Goal: Task Accomplishment & Management: Manage account settings

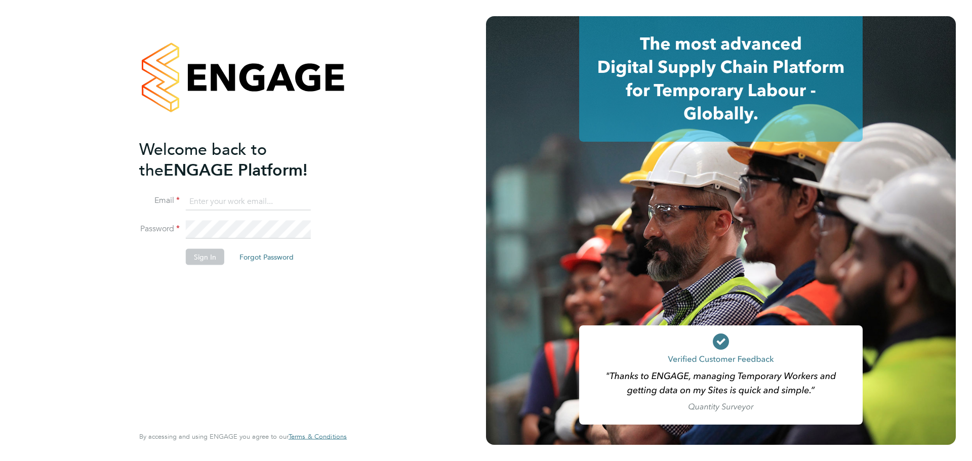
type input "jenny.creaby@torus.co.uk"
click at [207, 203] on button "Sign In" at bounding box center [205, 257] width 38 height 16
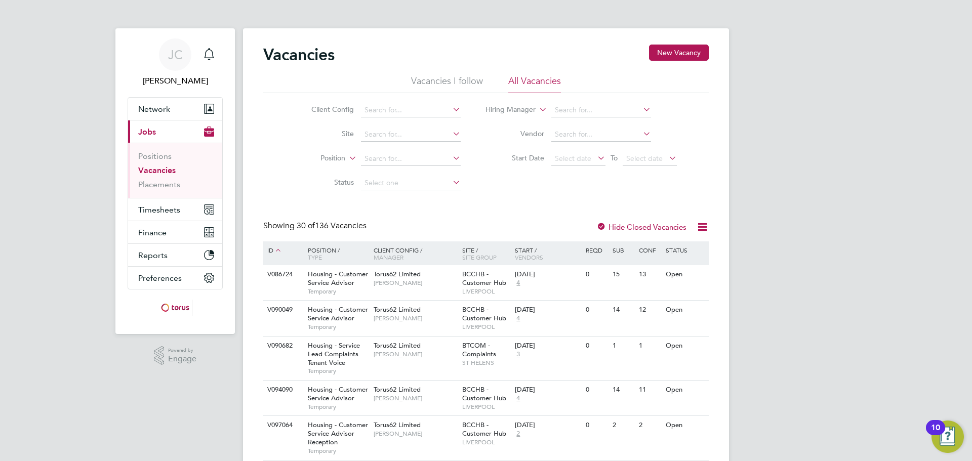
click at [164, 173] on link "Vacancies" at bounding box center [156, 171] width 37 height 10
click at [164, 108] on span "Network" at bounding box center [154, 109] width 32 height 10
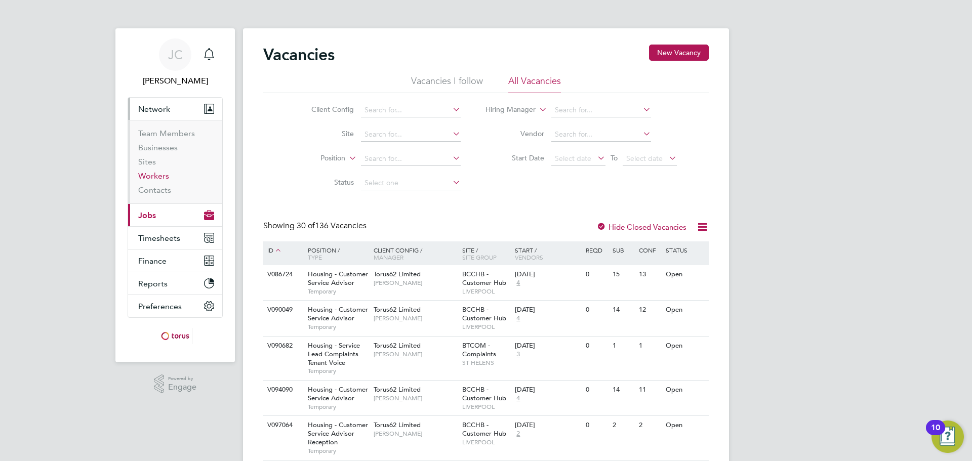
click at [158, 177] on link "Workers" at bounding box center [153, 176] width 31 height 10
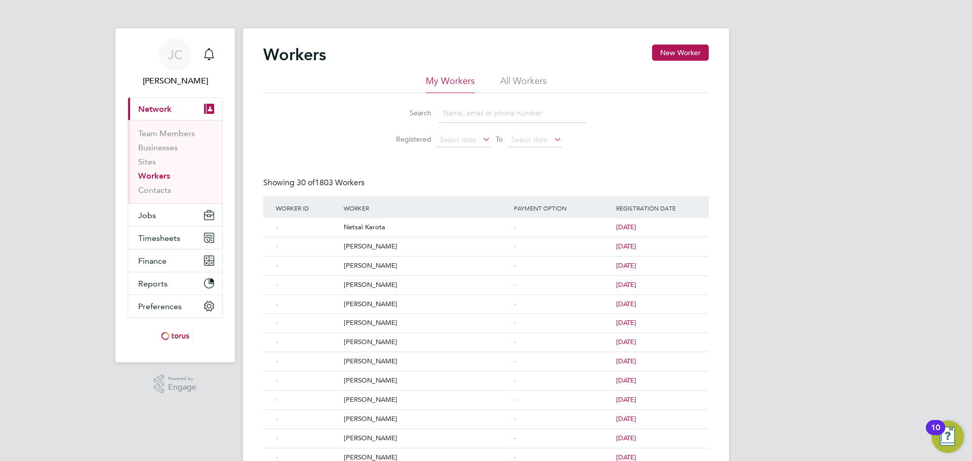
click at [489, 114] on input at bounding box center [512, 113] width 148 height 20
type input "brian"
click at [374, 268] on div "Brian Ford" at bounding box center [426, 266] width 170 height 19
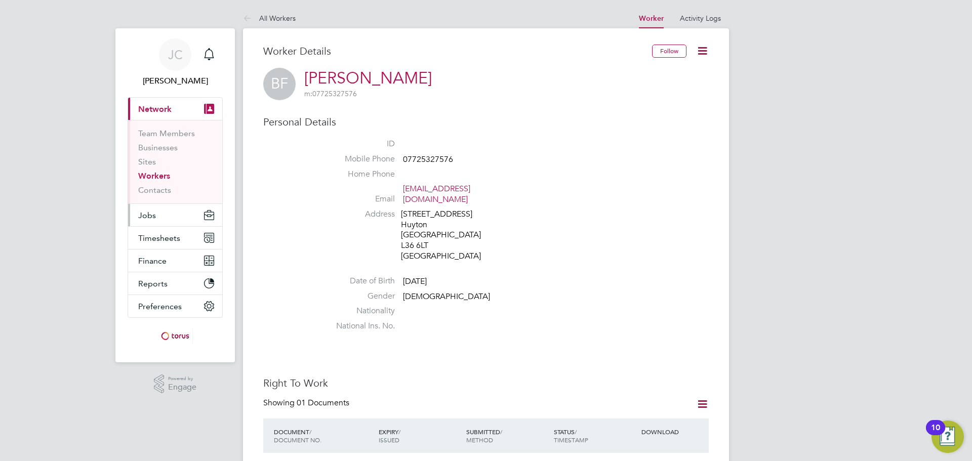
click at [162, 223] on button "Jobs" at bounding box center [175, 215] width 94 height 22
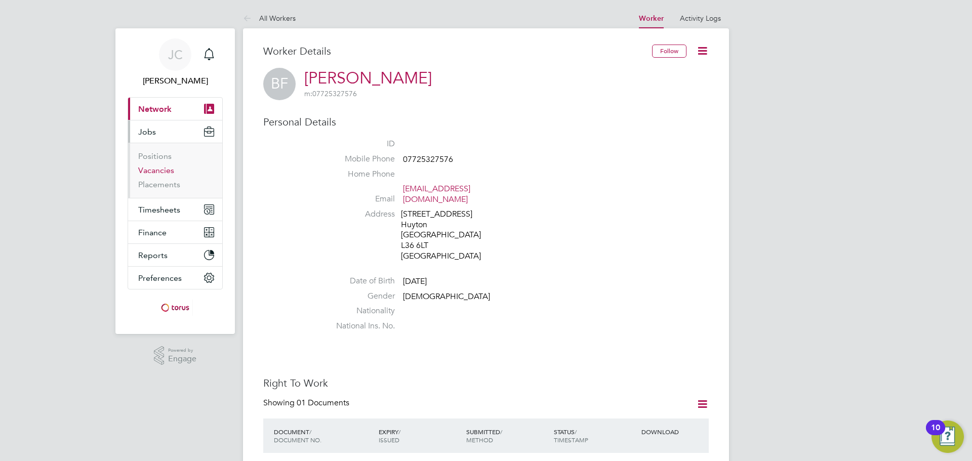
click at [165, 171] on link "Vacancies" at bounding box center [156, 171] width 36 height 10
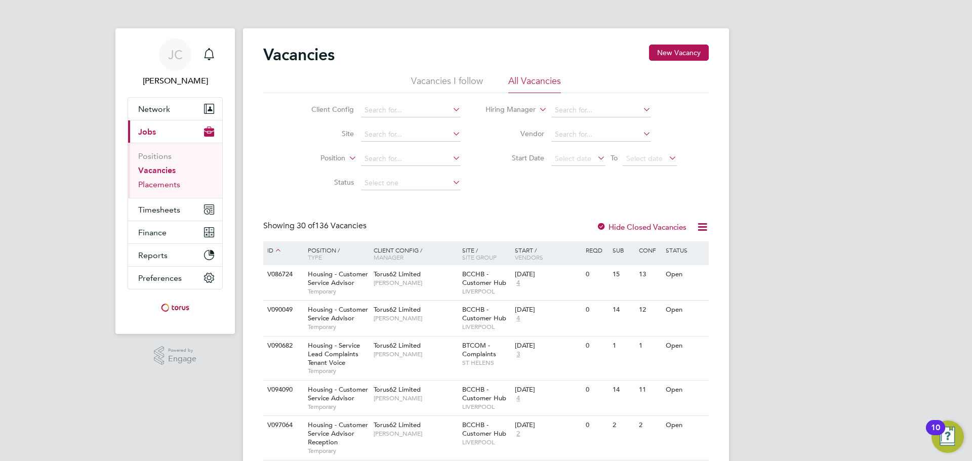
click at [173, 187] on link "Placements" at bounding box center [159, 185] width 42 height 10
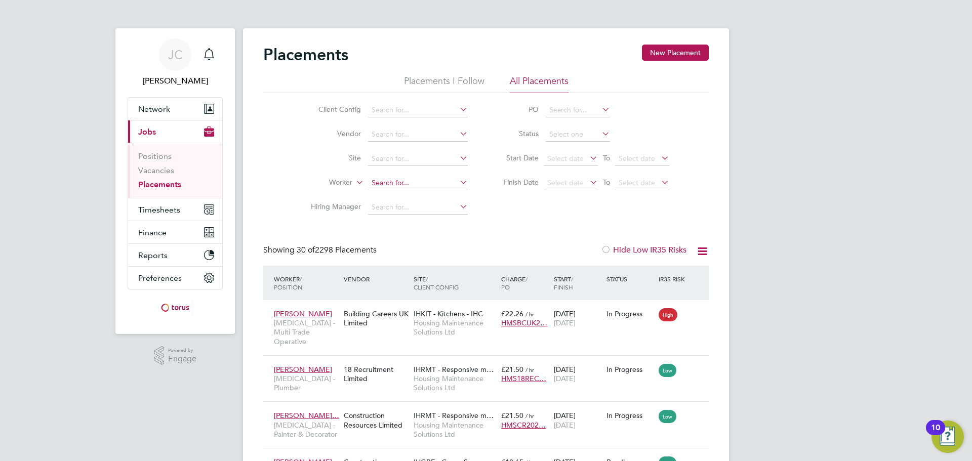
click at [413, 184] on input at bounding box center [418, 183] width 100 height 14
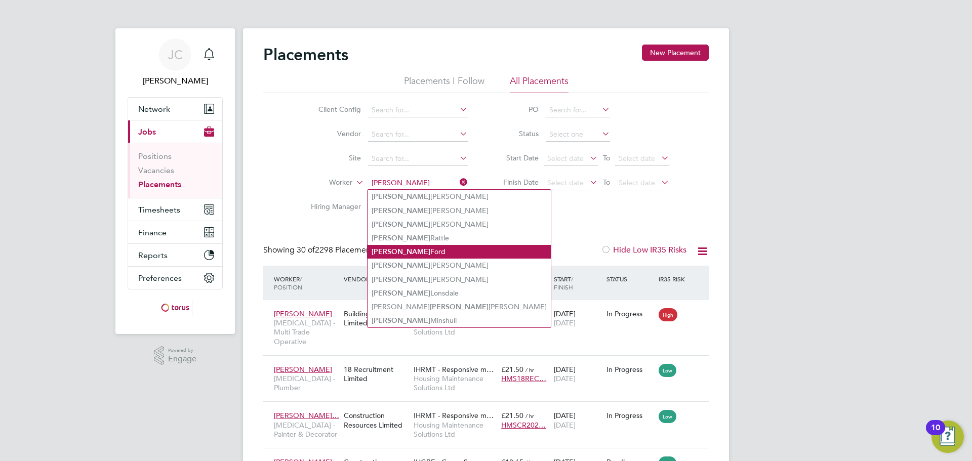
click at [428, 252] on li "Brian Ford" at bounding box center [459, 252] width 183 height 14
type input "[PERSON_NAME]"
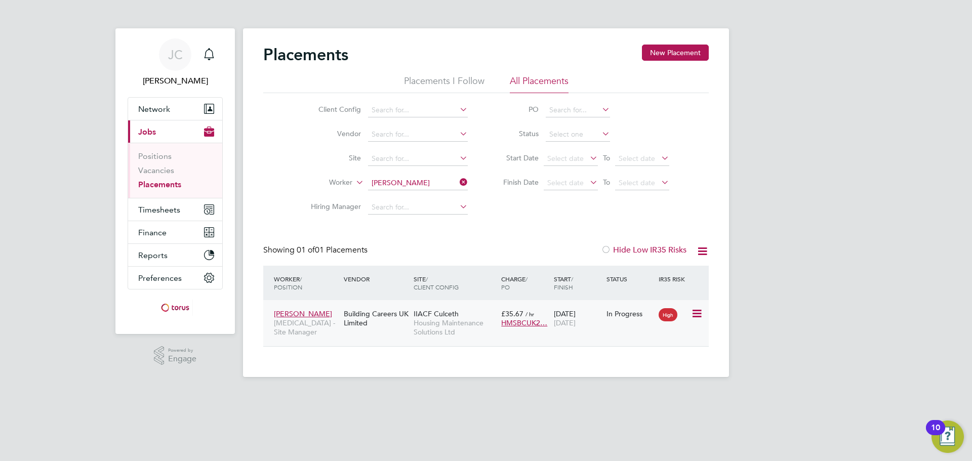
click at [697, 313] on icon at bounding box center [696, 314] width 10 height 12
click at [480, 331] on span "Housing Maintenance Solutions Ltd" at bounding box center [455, 327] width 83 height 18
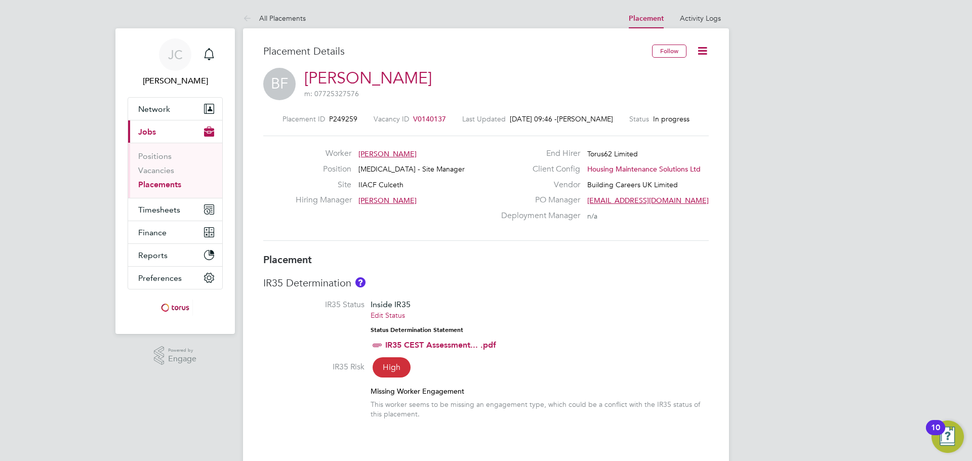
click at [702, 45] on icon at bounding box center [702, 51] width 13 height 13
click at [676, 75] on li "Edit Placement e" at bounding box center [669, 75] width 74 height 14
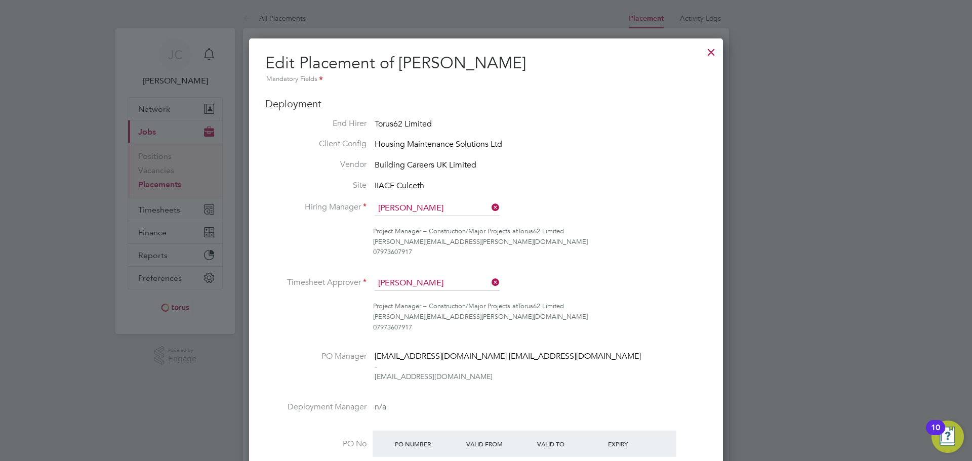
click at [709, 48] on div at bounding box center [711, 50] width 18 height 18
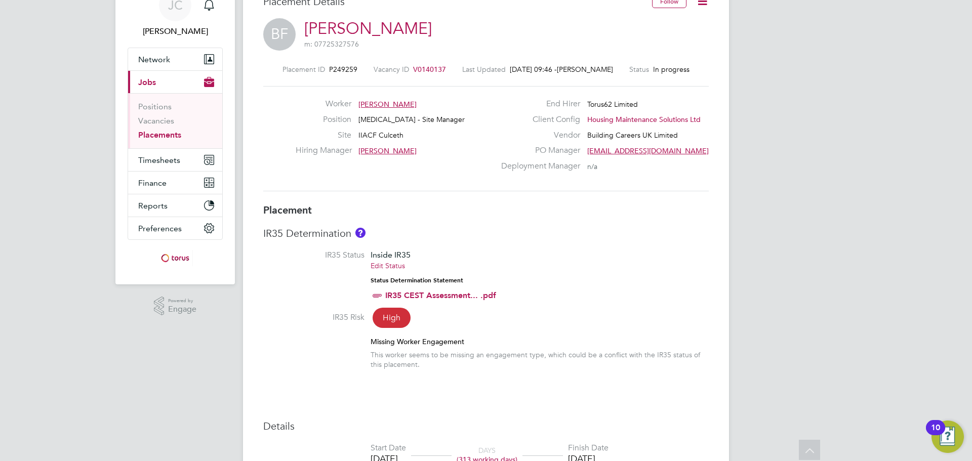
click at [396, 136] on span "IIACF Culceth" at bounding box center [380, 135] width 45 height 9
drag, startPoint x: 454, startPoint y: 69, endPoint x: 420, endPoint y: 73, distance: 34.2
click at [420, 73] on div "Placement ID P249259 Vacancy ID V0140137 Last Updated 24 Sep 2025, 09:46 - Rhys…" at bounding box center [486, 69] width 446 height 9
click at [435, 69] on span "V0140137" at bounding box center [429, 69] width 33 height 9
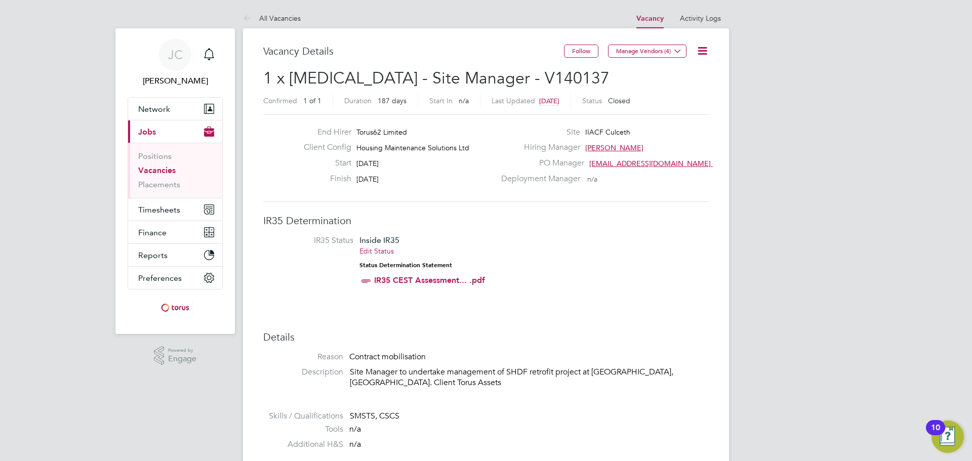
click at [699, 48] on icon at bounding box center [702, 51] width 13 height 13
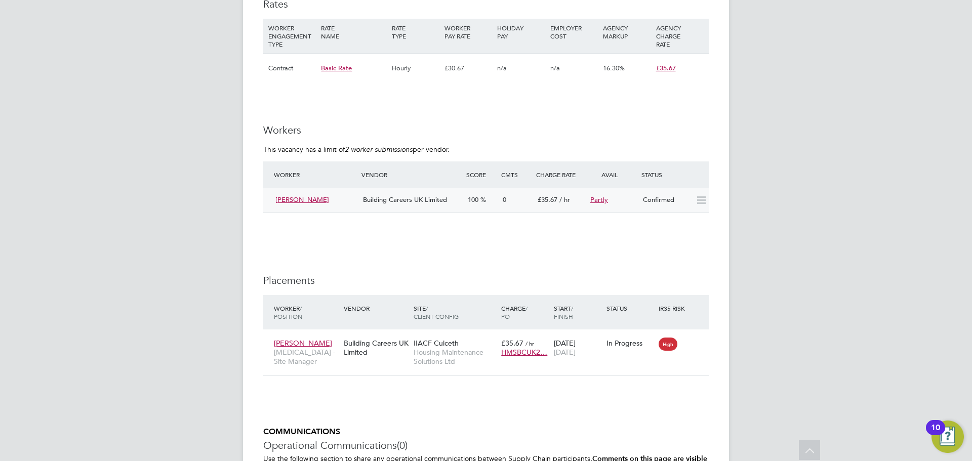
click at [696, 198] on icon at bounding box center [701, 200] width 13 height 8
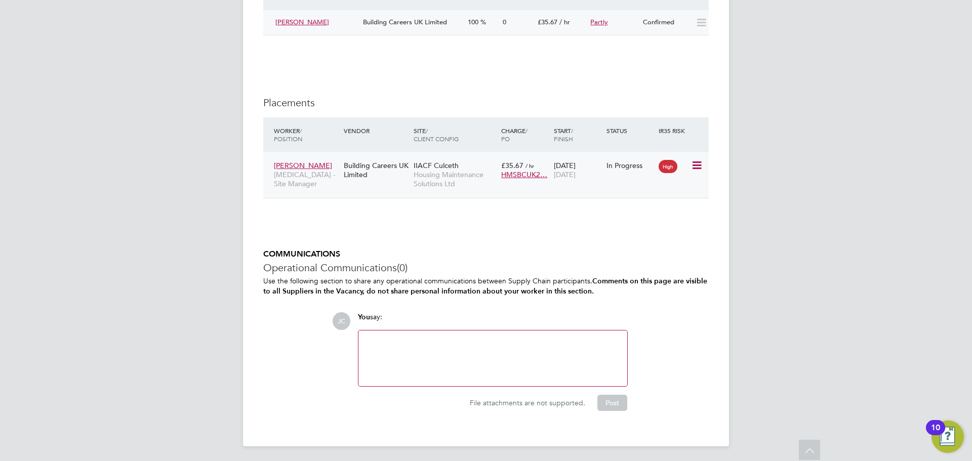
click at [695, 164] on icon at bounding box center [696, 165] width 10 height 12
click at [463, 172] on span "Housing Maintenance Solutions Ltd" at bounding box center [455, 179] width 83 height 18
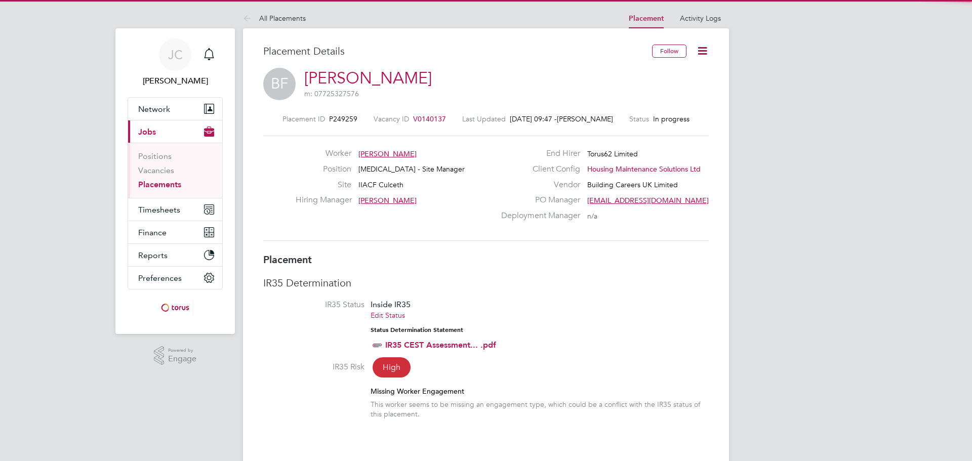
click at [709, 53] on icon at bounding box center [702, 51] width 13 height 13
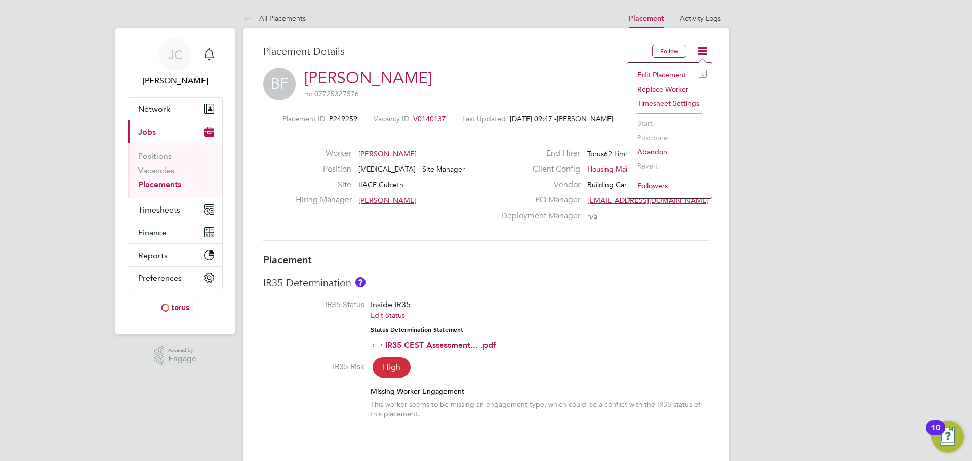
click at [675, 75] on li "Edit Placement e" at bounding box center [669, 75] width 74 height 14
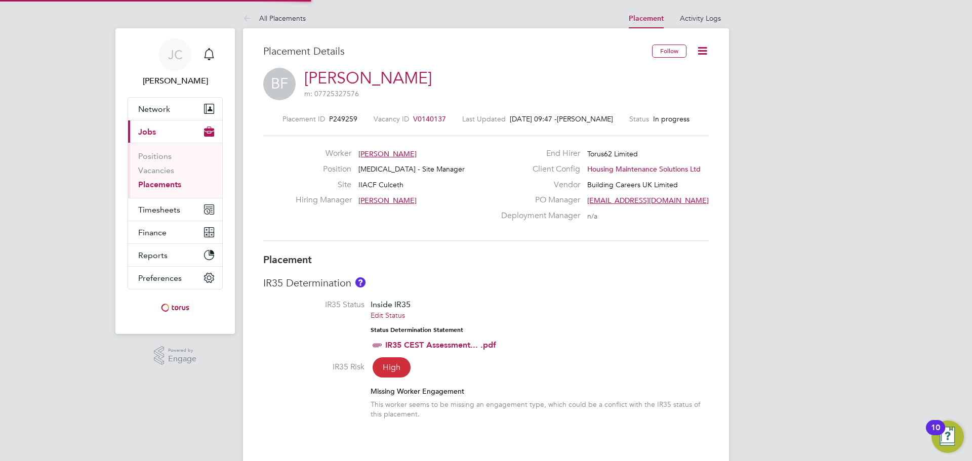
type input "Tony Proctor"
type input "21 Oct 2024"
type input "31 Dec 2025"
type input "08:00"
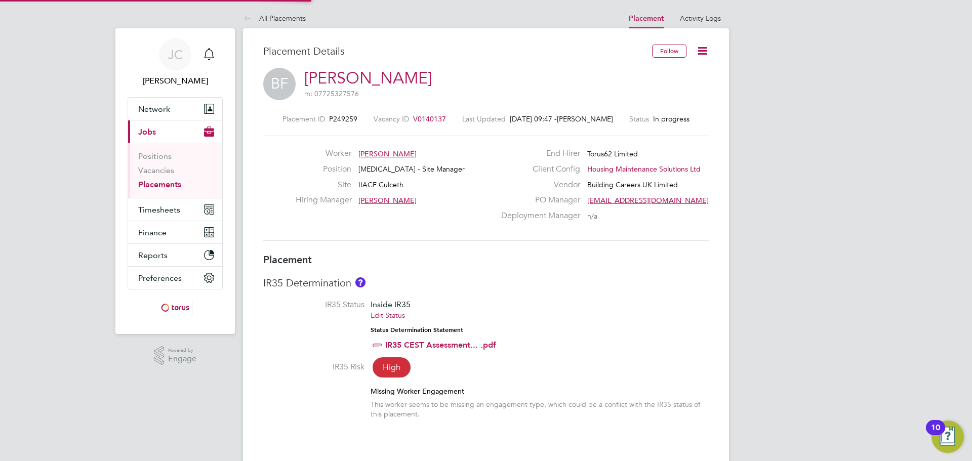
type input "18:00"
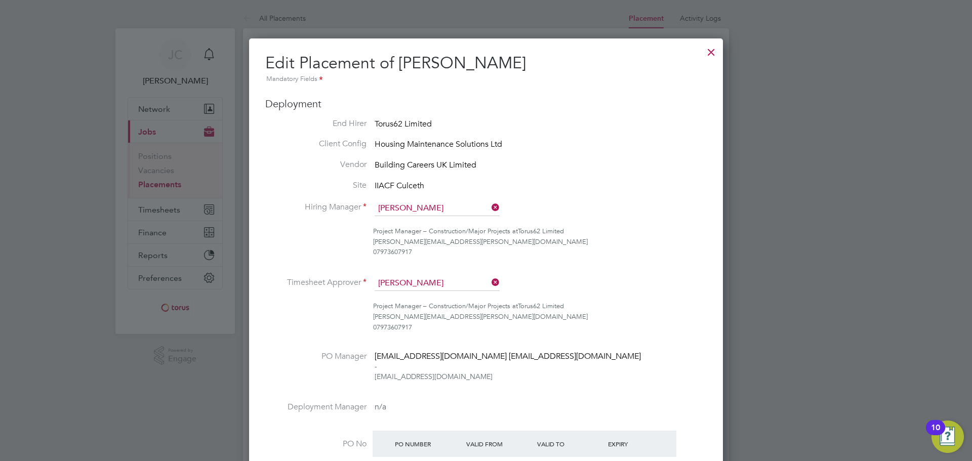
click at [448, 182] on li "Site IIACF Culceth" at bounding box center [486, 186] width 442 height 13
click at [643, 112] on div "Deployment End Hirer Torus62 Limited Client Config Housing Maintenance Solution…" at bounding box center [486, 296] width 442 height 398
click at [454, 177] on ul "End Hirer Torus62 Limited Client Config Housing Maintenance Solutions Ltd Vendo…" at bounding box center [486, 306] width 442 height 377
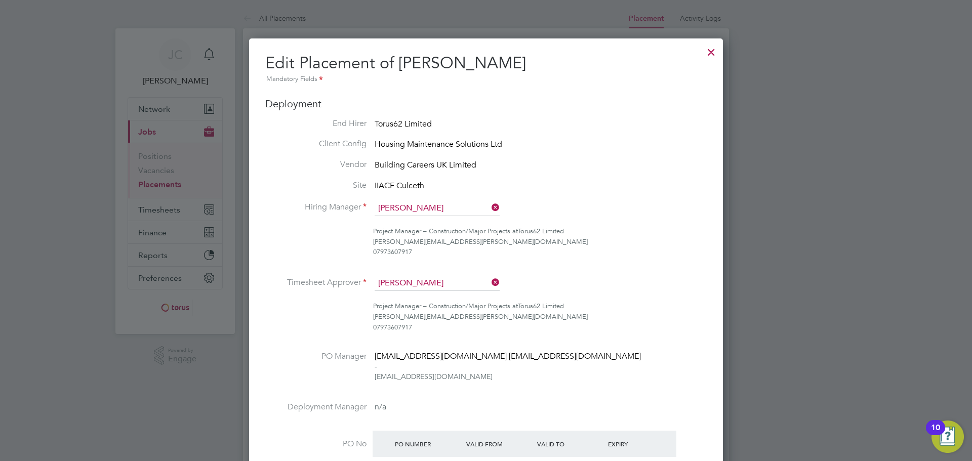
click at [715, 50] on div at bounding box center [711, 50] width 18 height 18
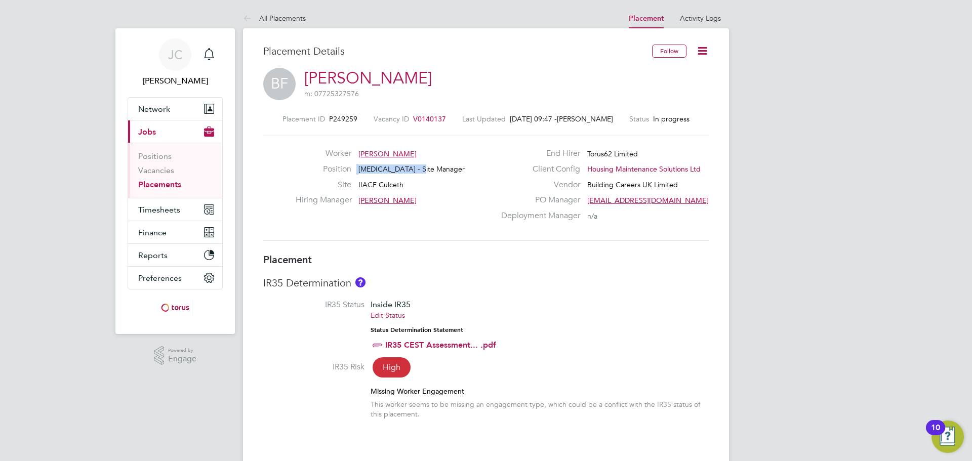
drag, startPoint x: 449, startPoint y: 169, endPoint x: 346, endPoint y: 169, distance: 103.3
click at [347, 169] on div "Position HMS - Site Manager" at bounding box center [395, 172] width 199 height 16
click at [351, 116] on span "P249259" at bounding box center [343, 118] width 28 height 9
click at [649, 359] on li "IR35 Status Inside IR35 Edit Status Status Determination Statement IR35 CEST As…" at bounding box center [486, 331] width 446 height 62
click at [434, 160] on div "Worker Brian Ford" at bounding box center [395, 156] width 199 height 16
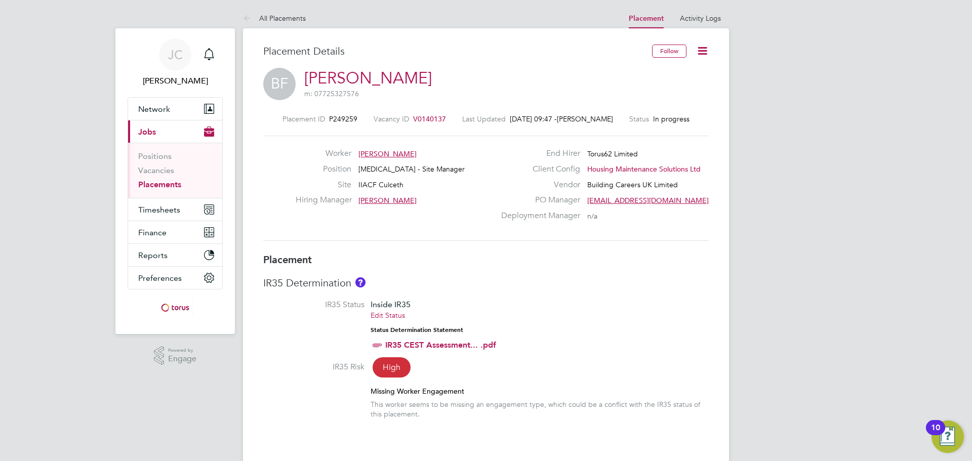
click at [323, 106] on div "Placement ID P249259 Vacancy ID V0140137 Last Updated 24 Sep 2025, 09:47 - Rhys…" at bounding box center [486, 177] width 446 height 151
click at [710, 13] on li "Activity Logs" at bounding box center [700, 18] width 41 height 20
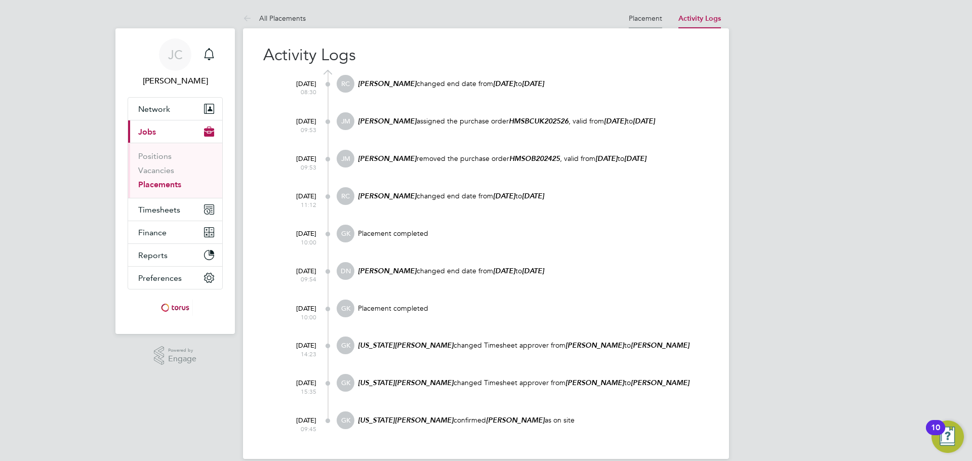
click at [635, 19] on link "Placement" at bounding box center [645, 18] width 33 height 9
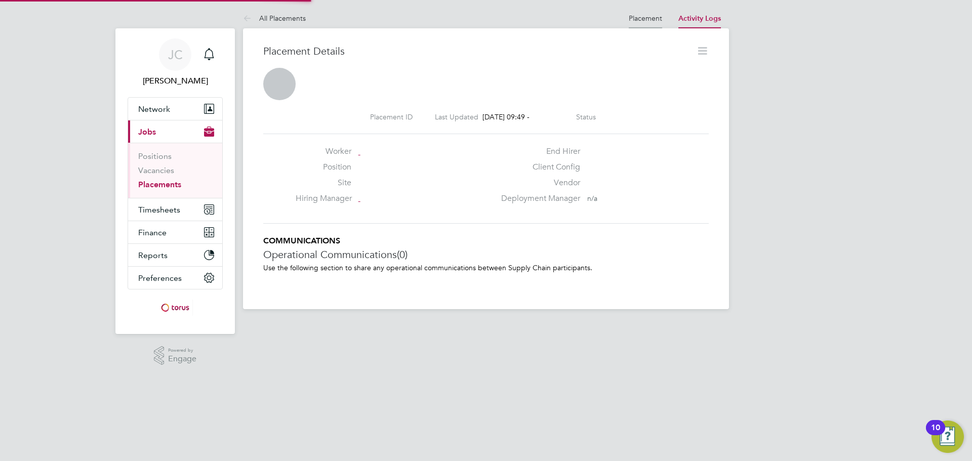
scroll to position [16, 200]
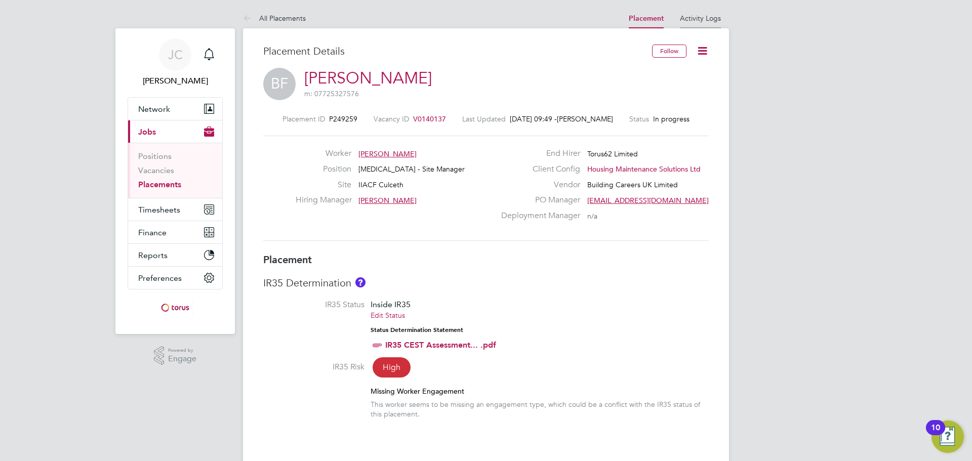
click at [696, 13] on li "Activity Logs" at bounding box center [700, 18] width 41 height 20
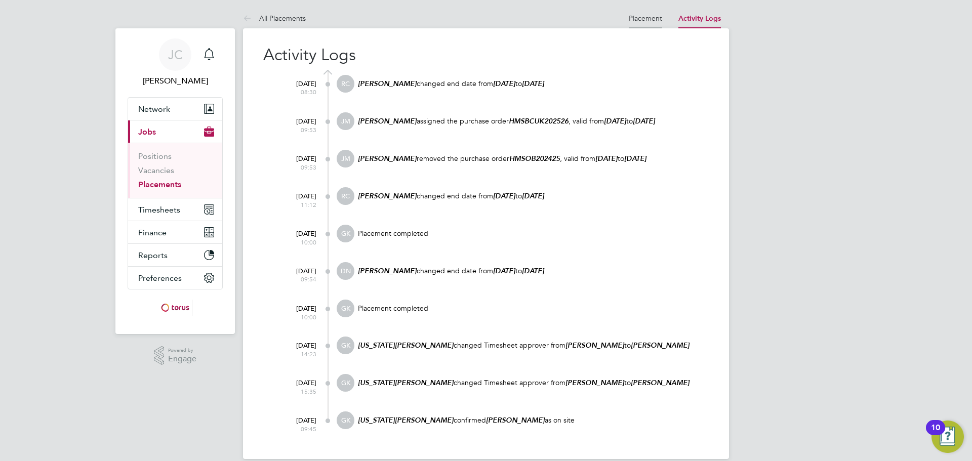
click at [660, 18] on link "Placement" at bounding box center [645, 18] width 33 height 9
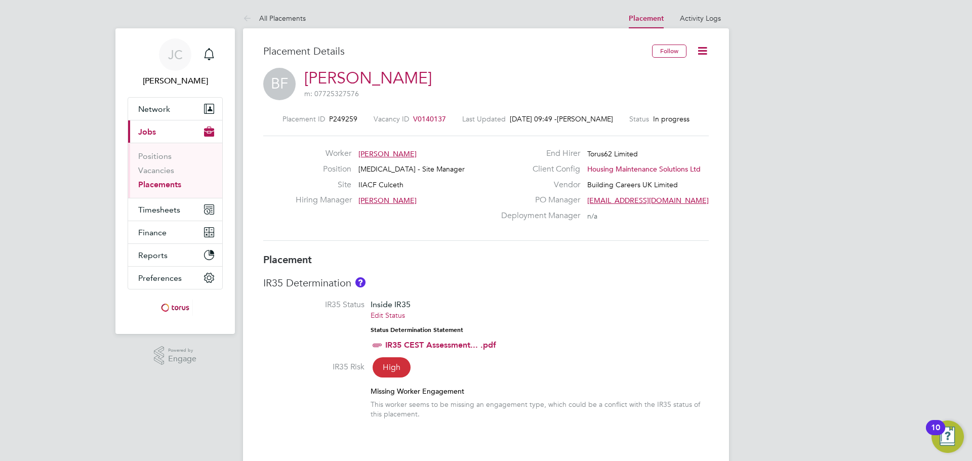
click at [707, 47] on icon at bounding box center [702, 51] width 13 height 13
click at [677, 104] on li "Timesheet Settings" at bounding box center [669, 103] width 74 height 14
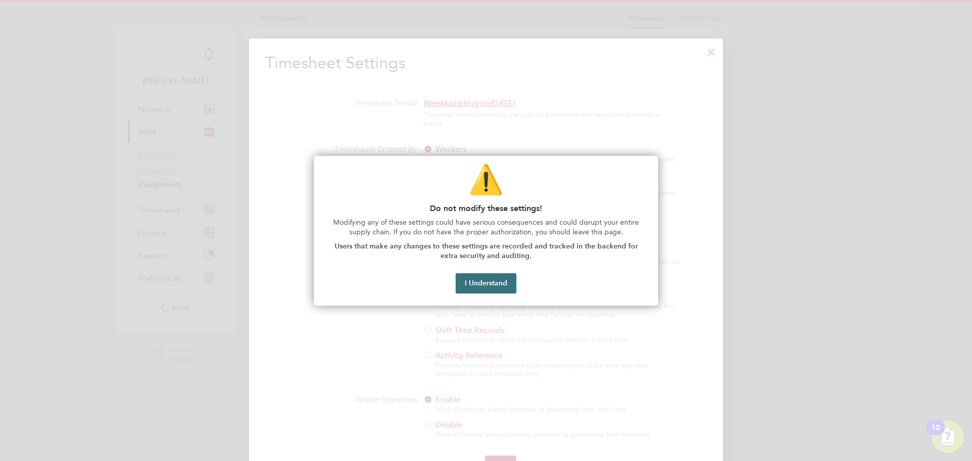
click at [477, 283] on button "I Understand" at bounding box center [486, 283] width 61 height 20
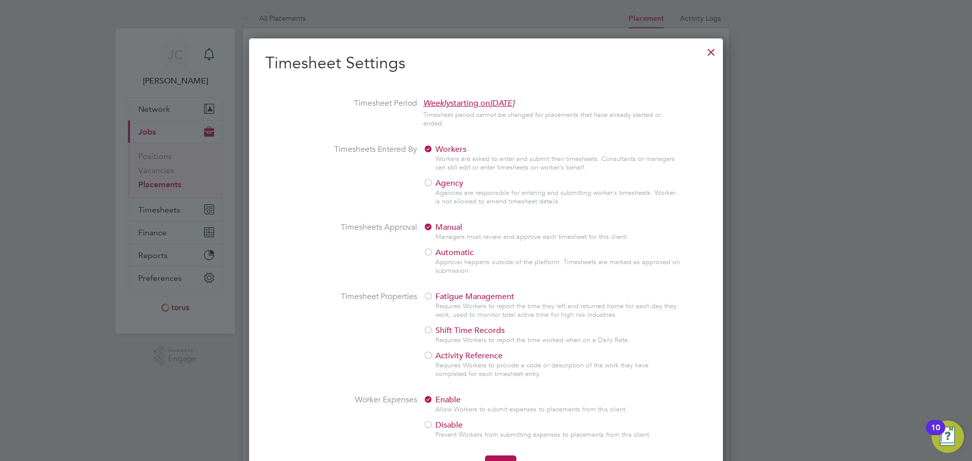
drag, startPoint x: 710, startPoint y: 50, endPoint x: 716, endPoint y: 34, distance: 16.7
click at [711, 50] on div at bounding box center [711, 50] width 18 height 18
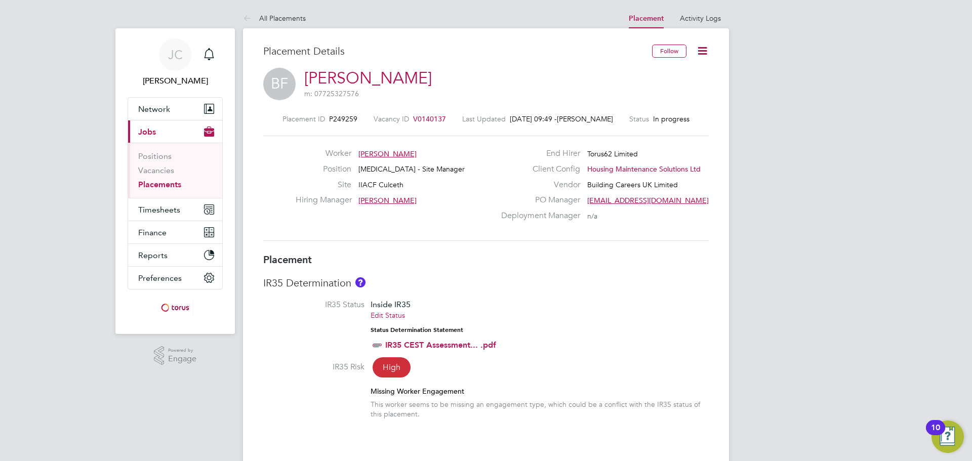
click at [705, 49] on icon at bounding box center [702, 51] width 13 height 13
drag, startPoint x: 409, startPoint y: 180, endPoint x: 326, endPoint y: 179, distance: 83.5
click at [326, 179] on div "Position HMS - Site Manager" at bounding box center [395, 172] width 199 height 16
click at [300, 196] on label "Hiring Manager" at bounding box center [324, 200] width 56 height 11
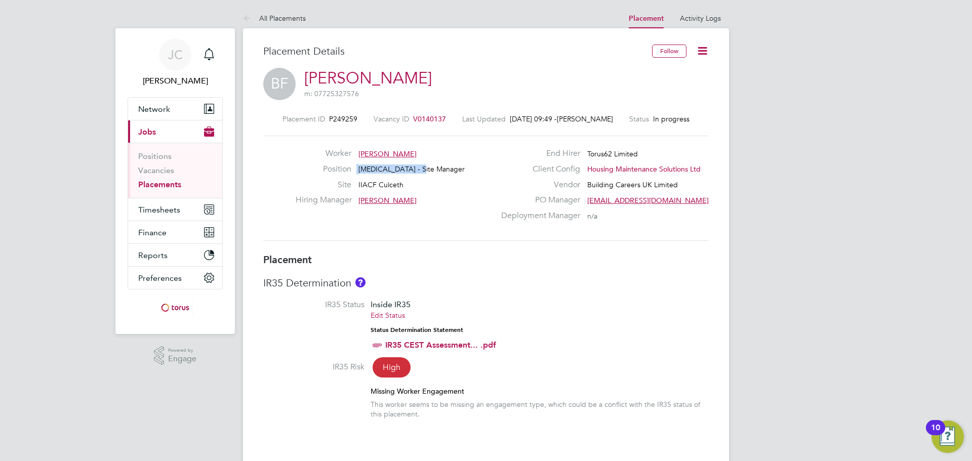
click at [343, 180] on label "Site" at bounding box center [324, 185] width 56 height 11
click at [475, 84] on div "BF Brian Ford m: 07725327576" at bounding box center [486, 85] width 446 height 34
click at [379, 154] on span "Brian Ford" at bounding box center [387, 153] width 58 height 9
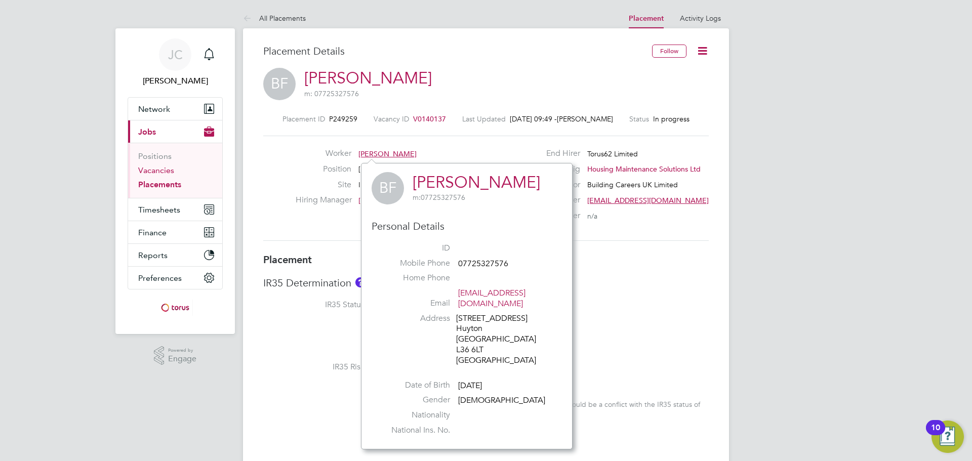
click at [156, 173] on link "Vacancies" at bounding box center [156, 171] width 36 height 10
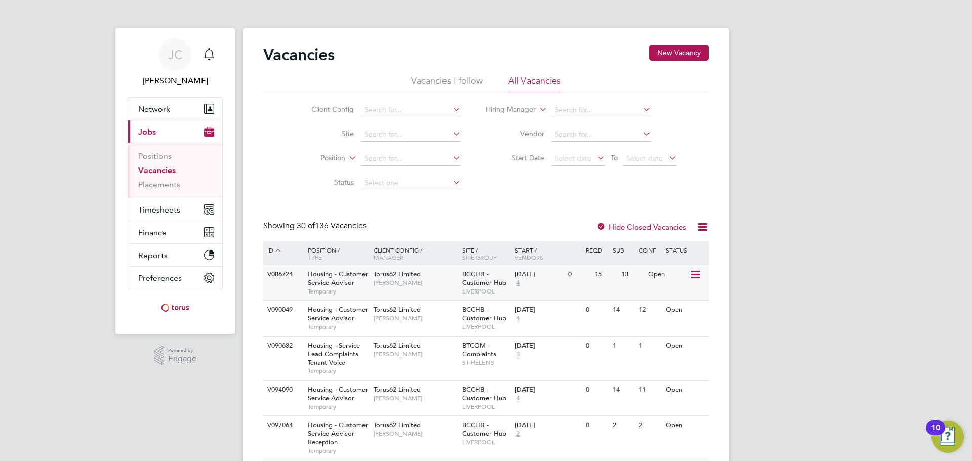
click at [696, 275] on icon at bounding box center [695, 275] width 10 height 12
click at [652, 311] on li "Edit" at bounding box center [669, 312] width 59 height 14
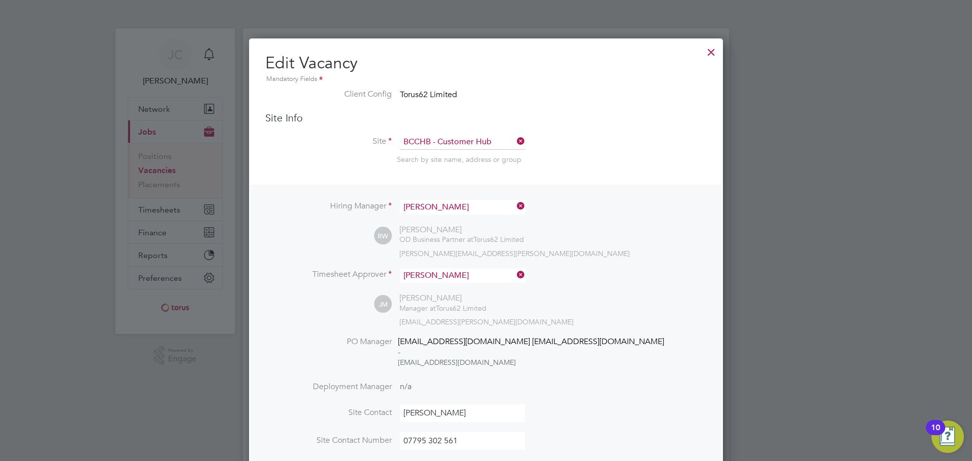
click at [716, 48] on div at bounding box center [711, 50] width 18 height 18
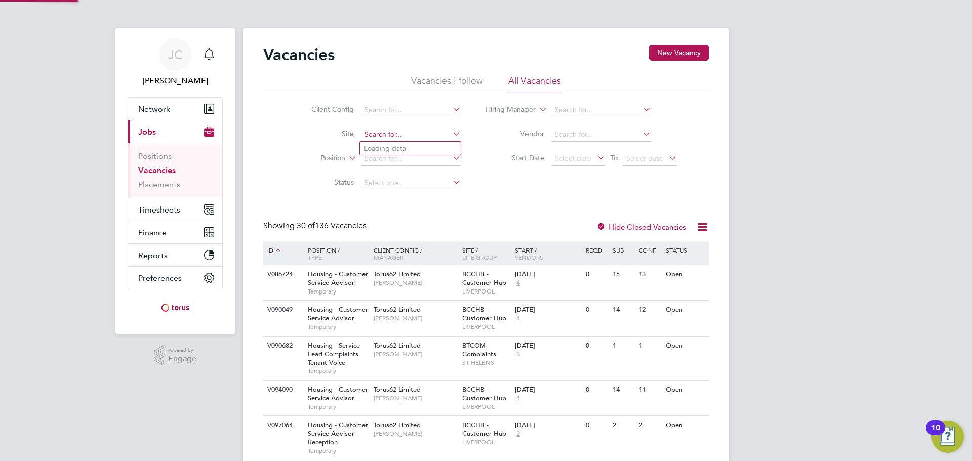
click at [400, 137] on input at bounding box center [411, 135] width 100 height 14
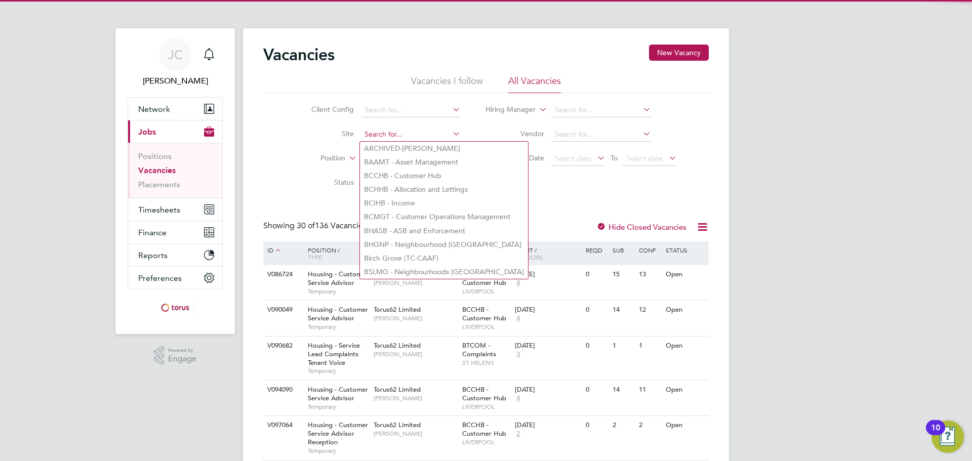
click at [403, 132] on input at bounding box center [411, 135] width 100 height 14
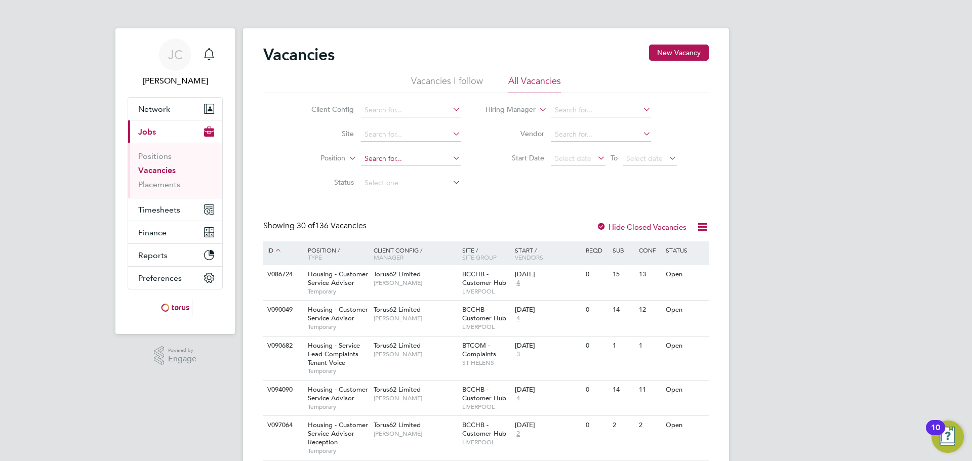
click at [438, 160] on input at bounding box center [411, 159] width 100 height 14
click at [393, 106] on input at bounding box center [411, 110] width 100 height 14
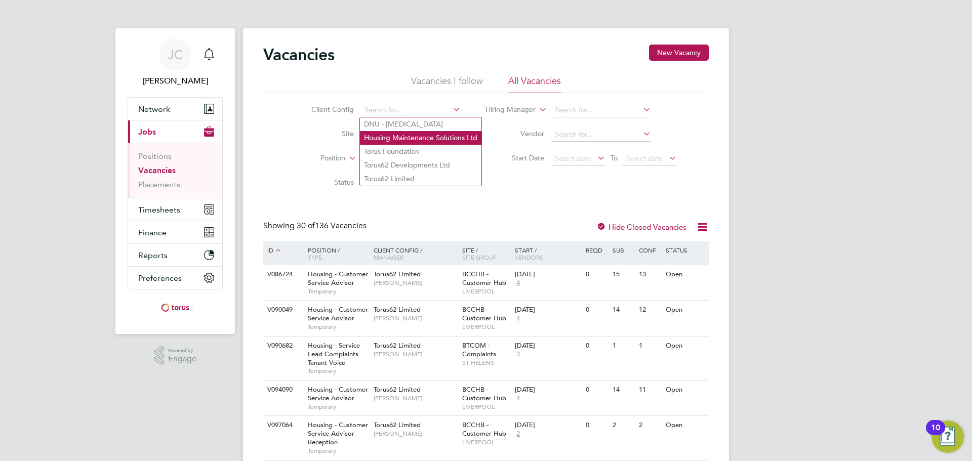
click at [405, 136] on li "Housing Maintenance Solutions Ltd" at bounding box center [421, 138] width 122 height 14
type input "Housing Maintenance Solutions Ltd"
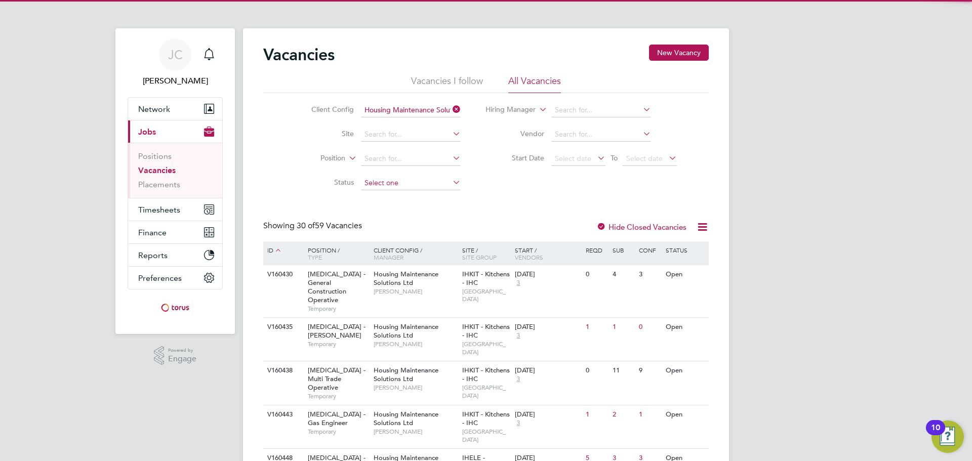
click at [388, 180] on input at bounding box center [411, 183] width 100 height 14
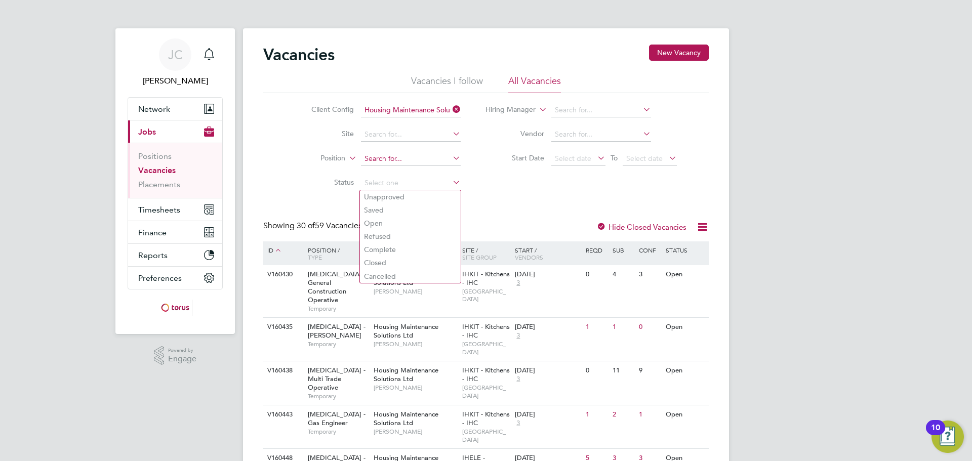
click at [415, 158] on input at bounding box center [411, 159] width 100 height 14
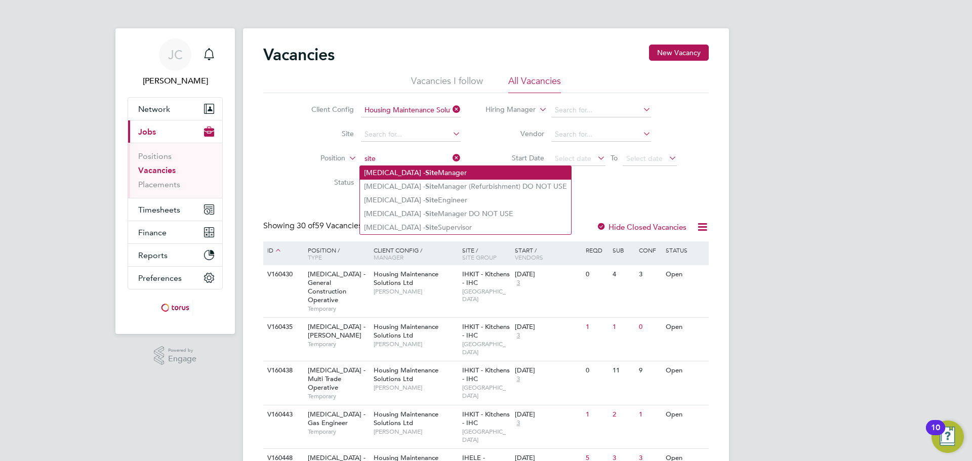
click at [468, 170] on li "HMS - Site Manager" at bounding box center [465, 173] width 211 height 14
type input "[MEDICAL_DATA] - Site Manager"
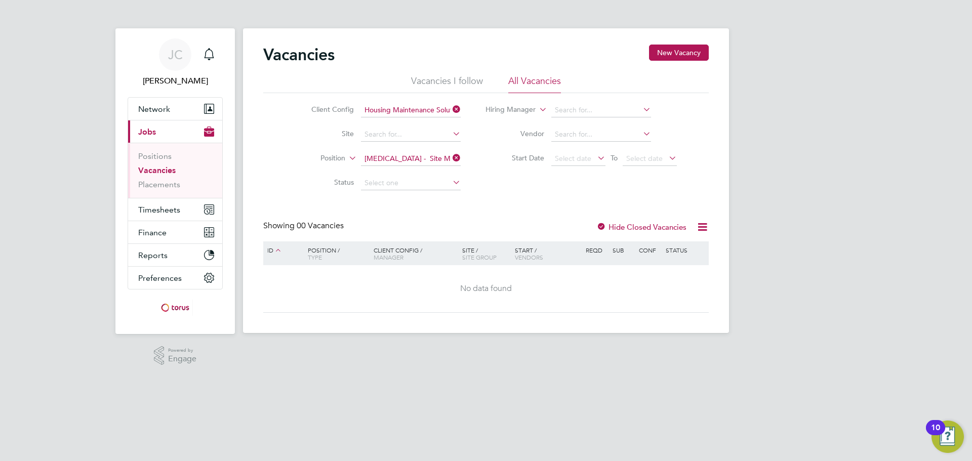
click at [798, 189] on div "JC Jenny Creaby Notifications Applications: Network Team Members Businesses Sit…" at bounding box center [486, 174] width 972 height 349
click at [799, 189] on div "JC Jenny Creaby Notifications Applications: Network Team Members Businesses Sit…" at bounding box center [486, 174] width 972 height 349
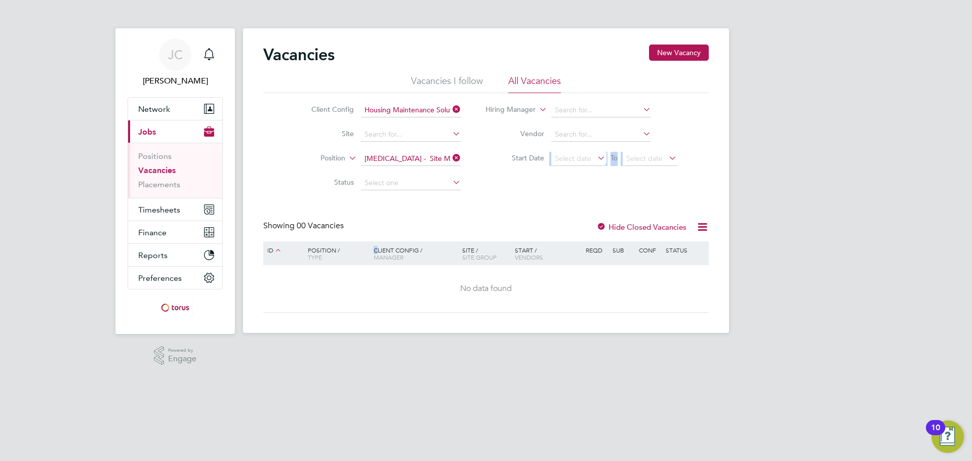
click at [778, 169] on div "JC Jenny Creaby Notifications Applications: Network Team Members Businesses Sit…" at bounding box center [486, 174] width 972 height 349
click at [777, 165] on div "JC Jenny Creaby Notifications Applications: Network Team Members Businesses Sit…" at bounding box center [486, 174] width 972 height 349
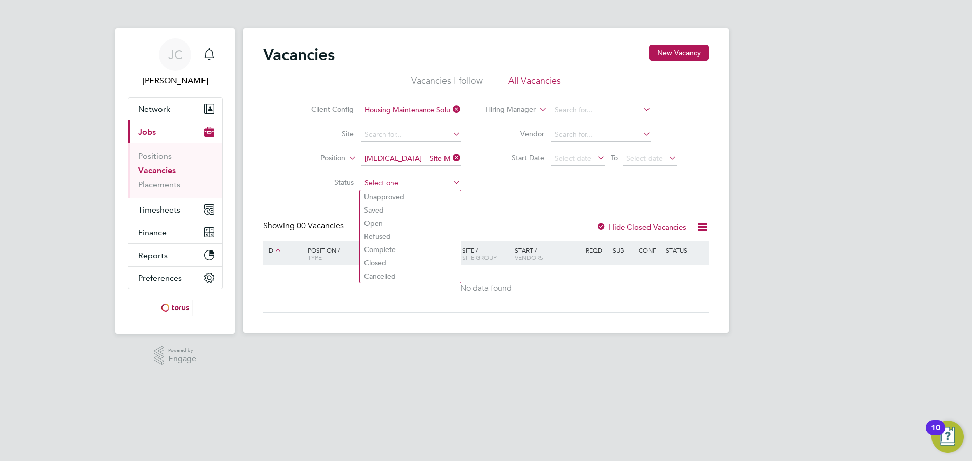
click at [433, 184] on input at bounding box center [411, 183] width 100 height 14
click at [417, 111] on input at bounding box center [411, 110] width 100 height 14
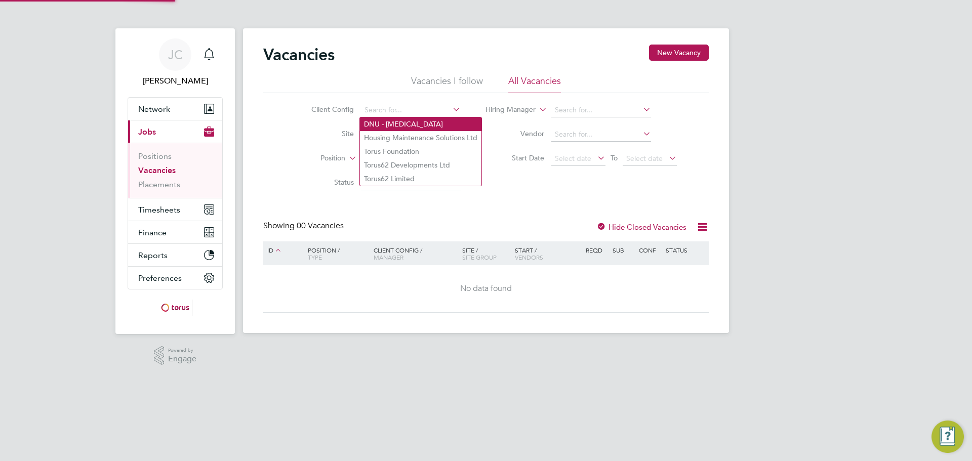
click at [408, 125] on li "DNU - [MEDICAL_DATA]" at bounding box center [421, 124] width 122 height 14
type input "DNU - [MEDICAL_DATA]"
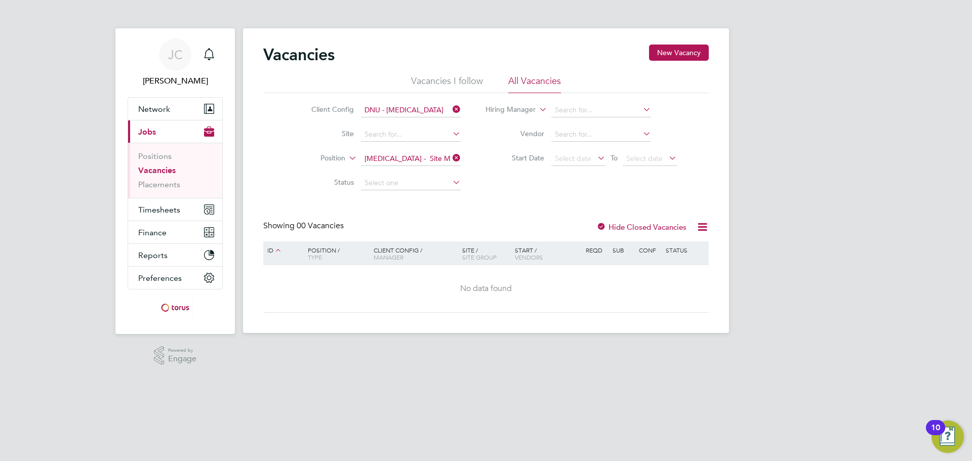
click at [451, 158] on icon at bounding box center [451, 158] width 0 height 14
click at [451, 111] on icon at bounding box center [451, 109] width 0 height 14
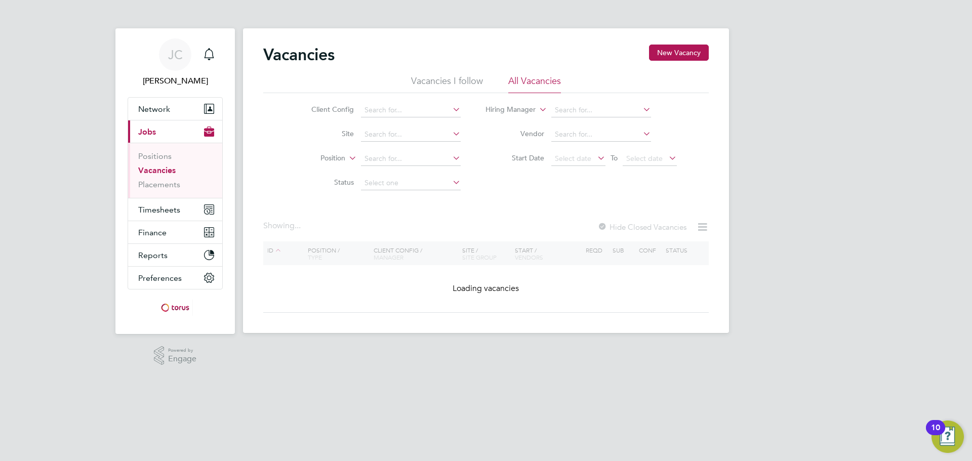
click at [840, 197] on div "JC Jenny Creaby Notifications Applications: Network Team Members Businesses Sit…" at bounding box center [486, 174] width 972 height 349
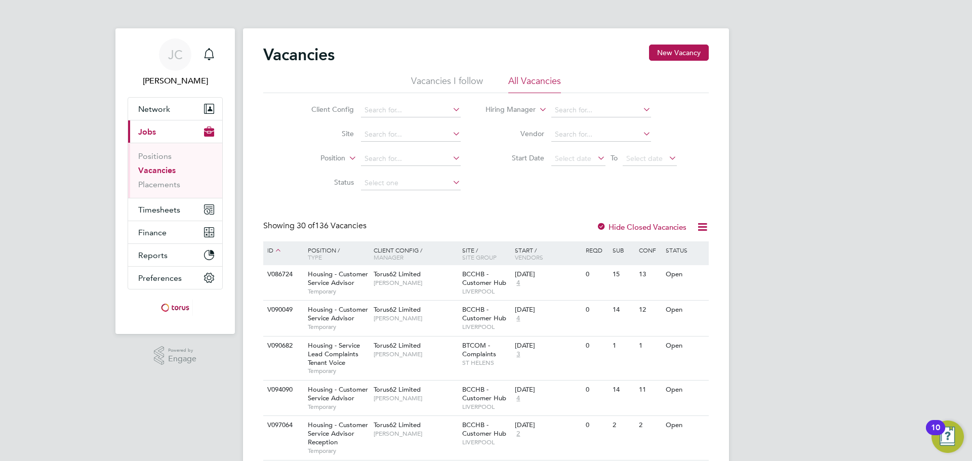
click at [567, 111] on input at bounding box center [601, 110] width 100 height 14
click at [630, 125] on li "[PERSON_NAME]" at bounding box center [612, 124] width 125 height 14
type input "[PERSON_NAME]"
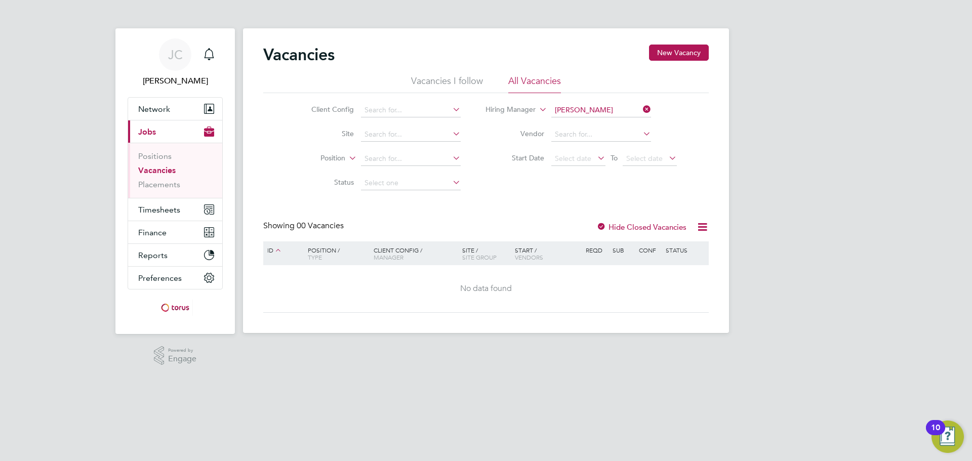
click at [814, 165] on div "JC Jenny Creaby Notifications Applications: Network Team Members Businesses Sit…" at bounding box center [486, 174] width 972 height 349
click at [600, 225] on div at bounding box center [601, 228] width 10 height 10
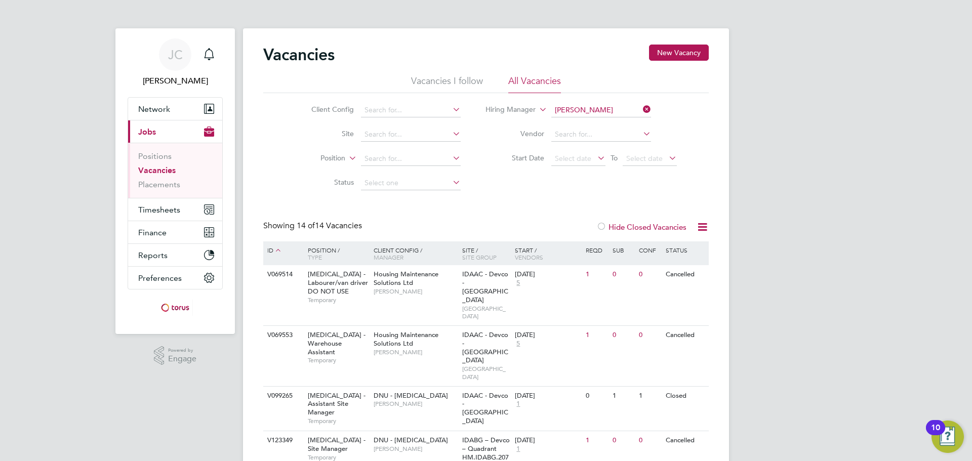
click at [641, 107] on icon at bounding box center [641, 109] width 0 height 14
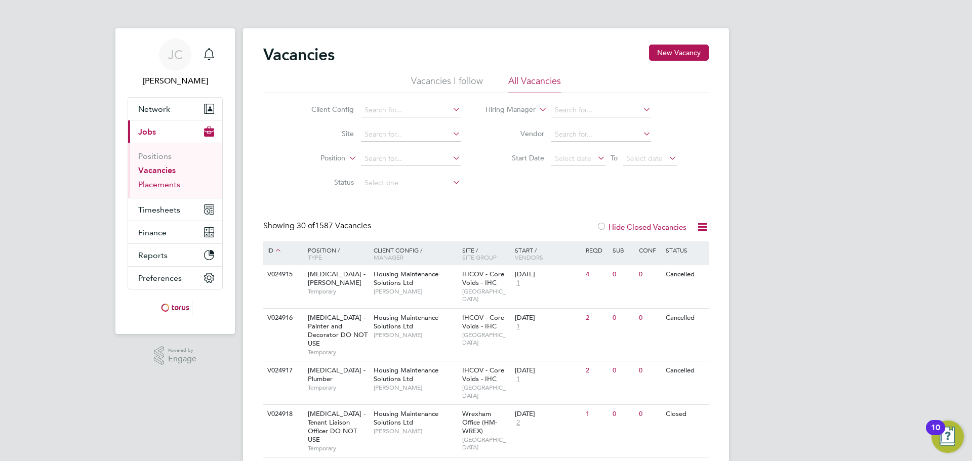
click at [155, 184] on link "Placements" at bounding box center [159, 185] width 42 height 10
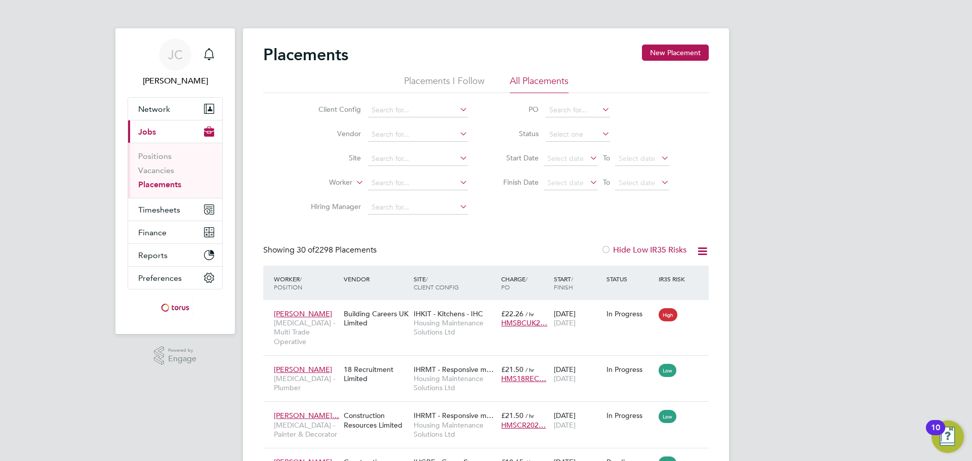
scroll to position [38, 88]
click at [410, 181] on input at bounding box center [418, 183] width 100 height 14
click at [424, 192] on li "Brian For d" at bounding box center [418, 197] width 101 height 14
type input "Brian Ford"
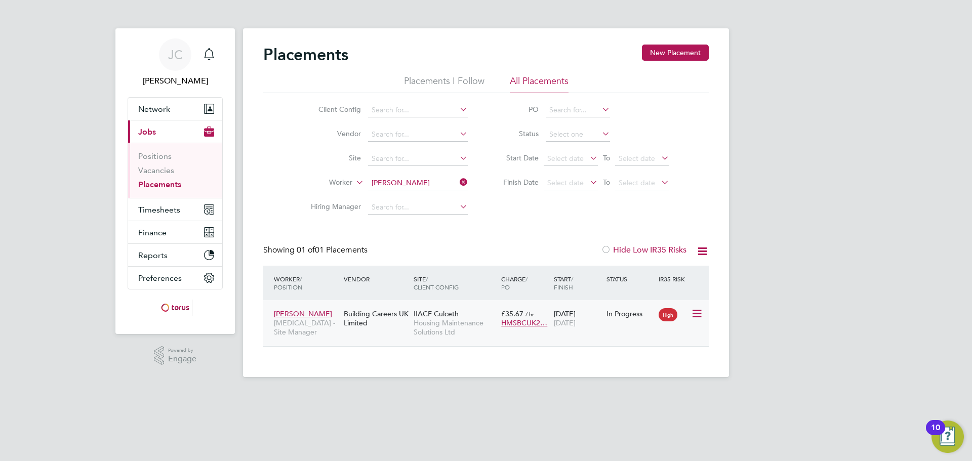
click at [683, 325] on div "Brian Ford HMS - Site Manager Building Careers UK Limited IIACF Culceth Housing…" at bounding box center [486, 323] width 446 height 46
click at [695, 309] on icon at bounding box center [696, 314] width 10 height 12
click at [349, 317] on div "Building Careers UK Limited" at bounding box center [376, 318] width 70 height 28
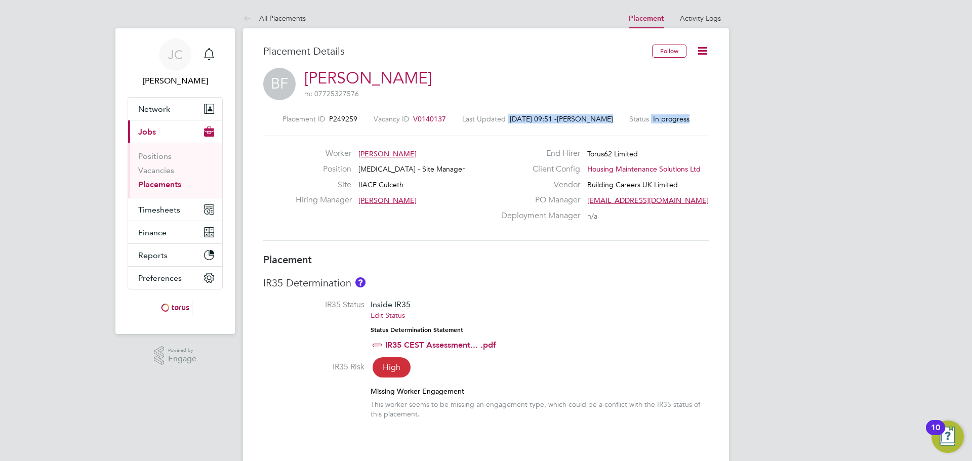
drag, startPoint x: 456, startPoint y: 117, endPoint x: 408, endPoint y: 134, distance: 50.6
click at [409, 133] on div "Placement ID P249259 Vacancy ID V0140137 Last Updated 24 Sep 2025, 09:51 - Rhys…" at bounding box center [486, 177] width 446 height 151
click at [450, 175] on div "Position HMS - Site Manager" at bounding box center [395, 172] width 199 height 16
click at [430, 119] on span "V0140137" at bounding box center [429, 118] width 33 height 9
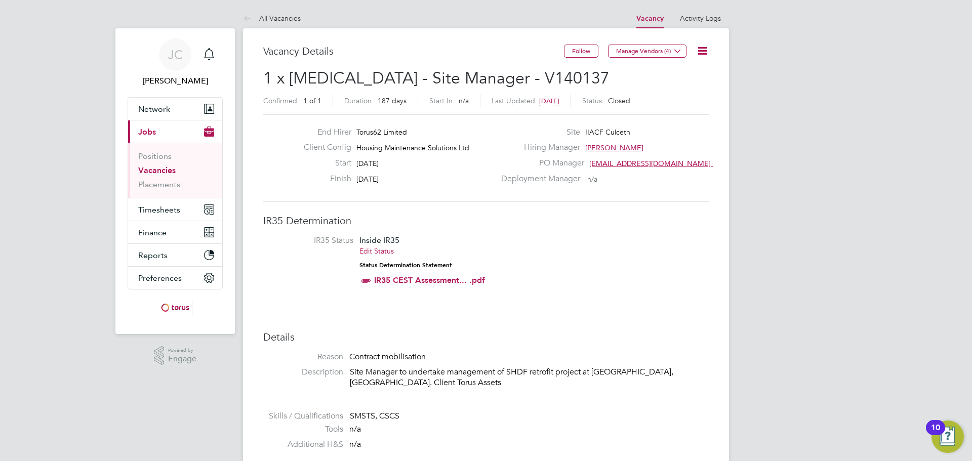
click at [704, 50] on icon at bounding box center [702, 51] width 13 height 13
drag, startPoint x: 506, startPoint y: 74, endPoint x: 449, endPoint y: 78, distance: 57.8
click at [449, 78] on h2 "1 x HMS - Site Manager - V140137 Confirmed 1 of 1 Duration 187 days Start In n/…" at bounding box center [486, 89] width 446 height 43
click at [250, 17] on icon at bounding box center [249, 19] width 13 height 13
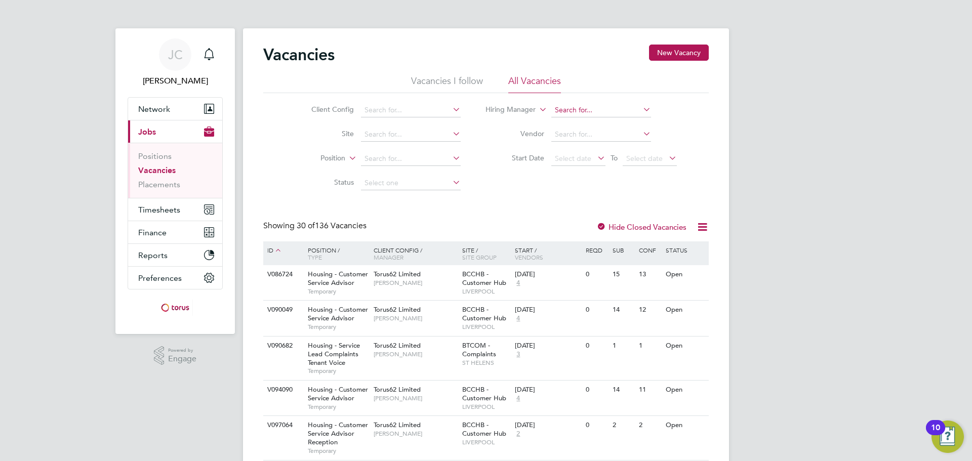
click at [595, 113] on input at bounding box center [601, 110] width 100 height 14
click at [622, 126] on li "Tony Proctor" at bounding box center [612, 124] width 125 height 14
type input "[PERSON_NAME]"
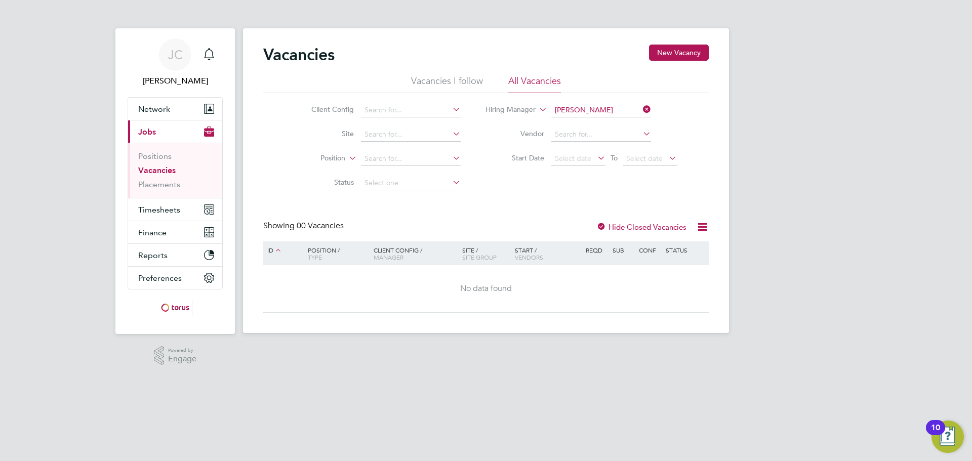
click at [665, 224] on label "Hide Closed Vacancies" at bounding box center [641, 227] width 90 height 10
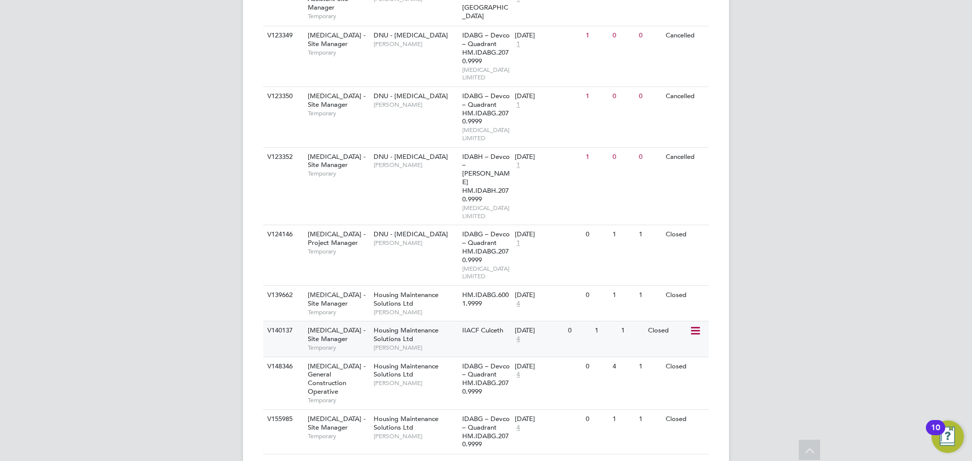
click at [695, 325] on icon at bounding box center [695, 331] width 10 height 12
click at [667, 245] on li "View Details" at bounding box center [669, 246] width 59 height 14
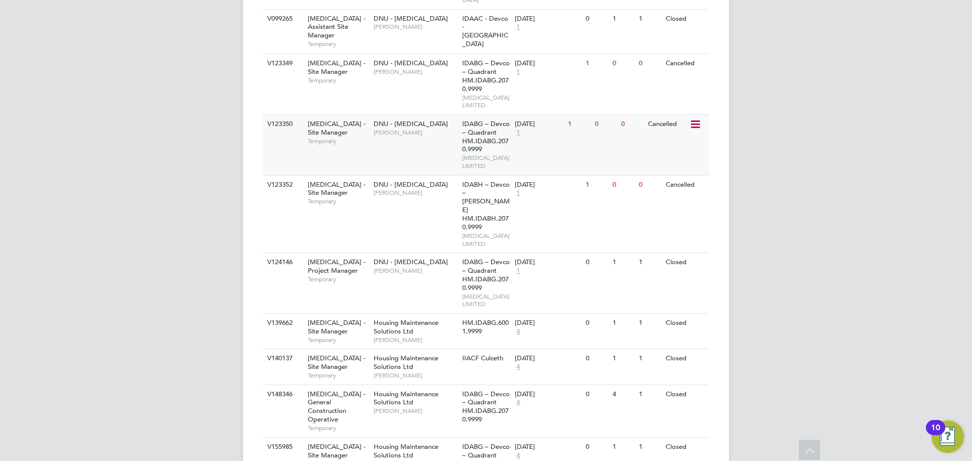
scroll to position [454, 0]
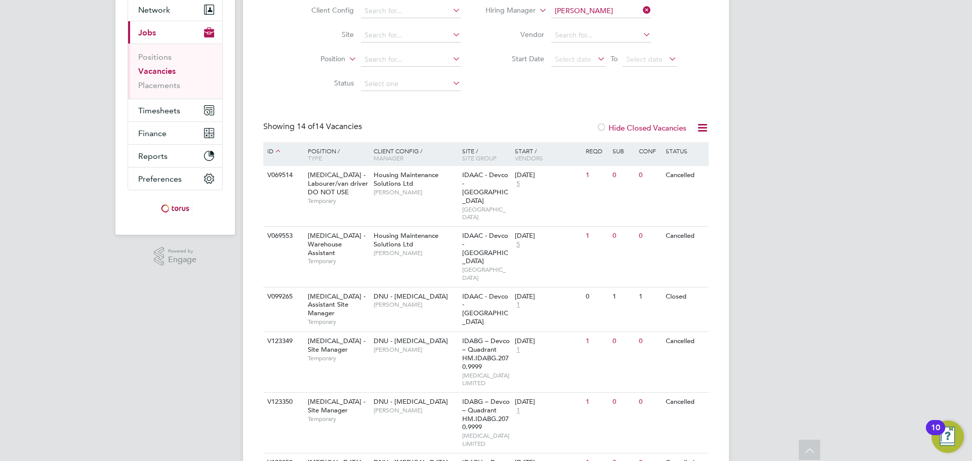
scroll to position [0, 0]
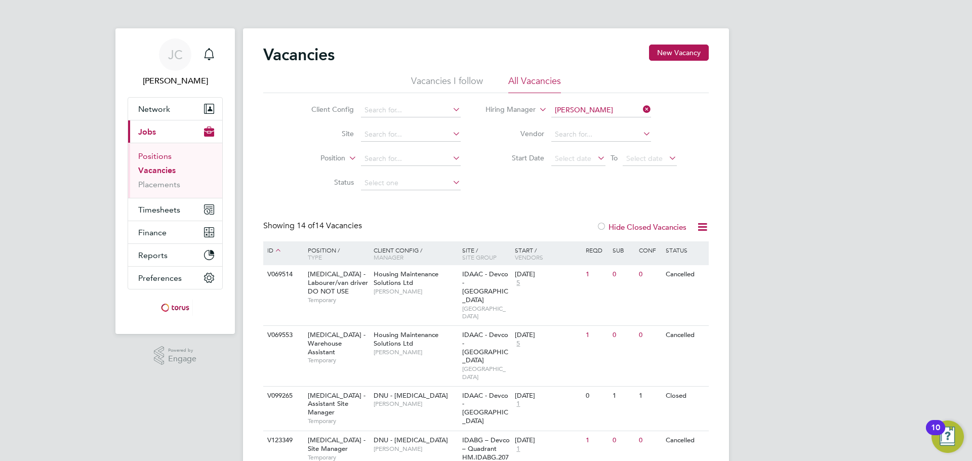
click at [165, 154] on link "Positions" at bounding box center [154, 156] width 33 height 10
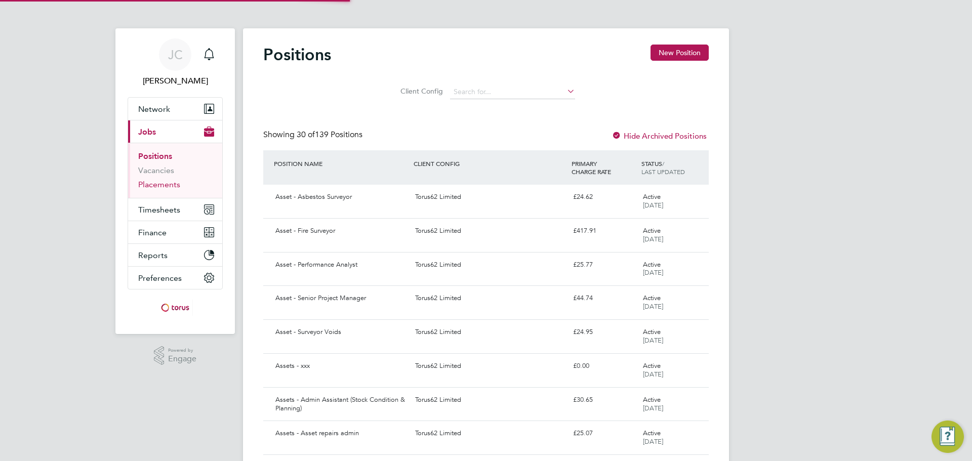
click at [174, 184] on link "Placements" at bounding box center [159, 185] width 42 height 10
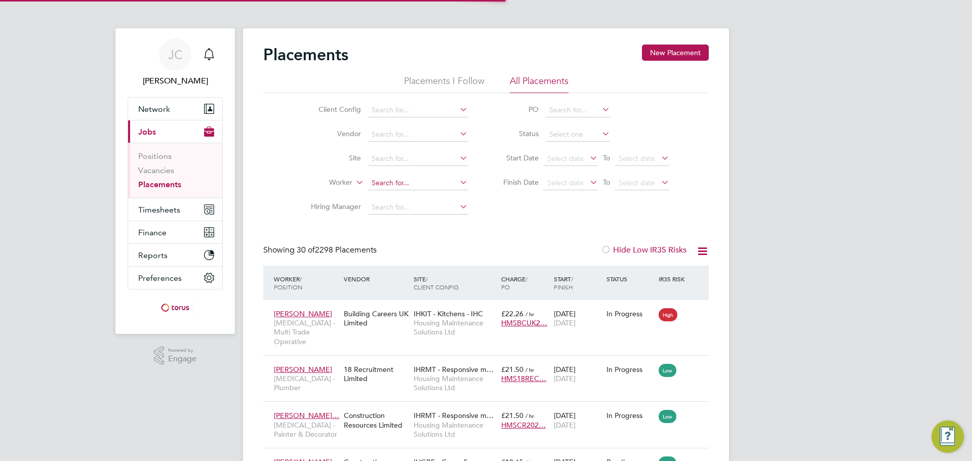
scroll to position [38, 88]
click at [422, 188] on input at bounding box center [418, 183] width 100 height 14
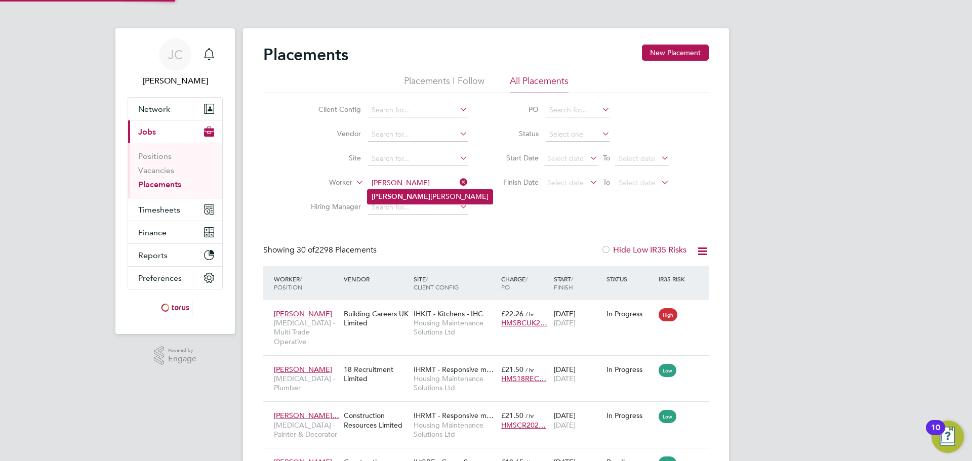
click at [428, 192] on li "Carole Gilbert" at bounding box center [430, 197] width 125 height 14
type input "Carole Gilbert"
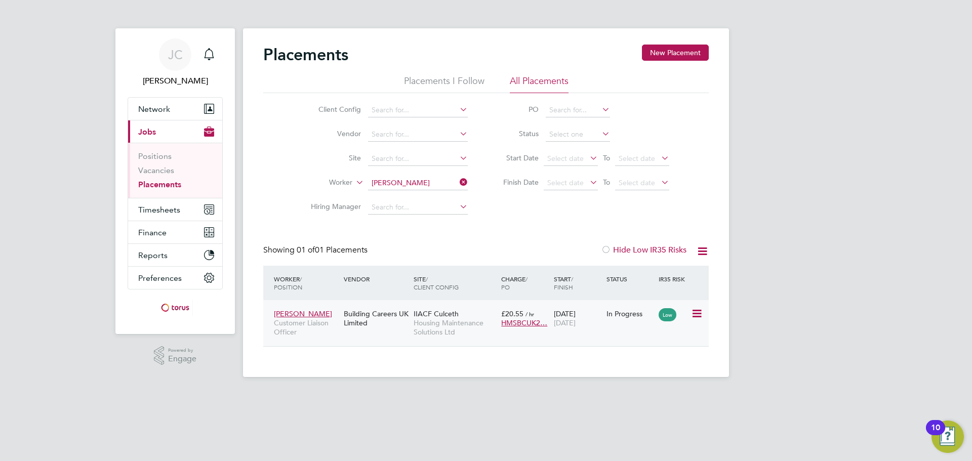
click at [696, 312] on icon at bounding box center [696, 314] width 10 height 12
click at [574, 330] on div "28 Oct 2024 31 Dec 2025" at bounding box center [577, 318] width 53 height 28
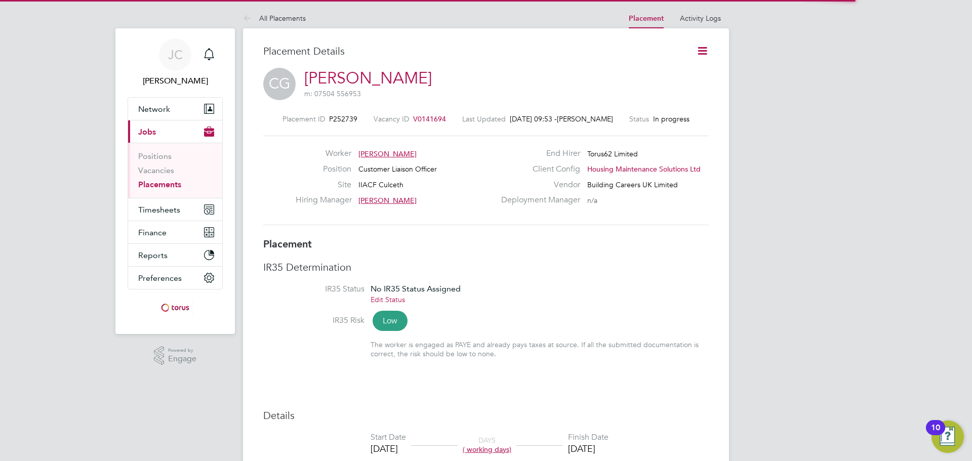
scroll to position [5, 5]
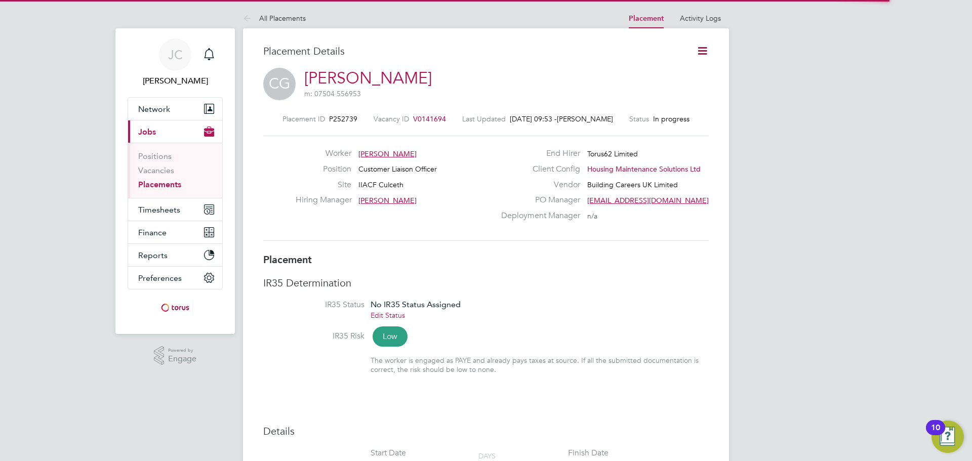
click at [703, 53] on icon at bounding box center [702, 51] width 13 height 13
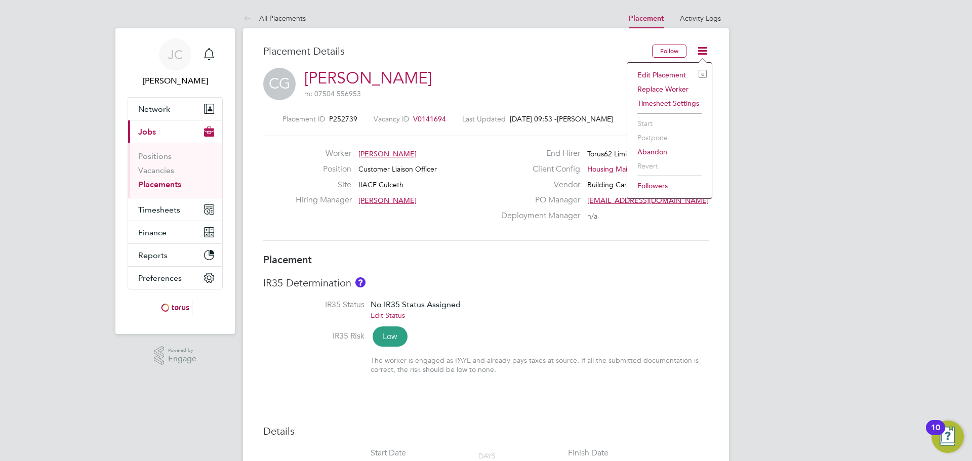
click at [682, 73] on li "Edit Placement e" at bounding box center [669, 75] width 74 height 14
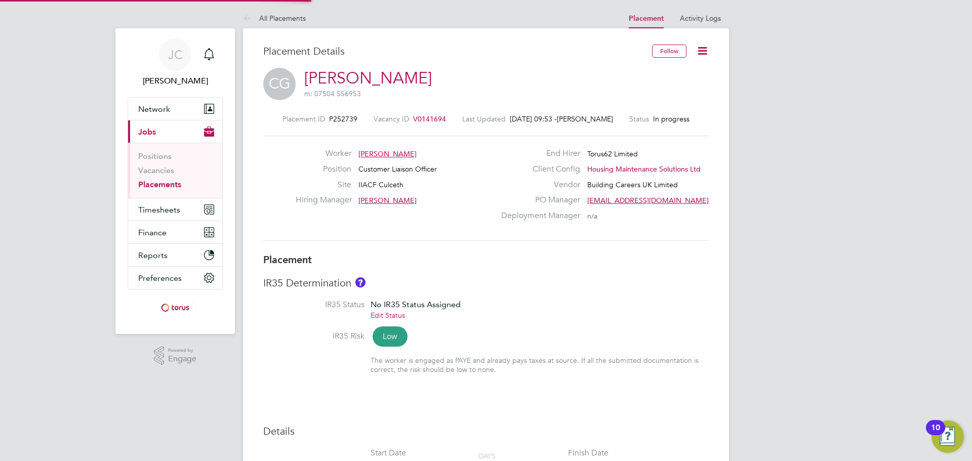
type input "[PERSON_NAME]"
type input "[DATE]"
type input "08:00"
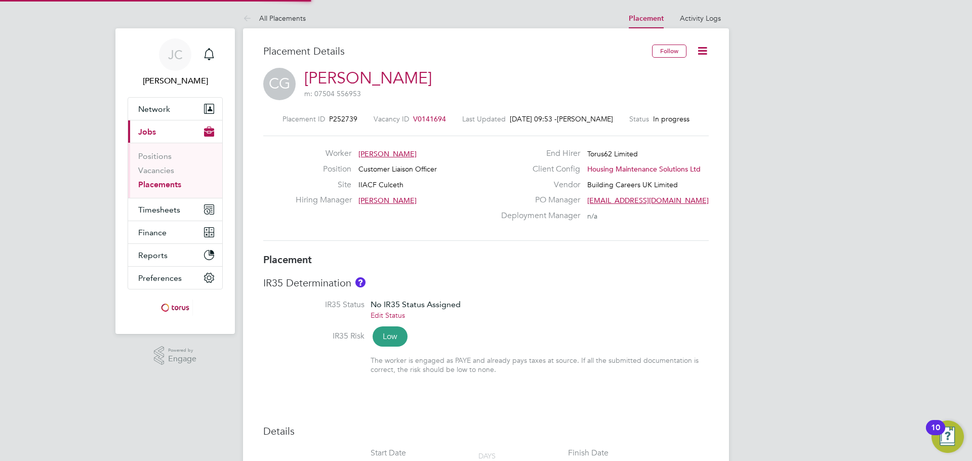
type input "18:00"
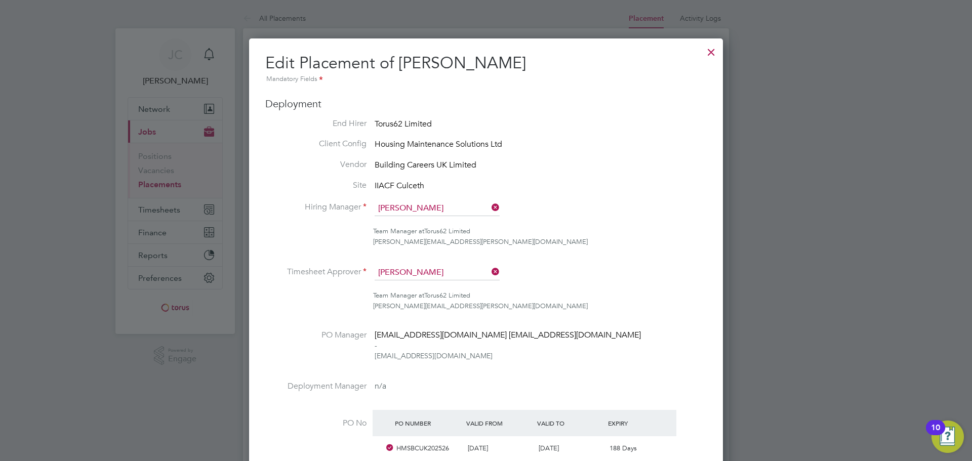
click at [525, 144] on li "Client Config Housing Maintenance Solutions Ltd" at bounding box center [486, 145] width 442 height 13
click at [713, 50] on div at bounding box center [711, 50] width 18 height 18
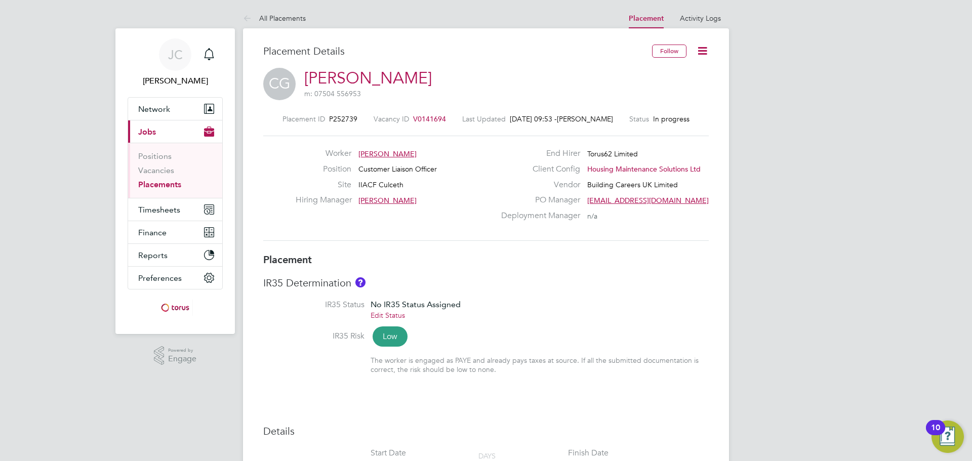
click at [432, 114] on div "Vacancy ID V0141694" at bounding box center [410, 118] width 72 height 9
click at [432, 119] on span "V0141694" at bounding box center [429, 118] width 33 height 9
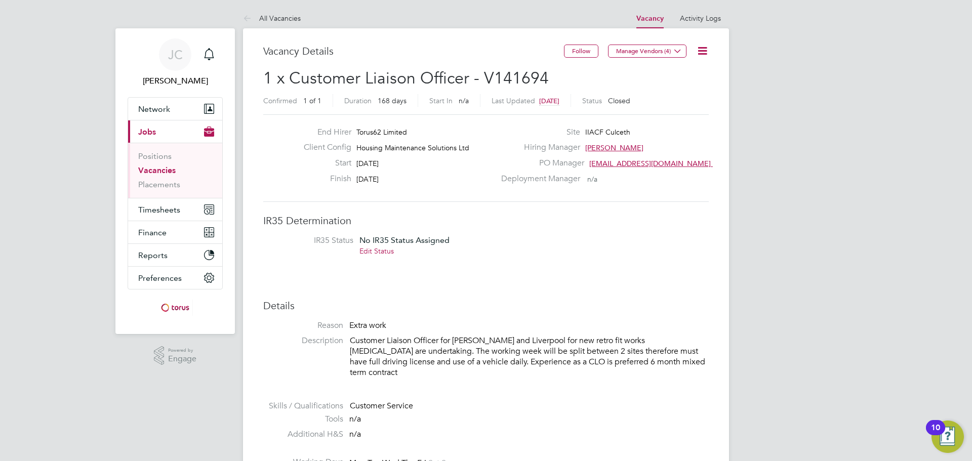
click at [708, 51] on icon at bounding box center [702, 51] width 13 height 13
click at [688, 88] on li "Update Status" at bounding box center [678, 89] width 59 height 14
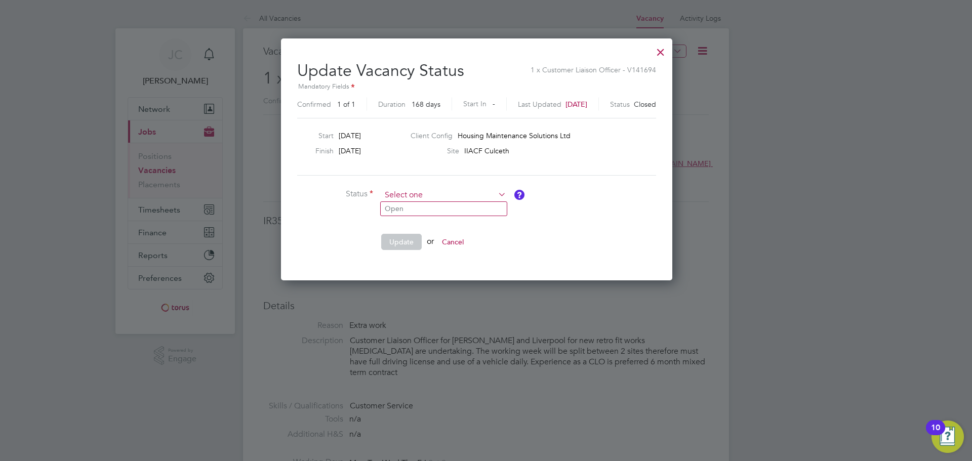
click at [445, 193] on input at bounding box center [443, 195] width 125 height 15
click at [454, 196] on input at bounding box center [443, 195] width 125 height 15
click at [633, 178] on div "Update Vacancy Status 1 x Customer Liaison Officer - V141694 Mandatory Fields C…" at bounding box center [476, 157] width 359 height 208
click at [670, 50] on div at bounding box center [661, 50] width 18 height 18
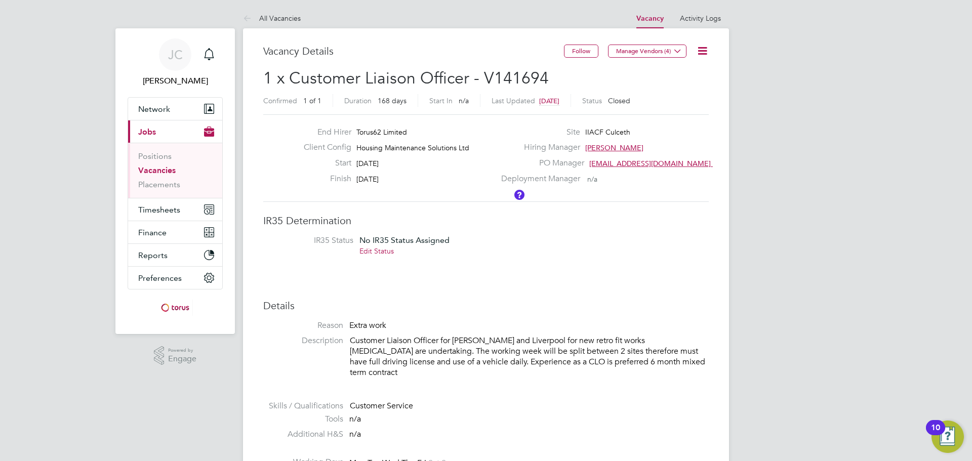
click at [266, 18] on link "All Vacancies" at bounding box center [272, 18] width 58 height 9
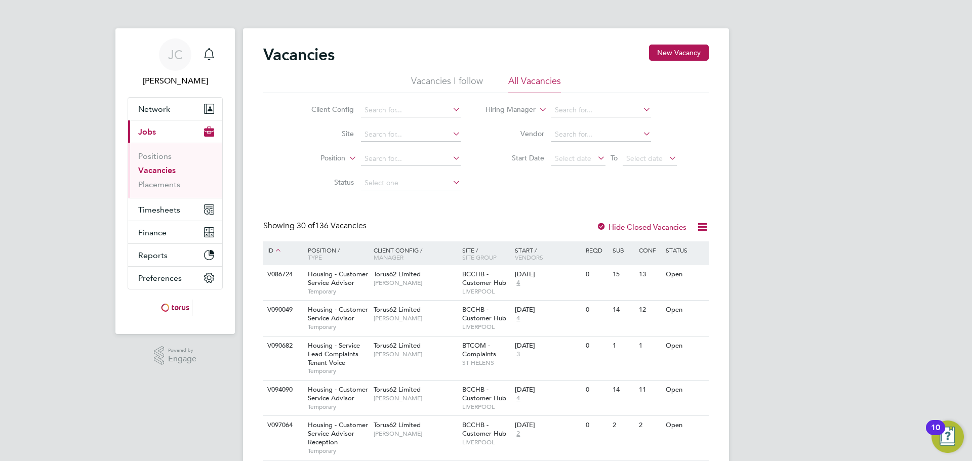
click at [596, 117] on li "Hiring Manager" at bounding box center [581, 110] width 216 height 24
click at [602, 109] on input at bounding box center [601, 110] width 100 height 14
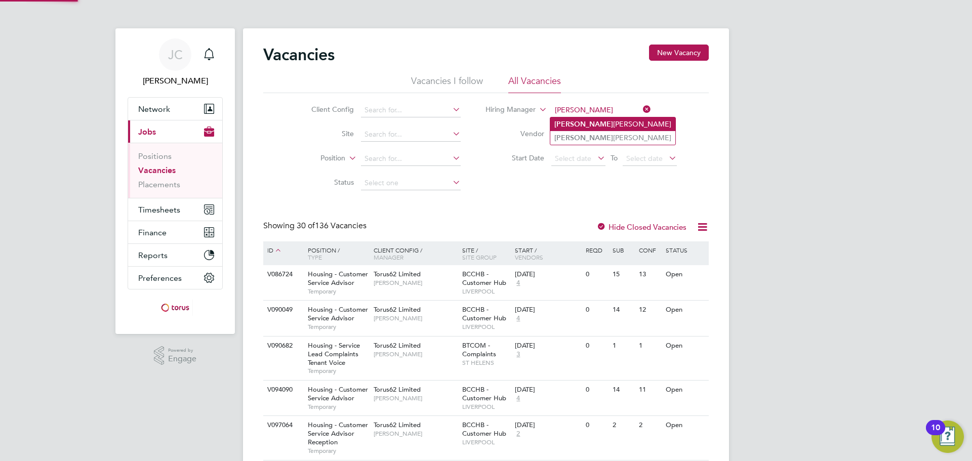
click at [594, 128] on li "Tony Proctor" at bounding box center [612, 124] width 125 height 14
type input "[PERSON_NAME]"
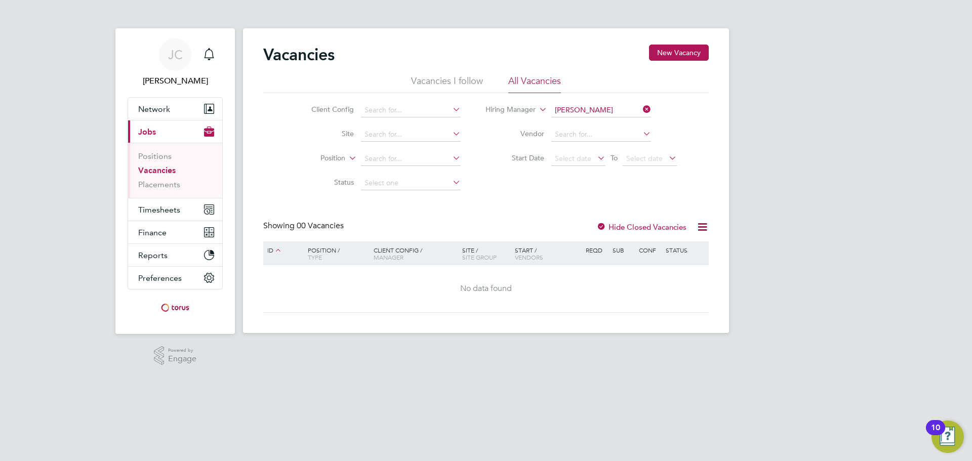
click at [603, 226] on div at bounding box center [601, 228] width 10 height 10
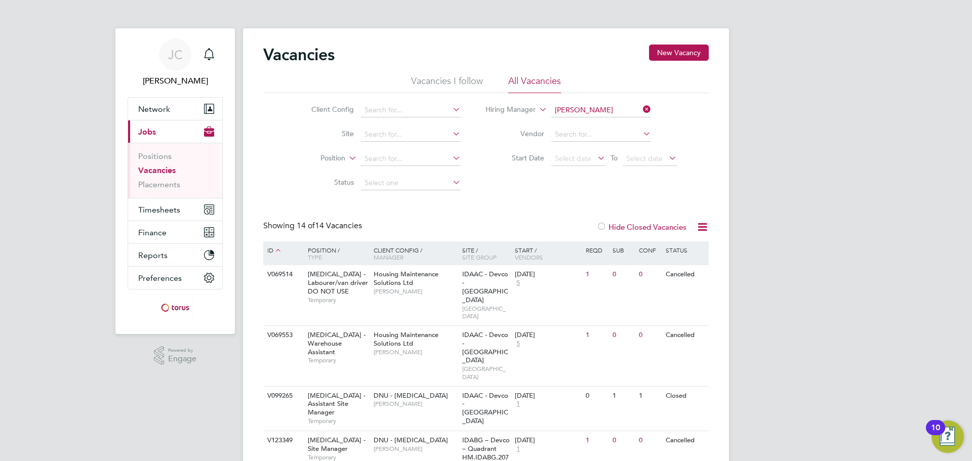
click at [641, 110] on icon at bounding box center [641, 109] width 0 height 14
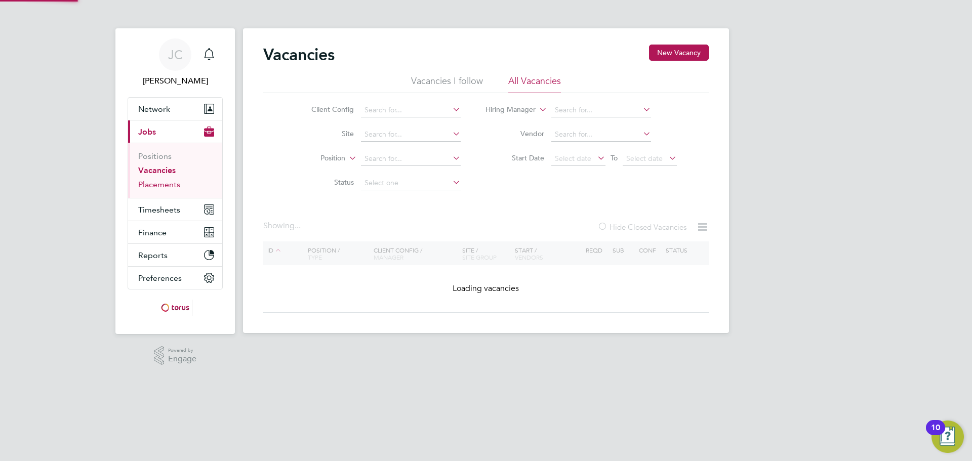
click at [156, 186] on link "Placements" at bounding box center [159, 185] width 42 height 10
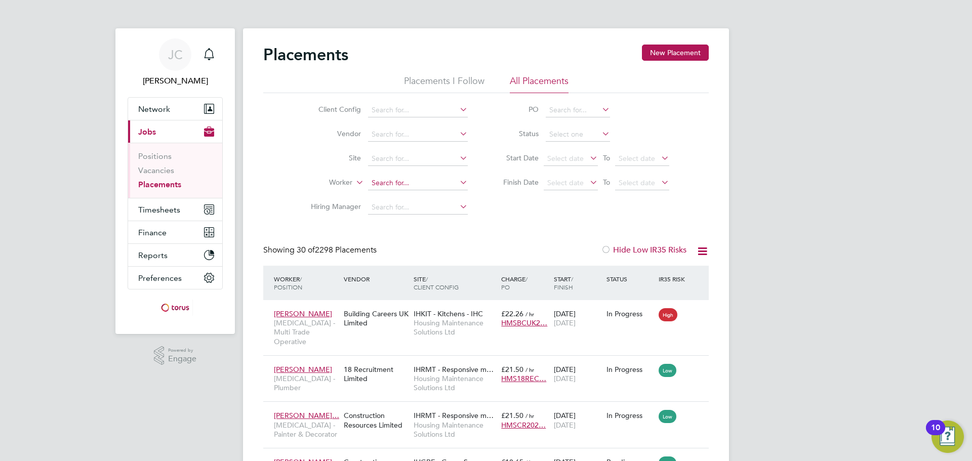
click at [407, 180] on input at bounding box center [418, 183] width 100 height 14
click at [444, 198] on li "Carole Gi lbert" at bounding box center [418, 197] width 101 height 14
type input "[PERSON_NAME]"
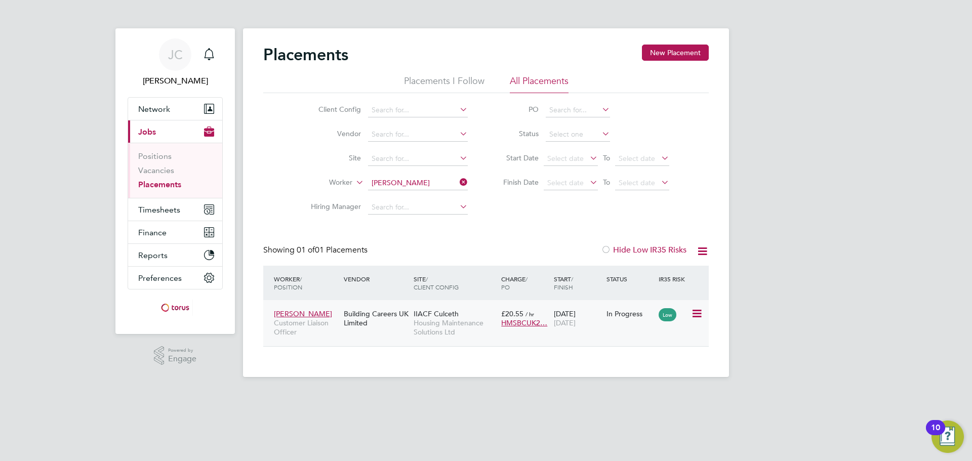
click at [698, 314] on icon at bounding box center [696, 314] width 10 height 12
click at [489, 335] on span "Housing Maintenance Solutions Ltd" at bounding box center [455, 327] width 83 height 18
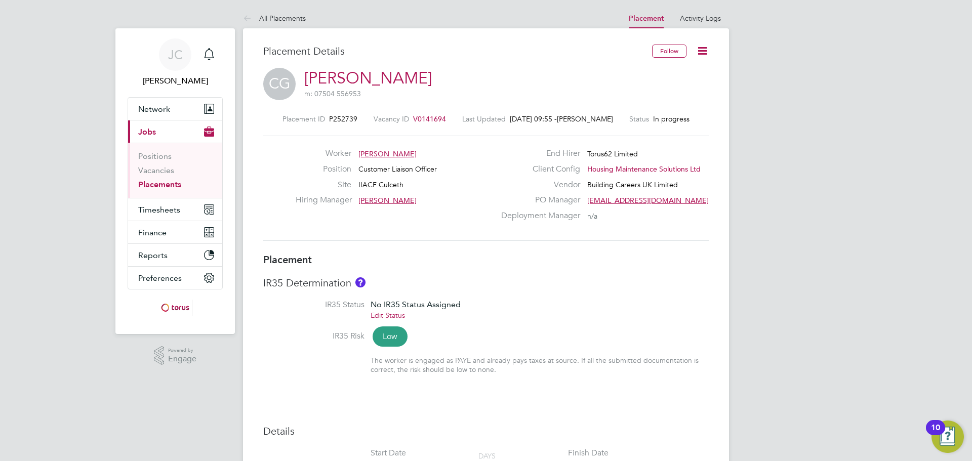
click at [704, 48] on icon at bounding box center [702, 51] width 13 height 13
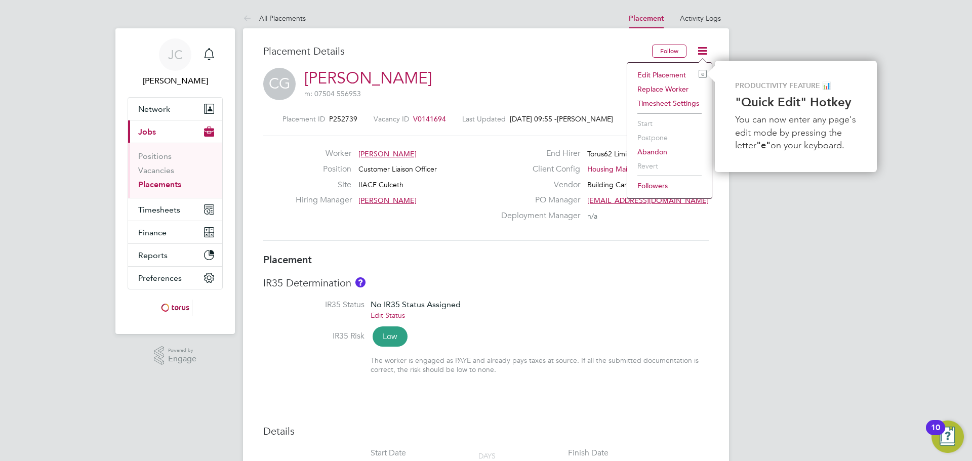
click at [699, 70] on icon "e" at bounding box center [703, 74] width 8 height 8
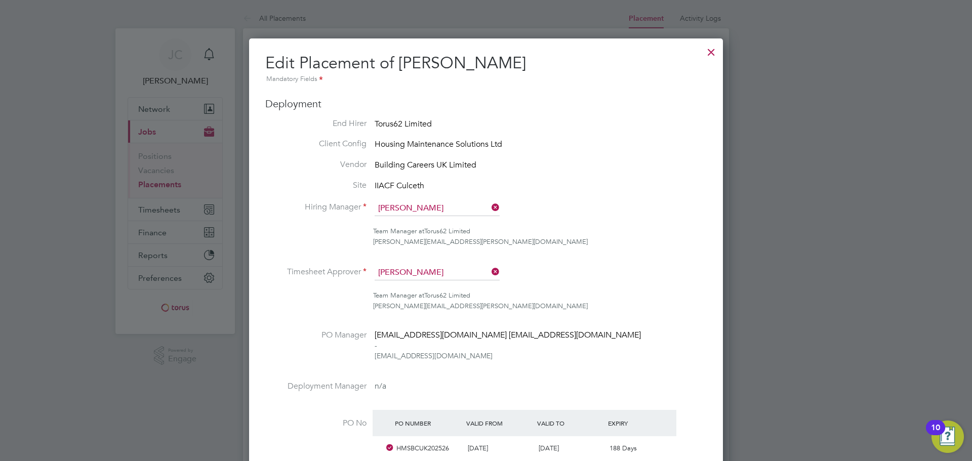
click at [715, 53] on div at bounding box center [711, 50] width 18 height 18
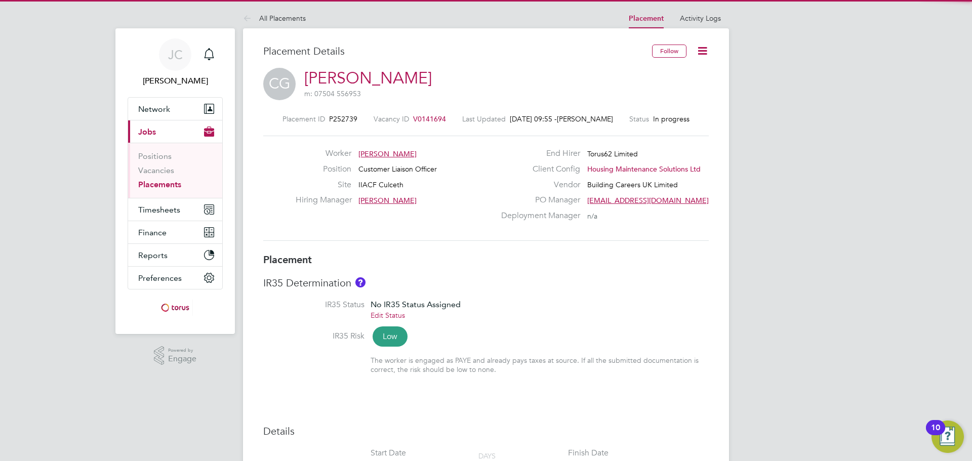
click at [442, 116] on span "V0141694" at bounding box center [429, 118] width 33 height 9
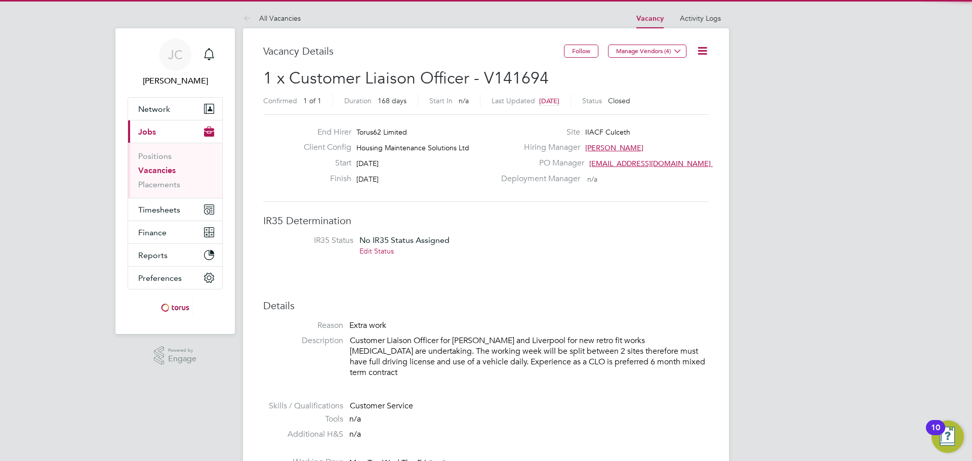
click at [705, 50] on icon at bounding box center [702, 51] width 13 height 13
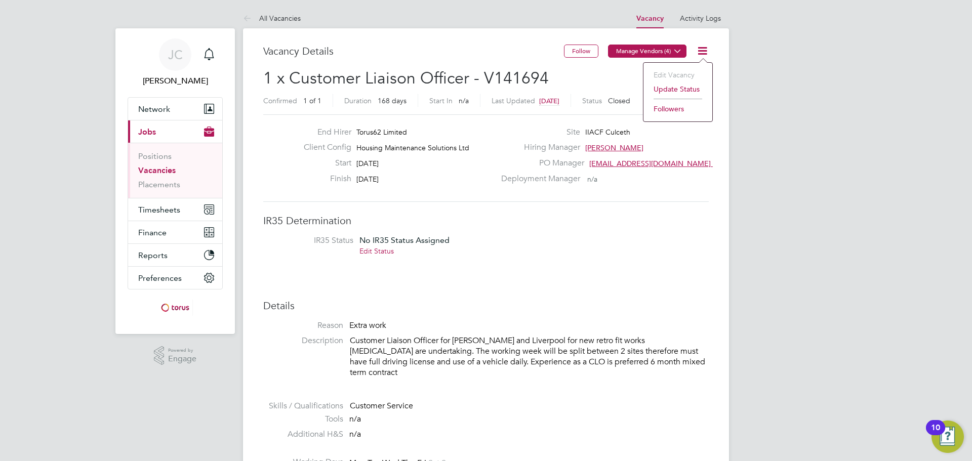
click at [670, 53] on button "Manage Vendors (4)" at bounding box center [647, 51] width 78 height 13
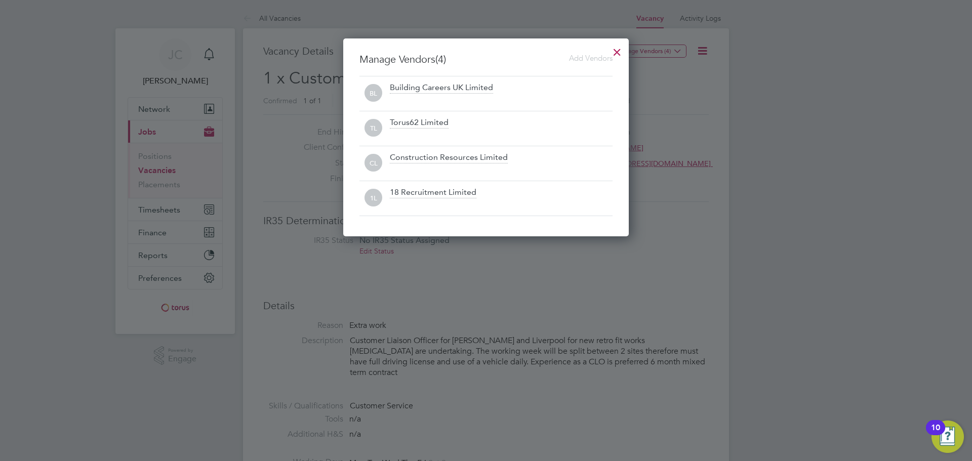
click at [618, 46] on div at bounding box center [617, 50] width 18 height 18
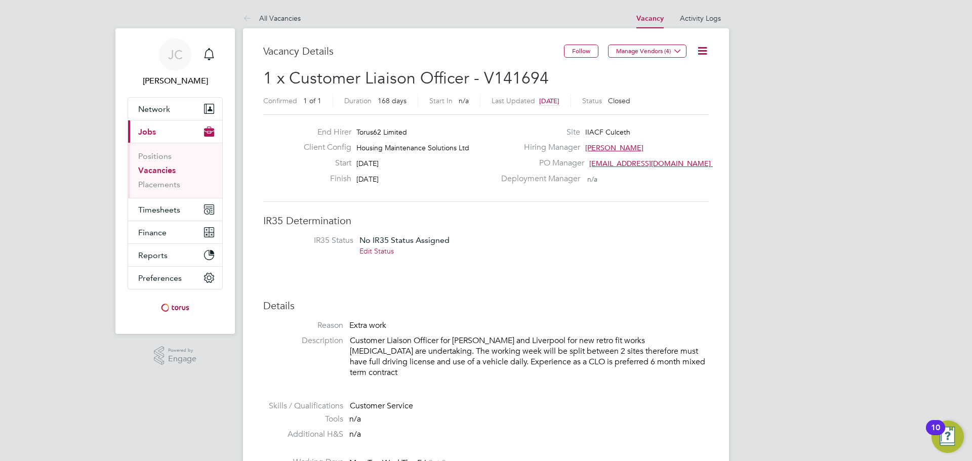
click at [697, 45] on icon at bounding box center [702, 51] width 13 height 13
click at [698, 52] on icon at bounding box center [702, 51] width 13 height 13
click at [681, 83] on li "Update Status" at bounding box center [678, 89] width 59 height 14
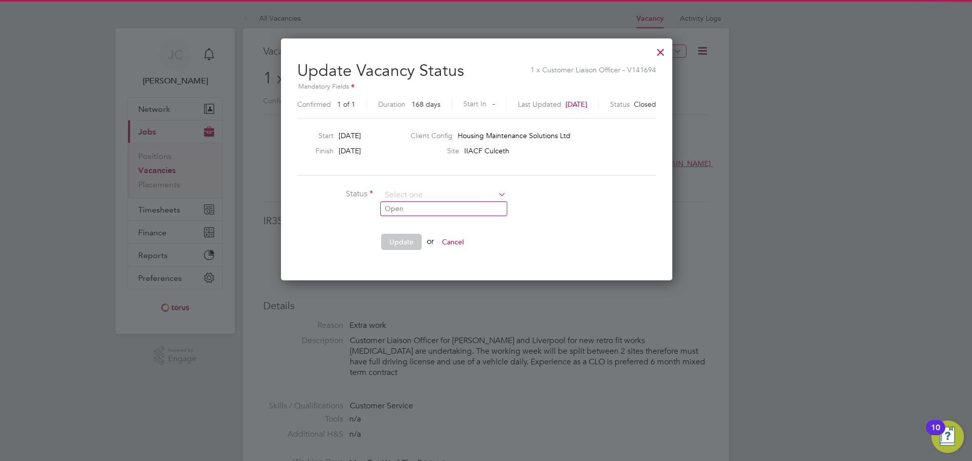
click at [435, 186] on div "Update Vacancy Status 1 x Customer Liaison Officer - V141694 Mandatory Fields C…" at bounding box center [476, 157] width 359 height 208
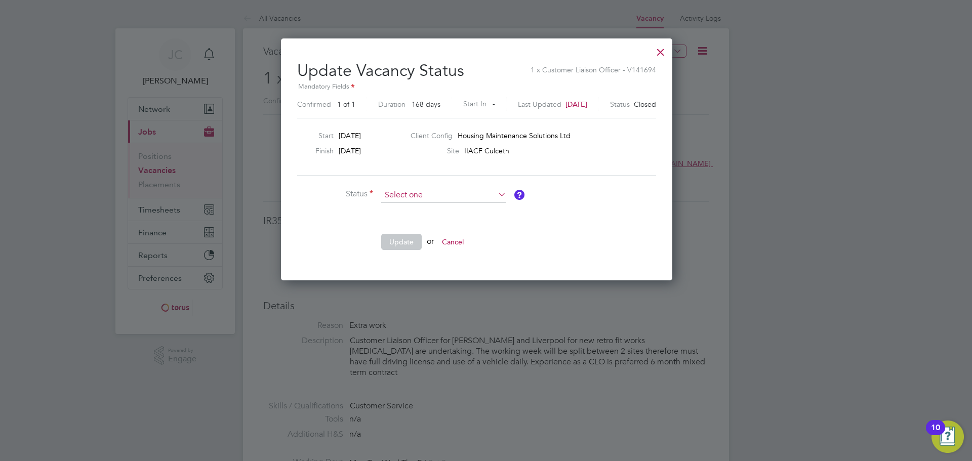
click at [434, 191] on input at bounding box center [443, 195] width 125 height 15
click at [422, 214] on li "Open" at bounding box center [444, 209] width 126 height 13
type input "Open"
click at [406, 239] on button "Update" at bounding box center [401, 242] width 41 height 16
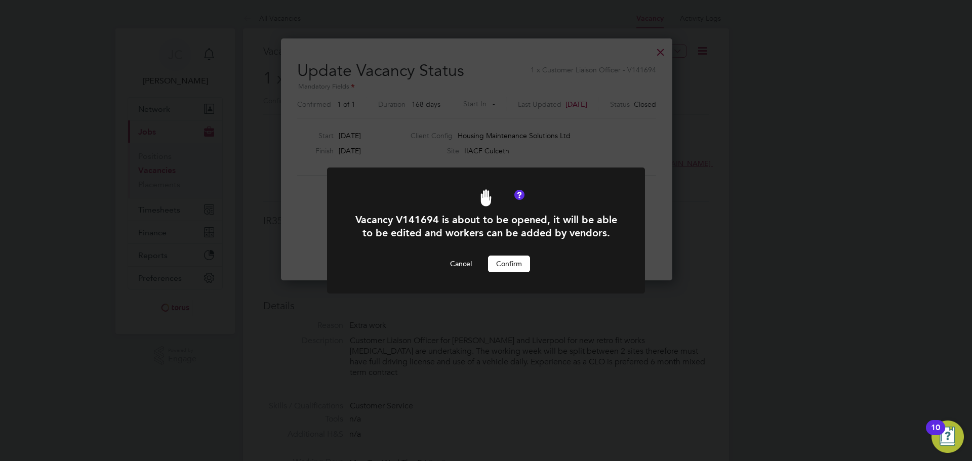
click at [513, 262] on button "Confirm" at bounding box center [509, 264] width 42 height 16
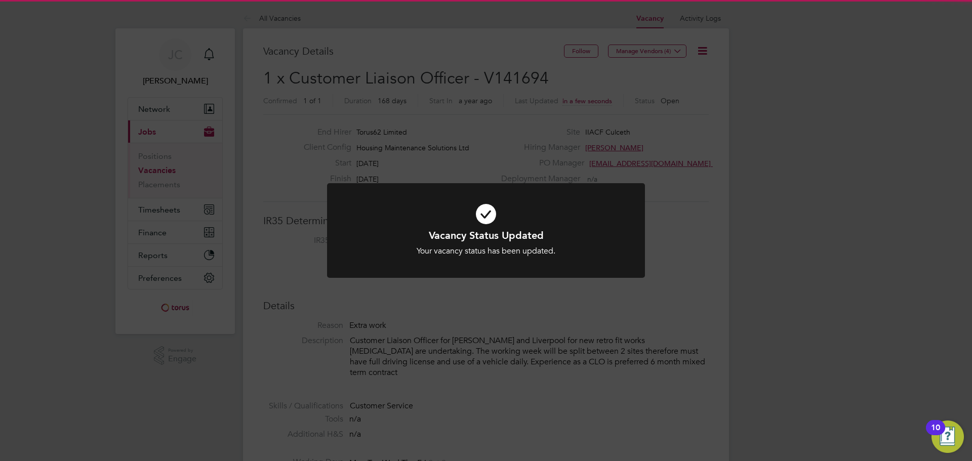
click at [773, 133] on div "Vacancy Status Updated Your vacancy status has been updated. Cancel Okay" at bounding box center [486, 230] width 972 height 461
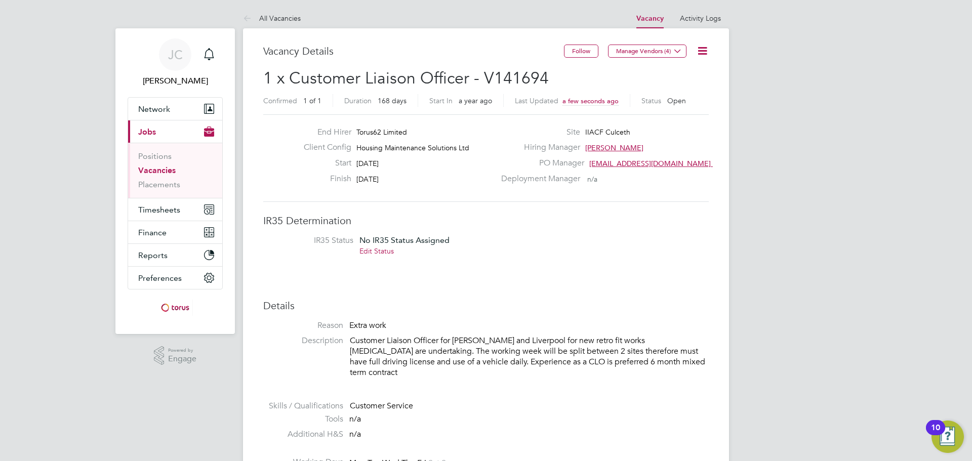
click at [702, 46] on icon at bounding box center [702, 51] width 13 height 13
click at [682, 76] on li "Edit Vacancy e" at bounding box center [678, 75] width 59 height 14
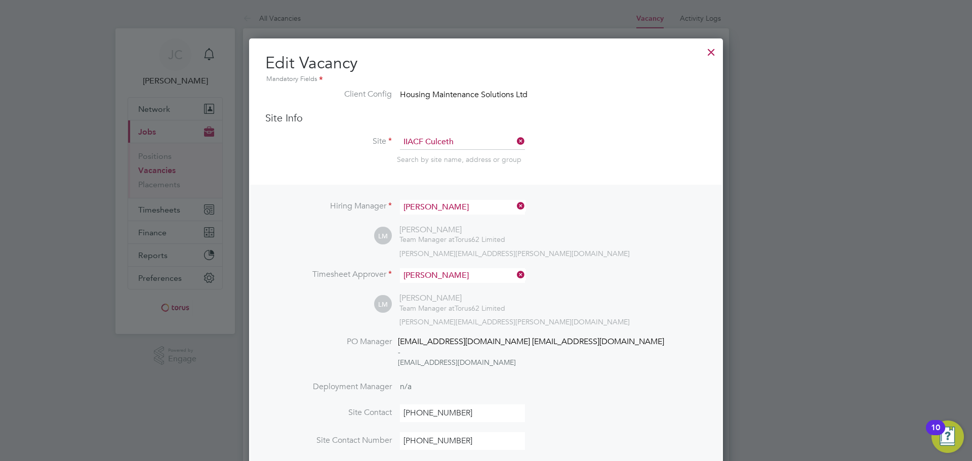
click at [718, 45] on div at bounding box center [711, 50] width 18 height 18
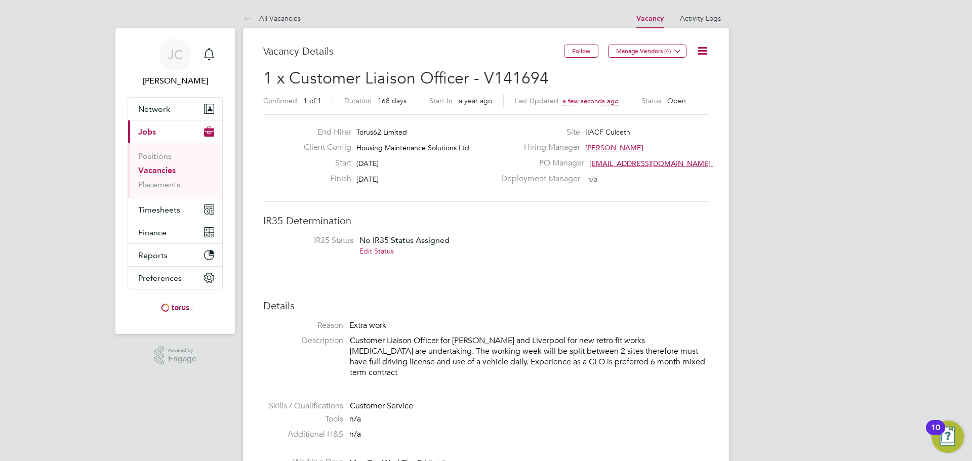
click at [699, 50] on icon at bounding box center [702, 51] width 13 height 13
click at [684, 73] on li "Edit Vacancy e" at bounding box center [678, 75] width 59 height 14
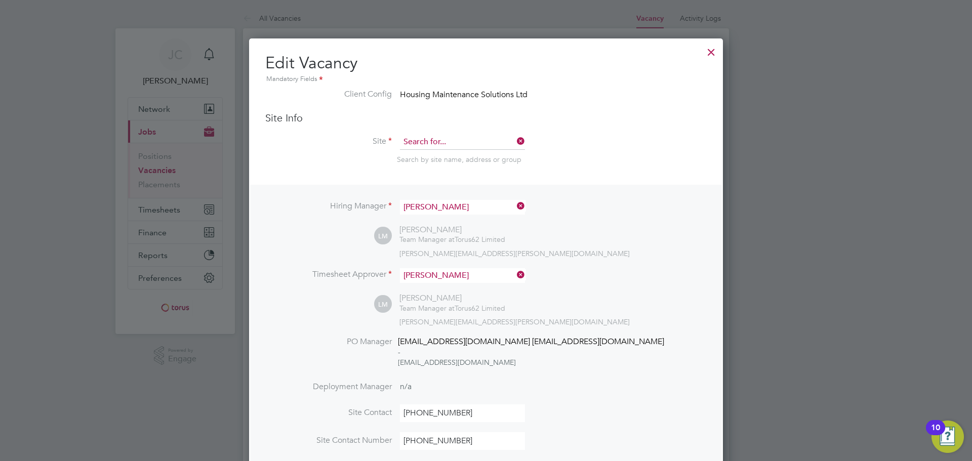
click at [452, 146] on input at bounding box center [462, 142] width 125 height 15
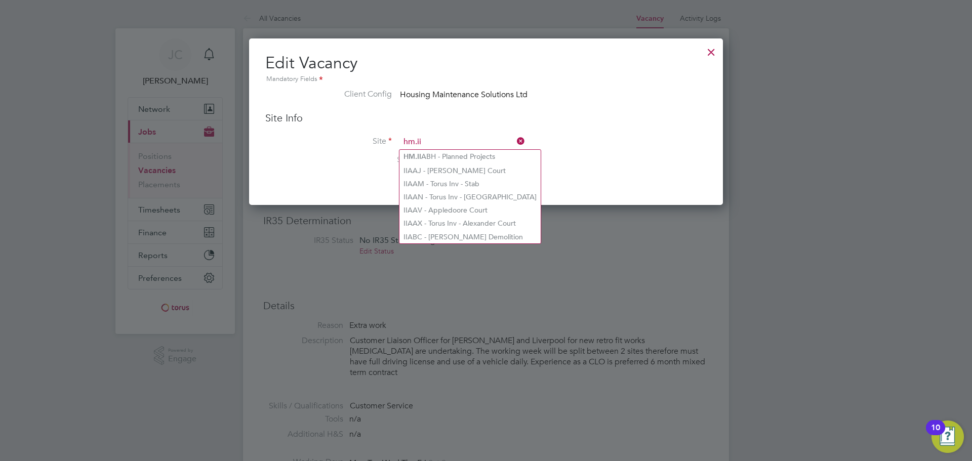
type input "hm.ii"
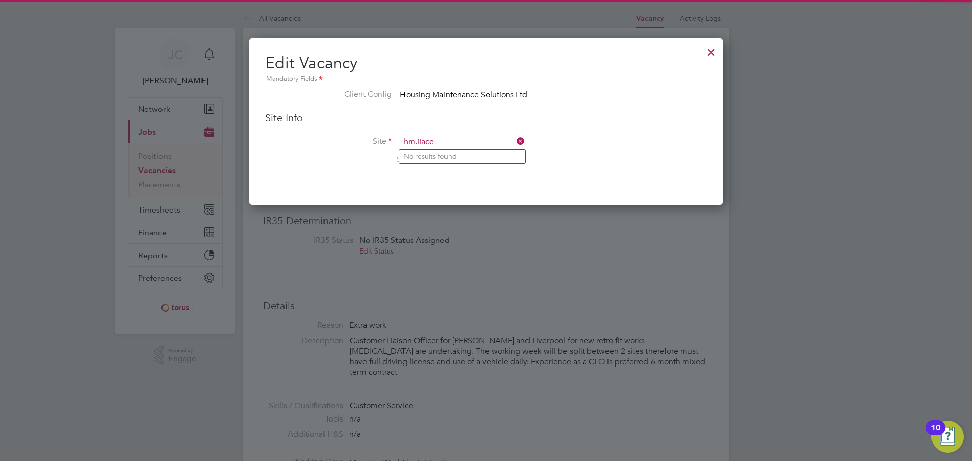
type input "hm.iiace"
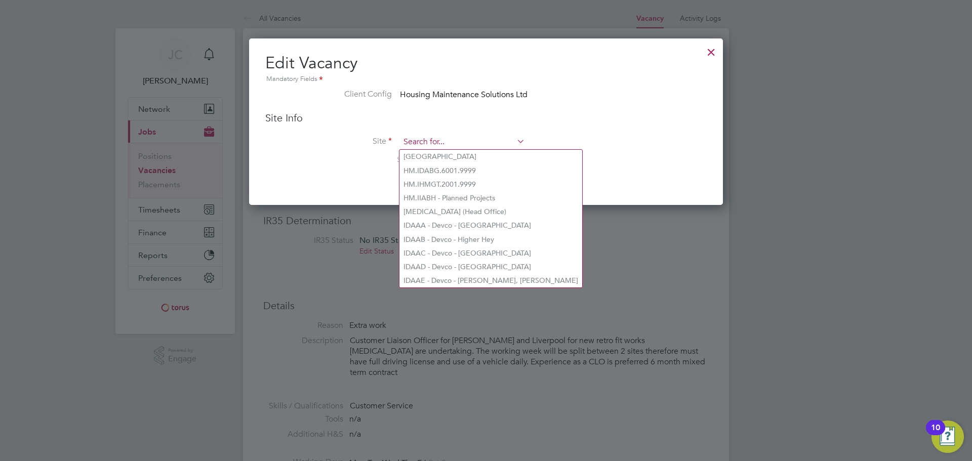
click at [459, 139] on input at bounding box center [462, 142] width 125 height 15
type input "HM."
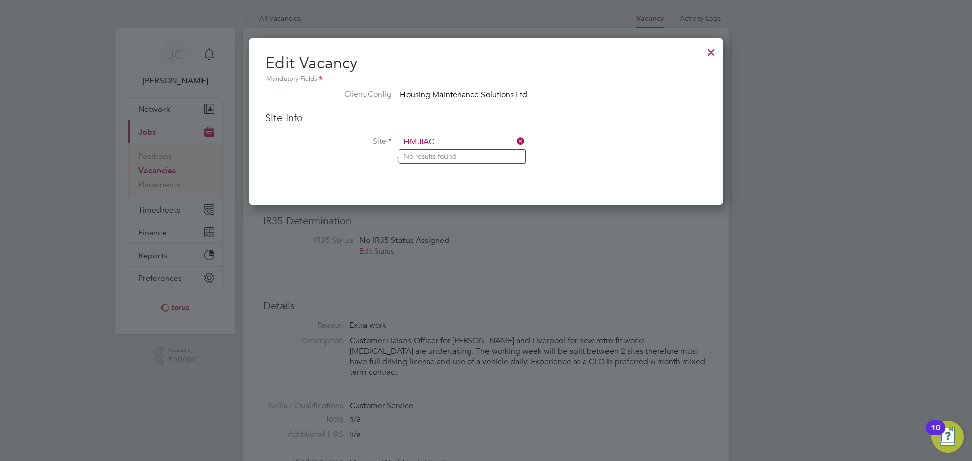
type input "HM.IIAC"
click at [585, 110] on li "Client Config Housing Maintenance Solutions Ltd" at bounding box center [486, 100] width 442 height 23
click at [714, 51] on div at bounding box center [711, 50] width 18 height 18
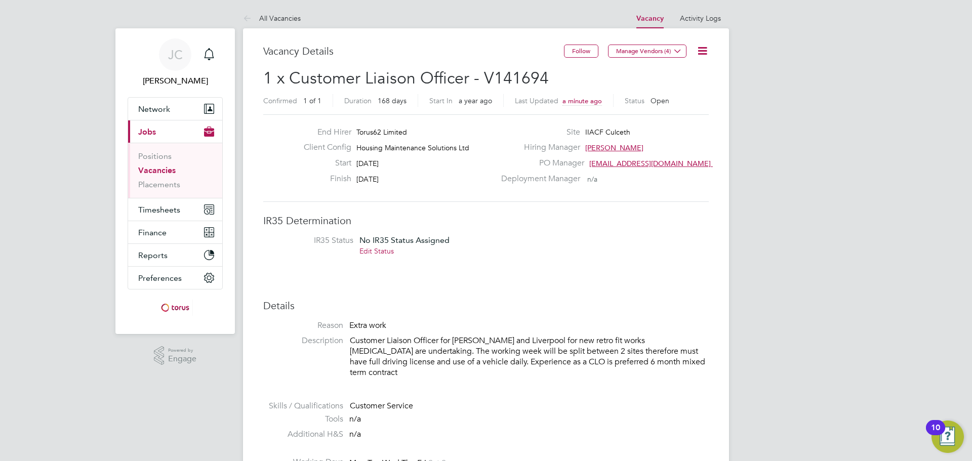
click at [704, 51] on icon at bounding box center [702, 51] width 13 height 13
click at [684, 89] on li "Update Status" at bounding box center [678, 89] width 59 height 14
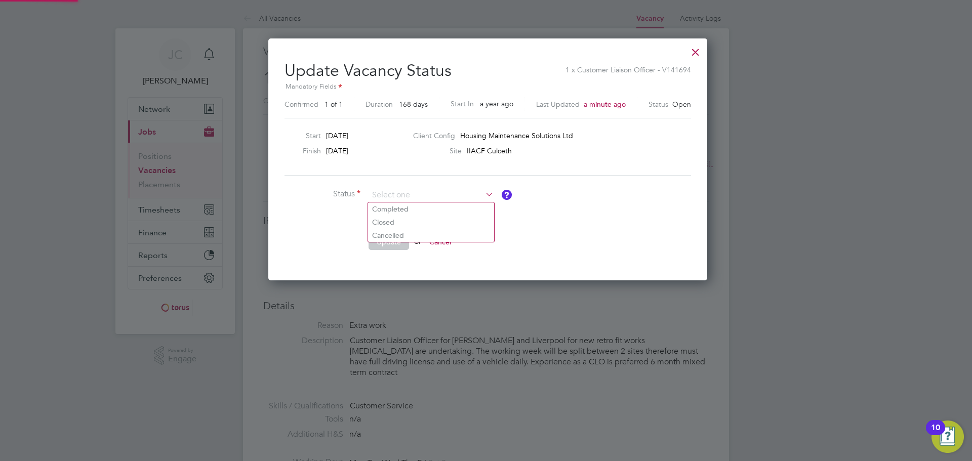
scroll to position [242, 435]
click at [392, 222] on li "Closed" at bounding box center [431, 222] width 126 height 13
type input "Closed"
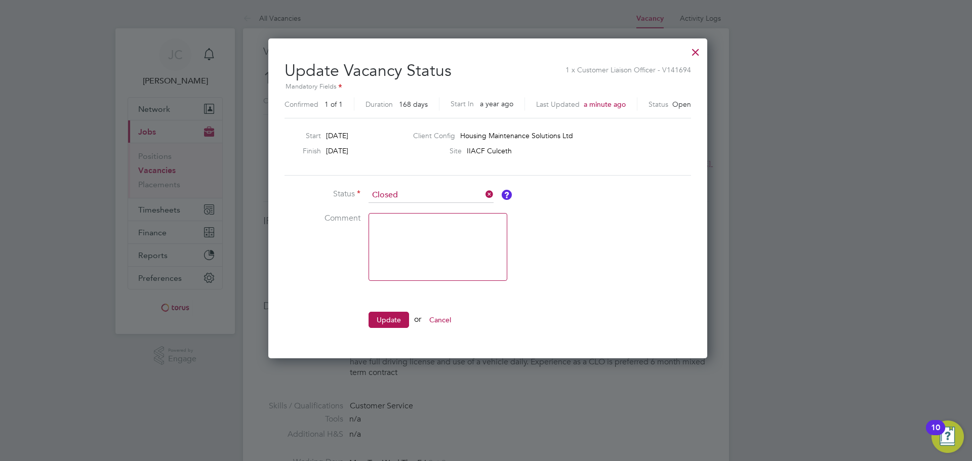
click at [396, 320] on button "Update" at bounding box center [389, 320] width 41 height 16
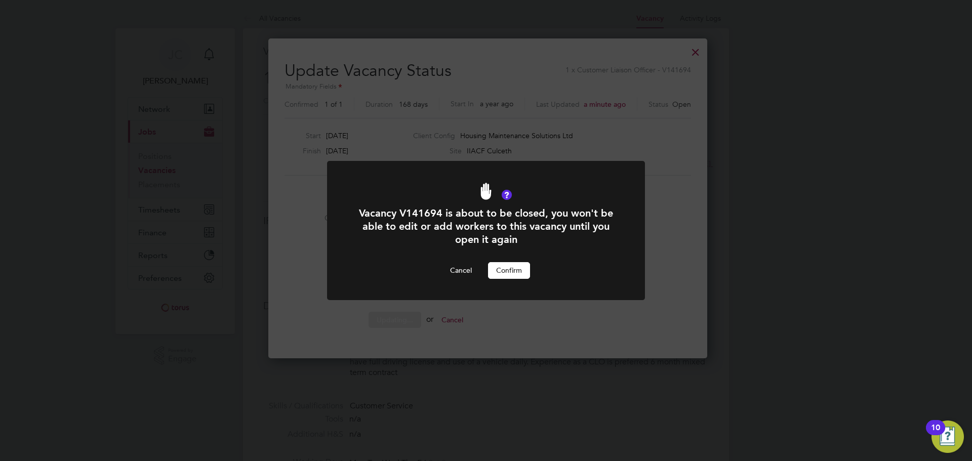
click at [505, 269] on button "Confirm" at bounding box center [509, 270] width 42 height 16
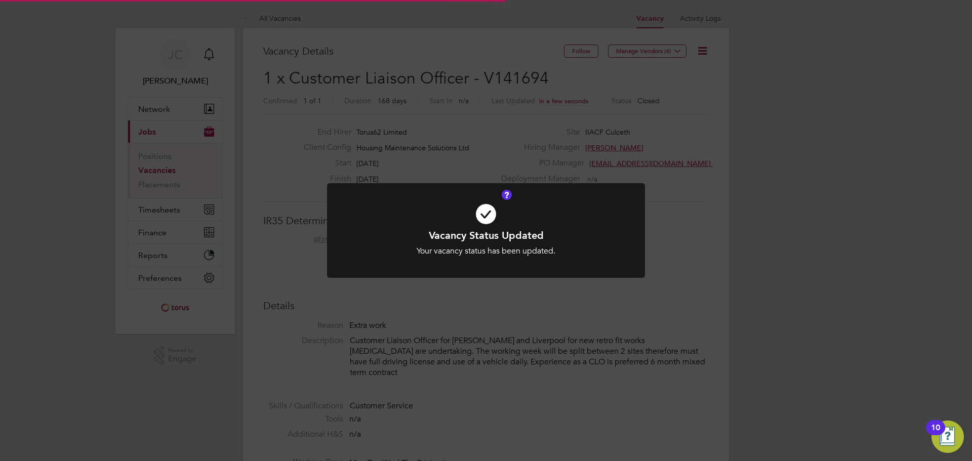
scroll to position [30, 71]
click at [669, 132] on div "Vacancy Status Updated Your vacancy status has been updated. Cancel Okay" at bounding box center [486, 230] width 972 height 461
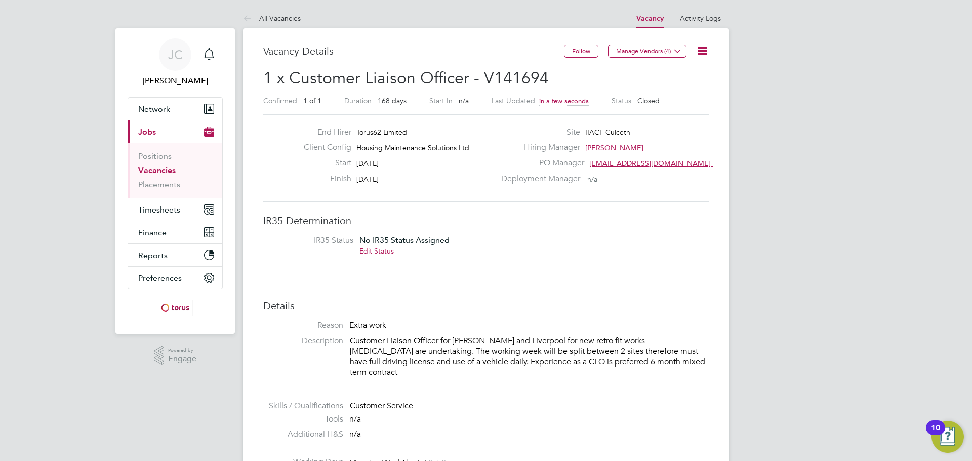
click at [254, 16] on icon at bounding box center [249, 19] width 13 height 13
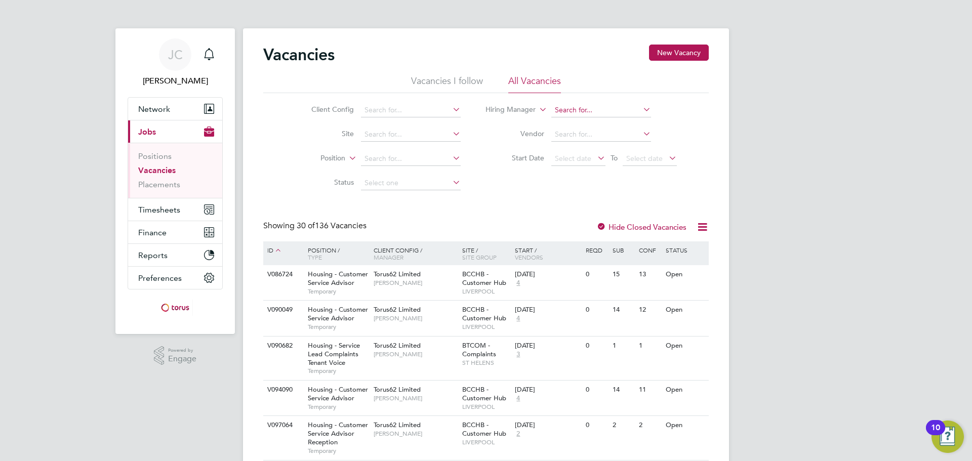
click at [602, 107] on input at bounding box center [601, 110] width 100 height 14
click at [618, 125] on li "Tony Pr octor" at bounding box center [600, 124] width 101 height 14
type input "Tony Proctor"
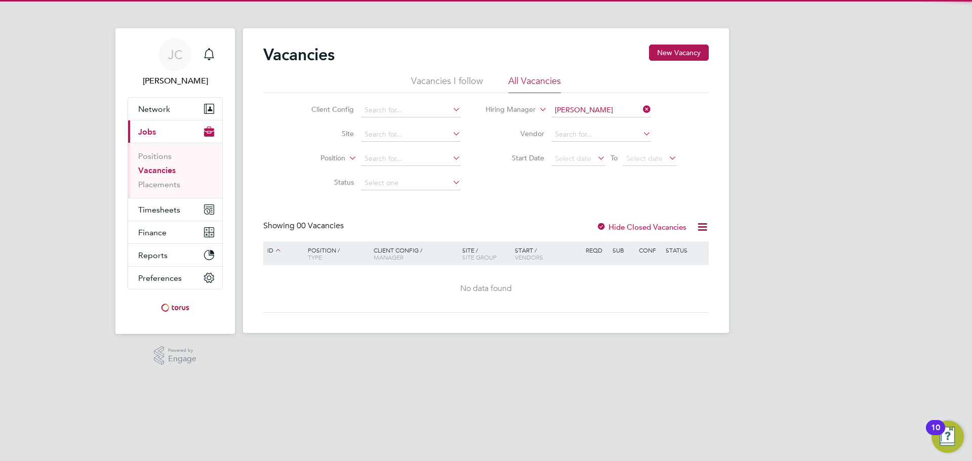
click at [632, 224] on label "Hide Closed Vacancies" at bounding box center [641, 227] width 90 height 10
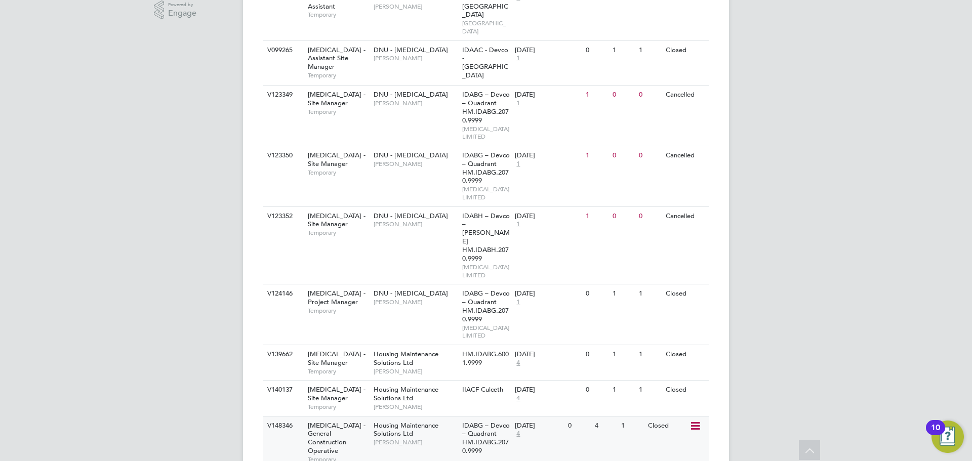
scroll to position [354, 0]
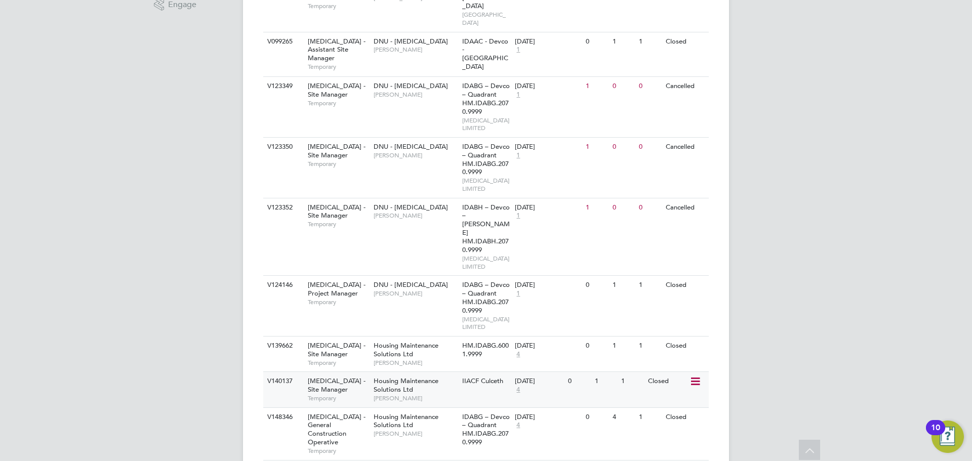
click div "Closed"
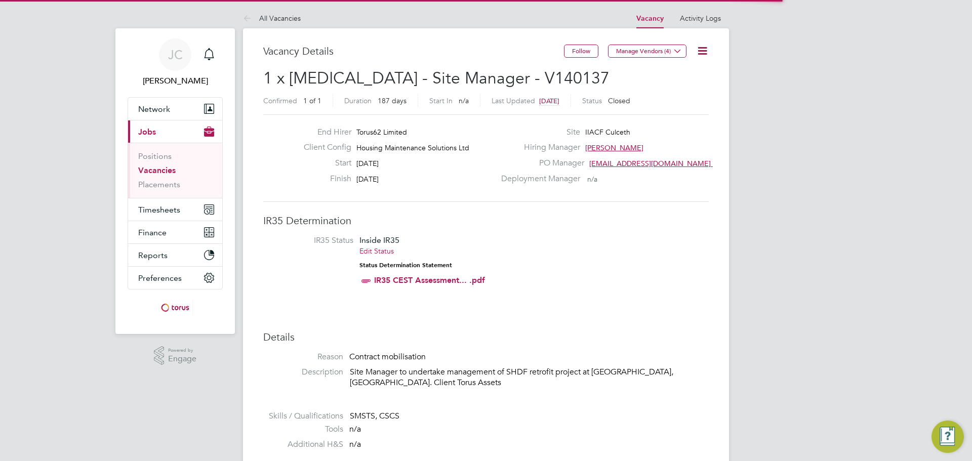
click at [702, 49] on icon at bounding box center [702, 51] width 13 height 13
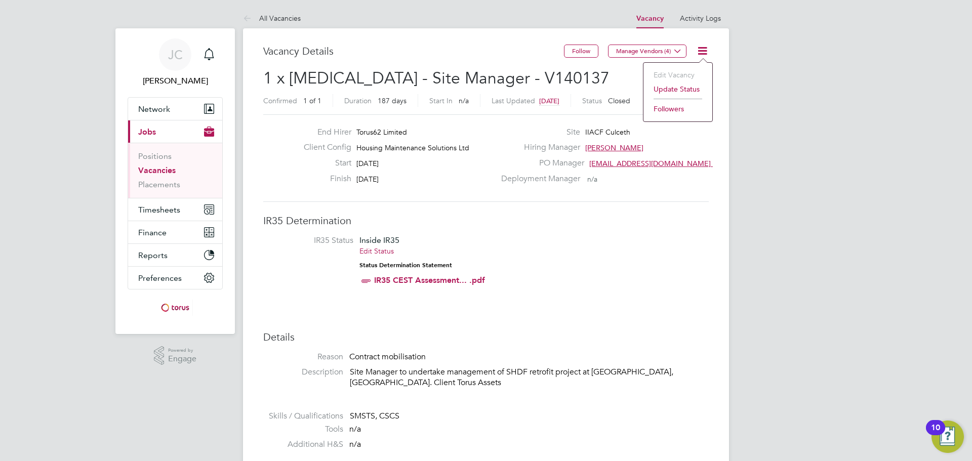
click at [682, 90] on li "Update Status" at bounding box center [678, 89] width 59 height 14
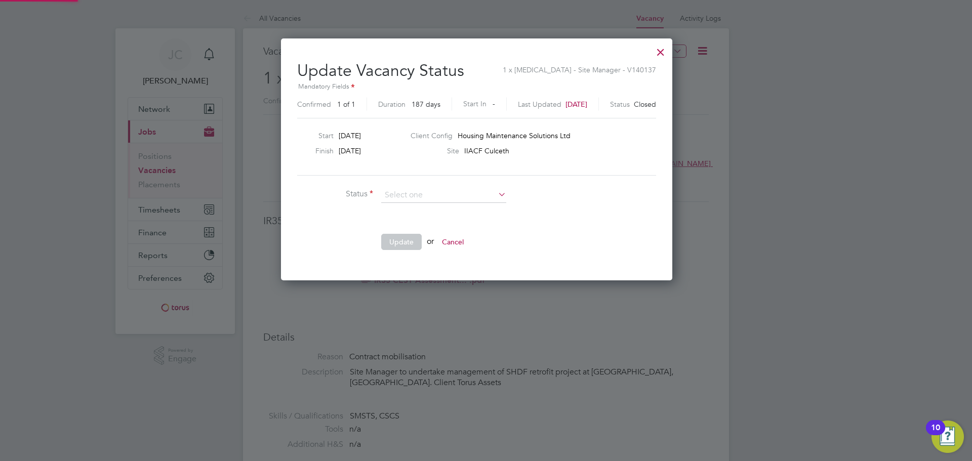
scroll to position [242, 411]
click at [427, 201] on input at bounding box center [443, 195] width 125 height 15
click at [427, 208] on li "Open" at bounding box center [444, 208] width 126 height 13
type input "Open"
click at [400, 246] on button "Update" at bounding box center [401, 242] width 41 height 16
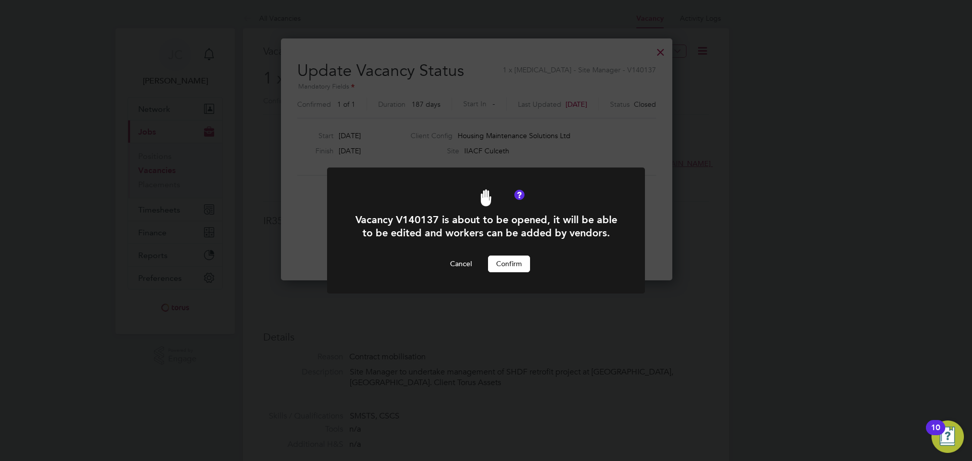
click at [504, 258] on button "Confirm" at bounding box center [509, 264] width 42 height 16
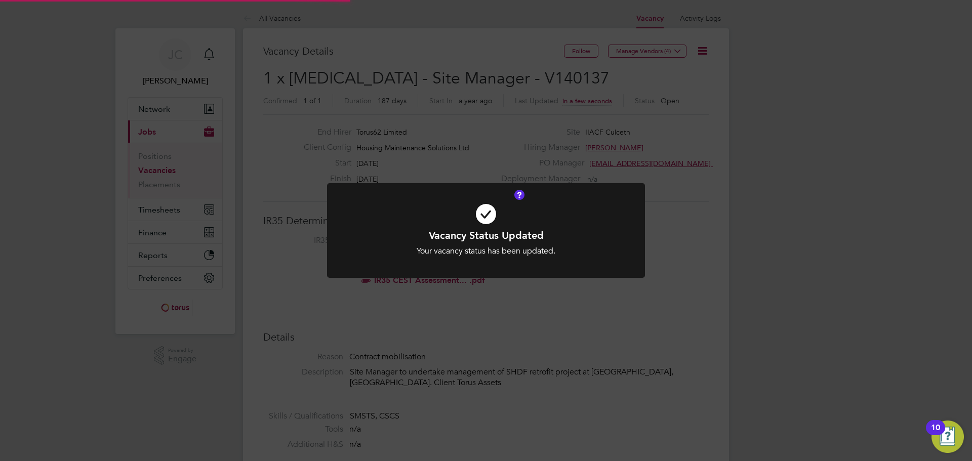
scroll to position [30, 71]
click at [461, 153] on div "Vacancy Status Updated Your vacancy status has been updated. Cancel Okay" at bounding box center [486, 230] width 972 height 461
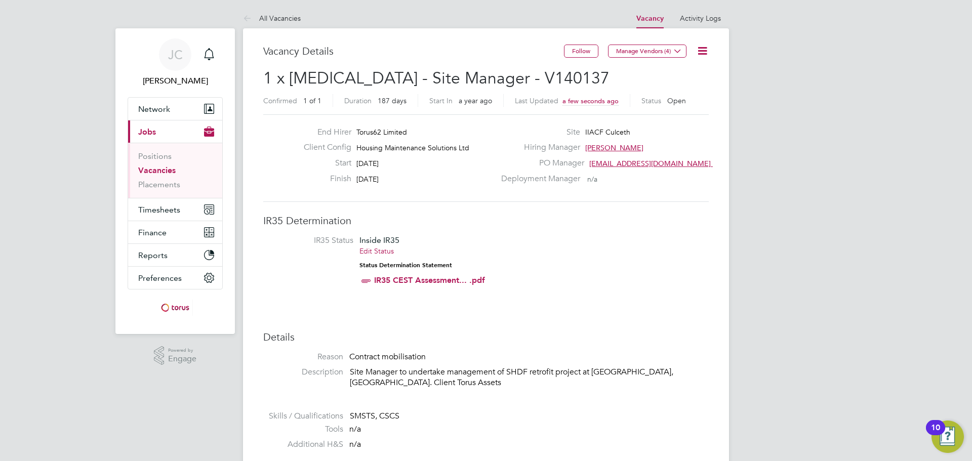
click at [705, 49] on icon at bounding box center [702, 51] width 13 height 13
click at [691, 73] on li "Edit Vacancy e" at bounding box center [678, 75] width 59 height 14
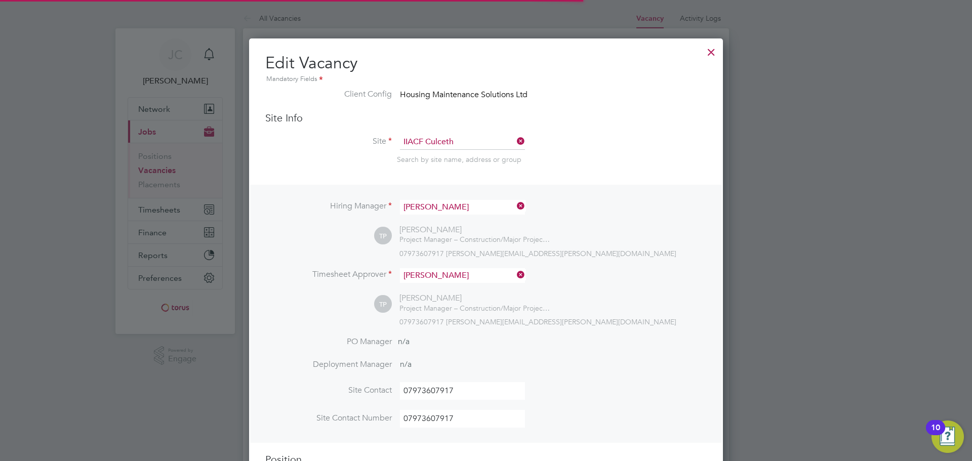
scroll to position [5, 5]
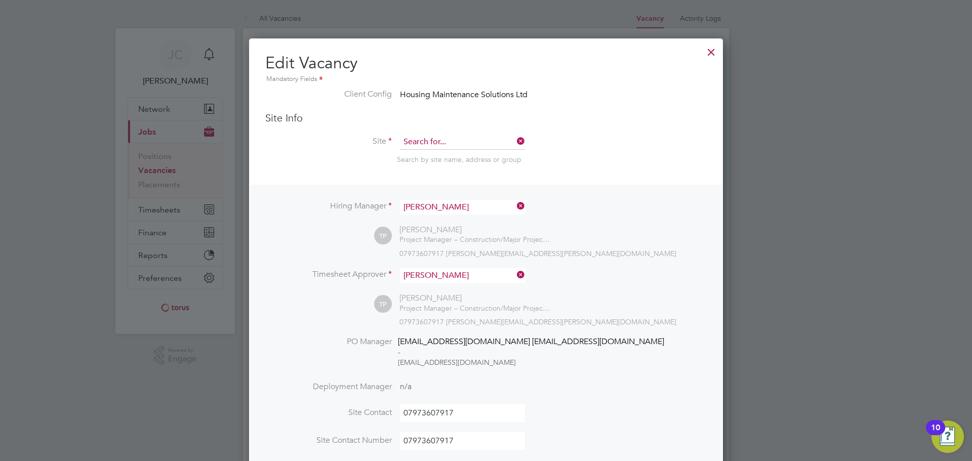
click at [471, 137] on input at bounding box center [462, 142] width 125 height 15
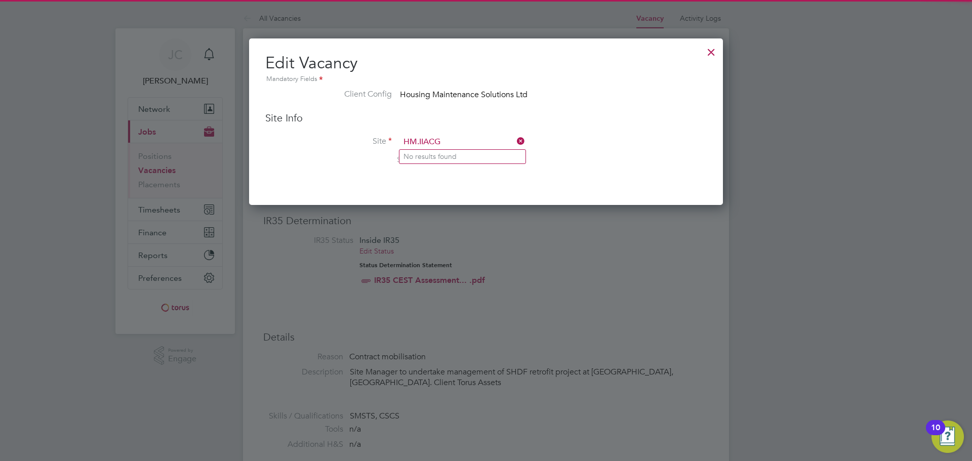
type input "HM.IIACG"
click at [710, 52] on div at bounding box center [711, 50] width 18 height 18
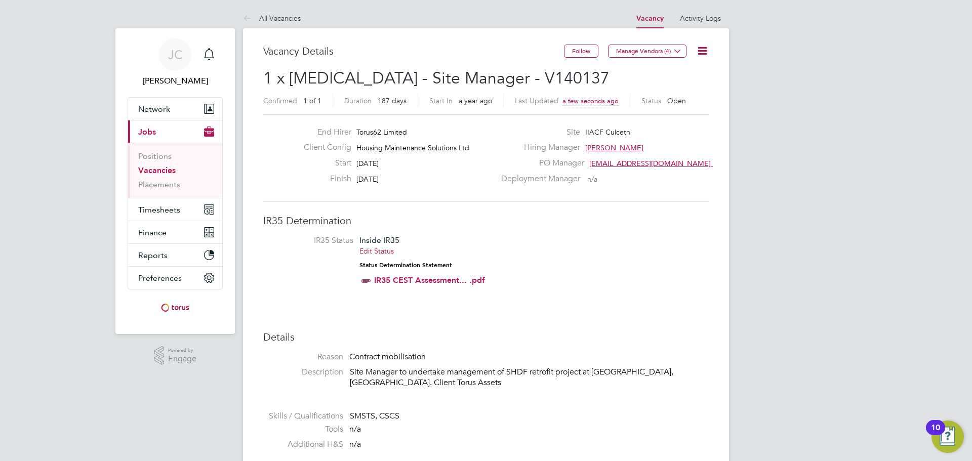
click at [701, 49] on icon at bounding box center [702, 51] width 13 height 13
click at [682, 76] on li "Edit Vacancy e" at bounding box center [678, 75] width 59 height 14
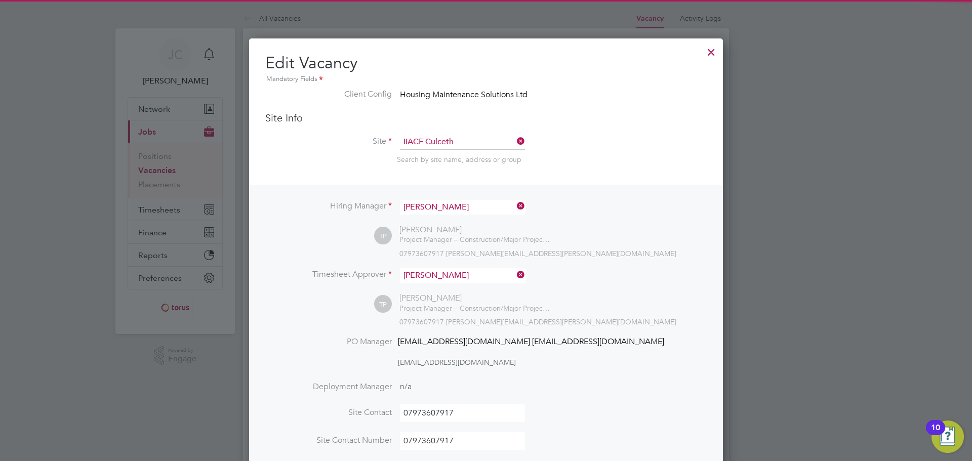
click at [715, 54] on div at bounding box center [711, 50] width 18 height 18
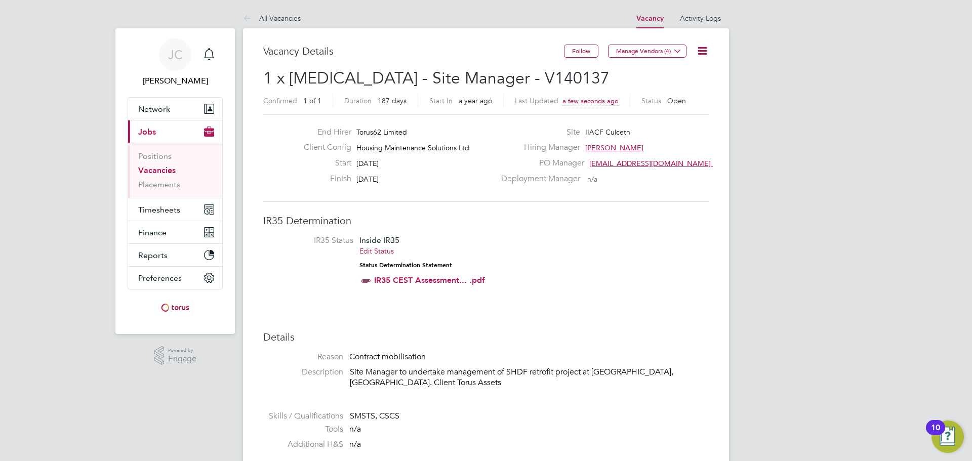
click at [708, 54] on icon at bounding box center [702, 51] width 13 height 13
click at [689, 87] on li "Update Status" at bounding box center [678, 89] width 59 height 14
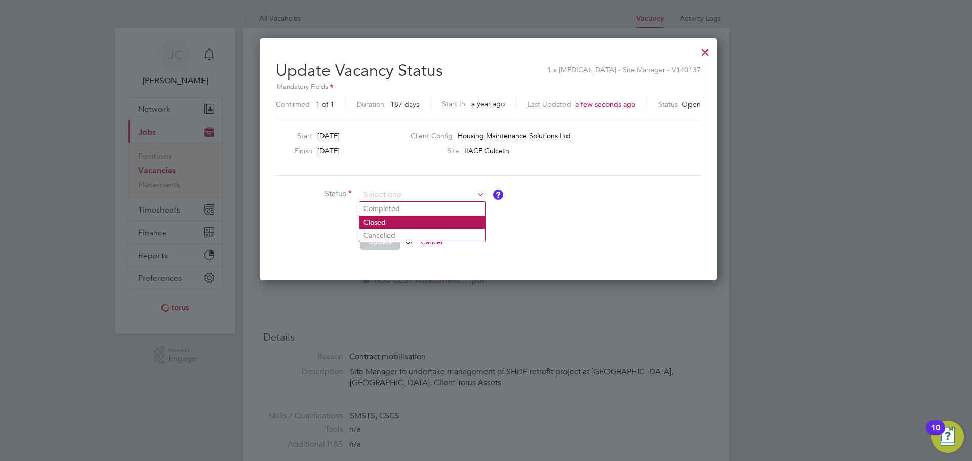
click at [400, 216] on li "Closed" at bounding box center [422, 222] width 126 height 13
type input "Closed"
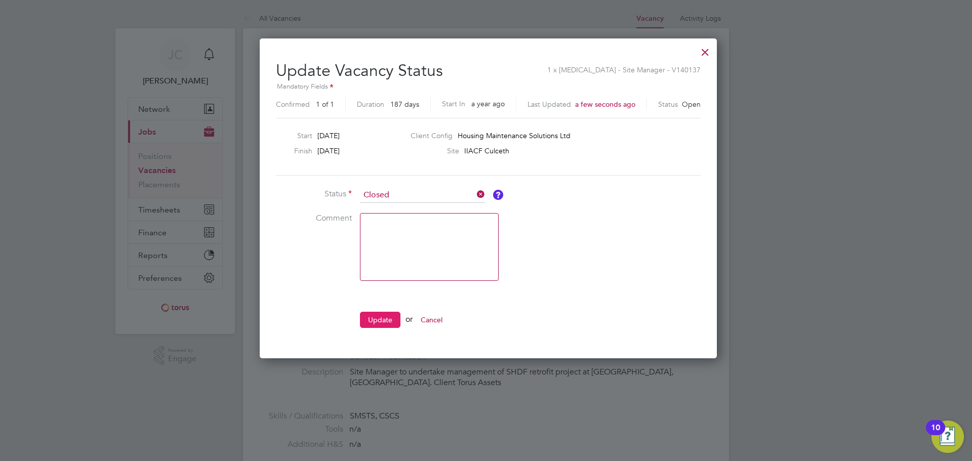
click at [368, 318] on button "Update" at bounding box center [380, 320] width 41 height 16
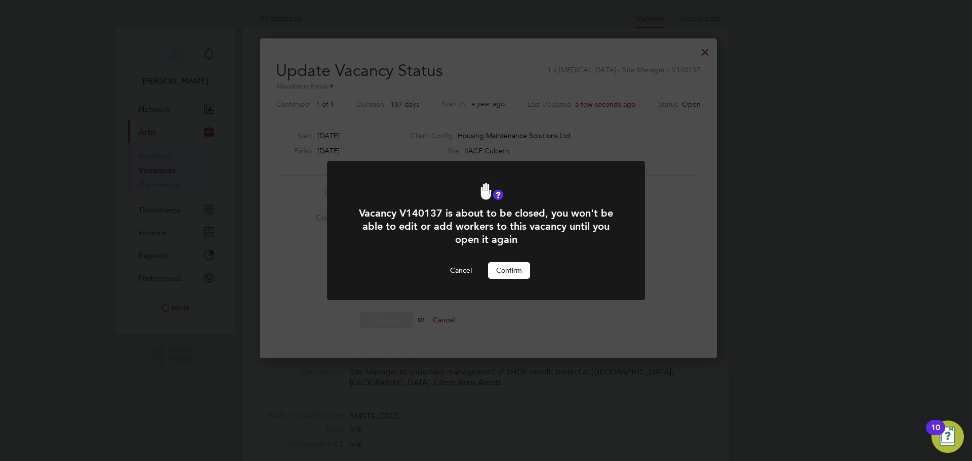
click at [507, 269] on button "Confirm" at bounding box center [509, 270] width 42 height 16
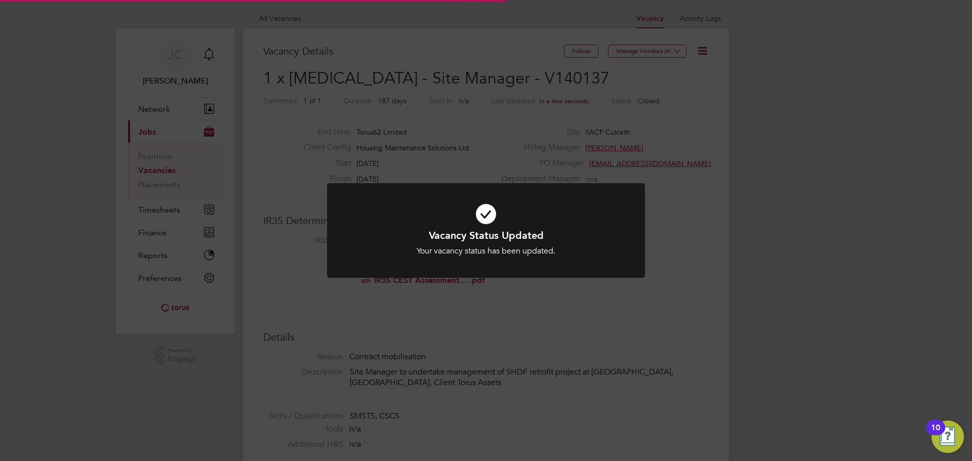
click at [730, 103] on div "Vacancy Status Updated Your vacancy status has been updated. Cancel Okay" at bounding box center [486, 230] width 972 height 461
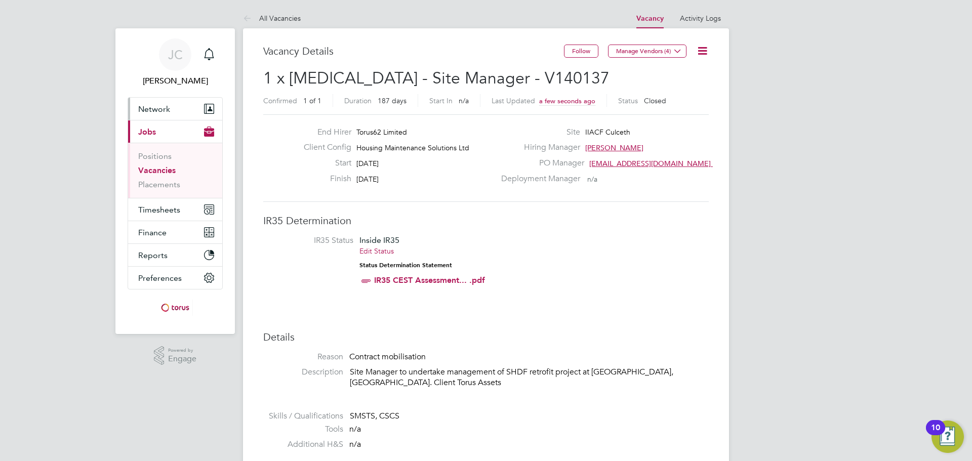
click at [166, 105] on span "Network" at bounding box center [154, 109] width 32 height 10
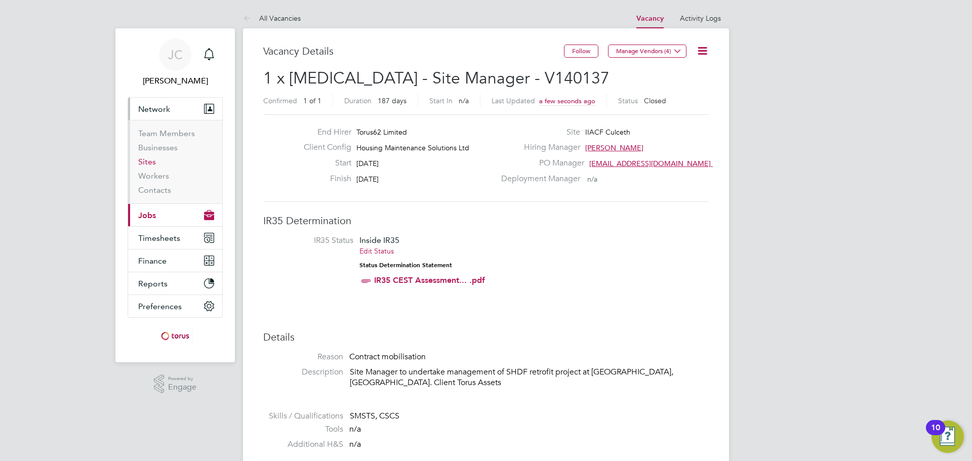
click at [152, 164] on link "Sites" at bounding box center [147, 162] width 18 height 10
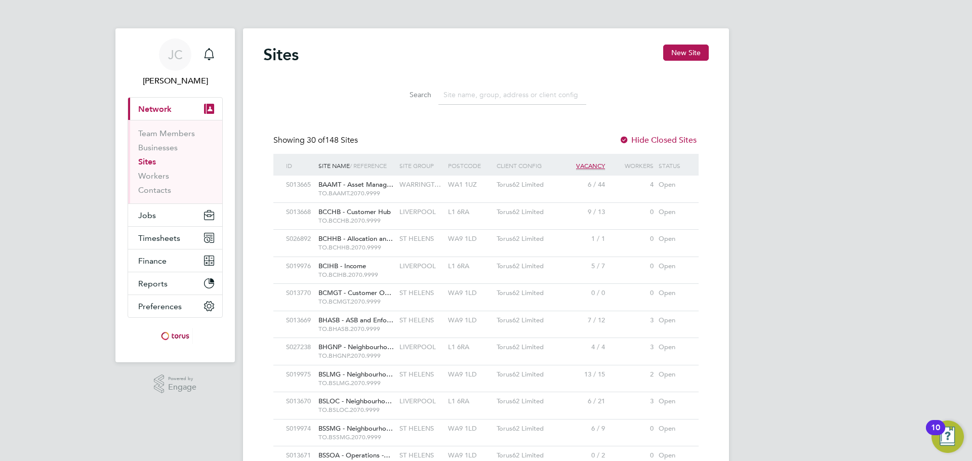
click at [477, 95] on input at bounding box center [512, 95] width 148 height 20
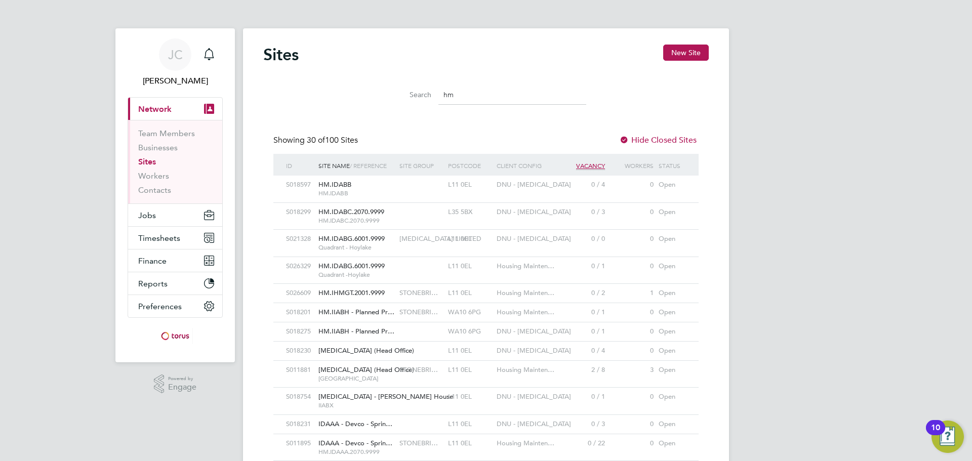
click at [476, 100] on input "hm" at bounding box center [512, 95] width 148 height 20
type input "hm.i"
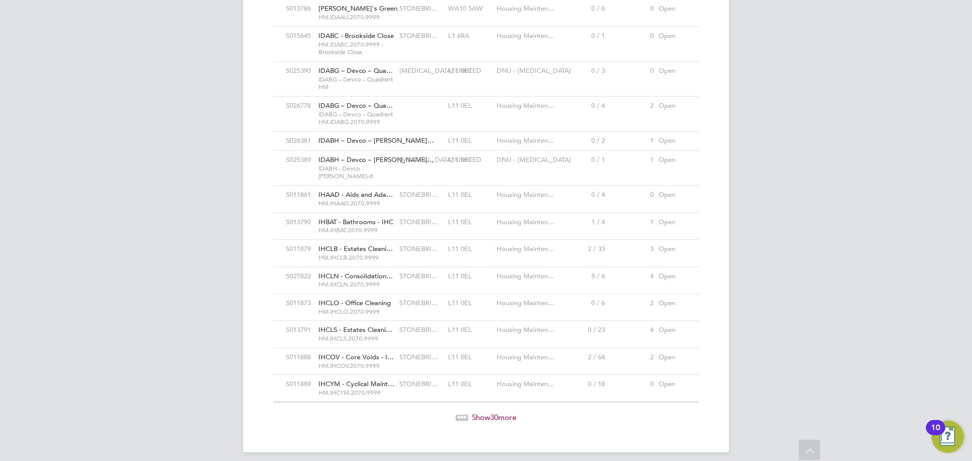
click at [476, 413] on span "Show 30 more" at bounding box center [494, 418] width 45 height 10
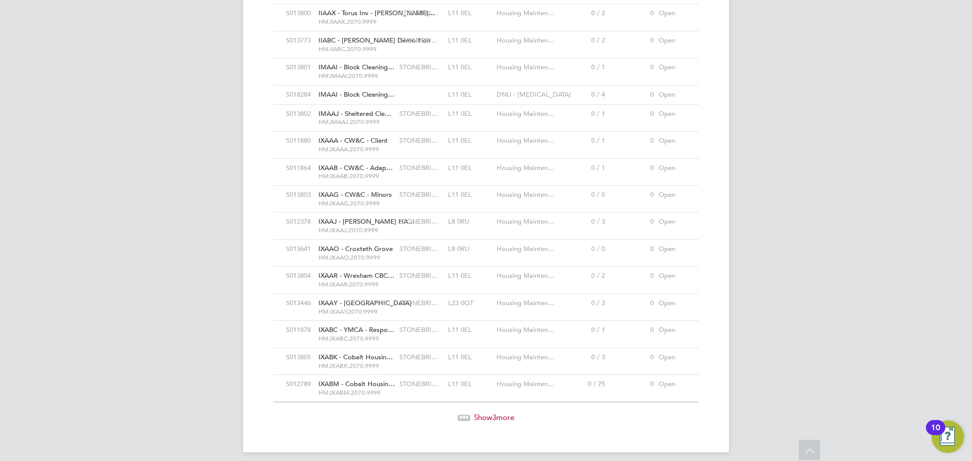
click at [439, 351] on div "STONEBRI…" at bounding box center [421, 357] width 49 height 19
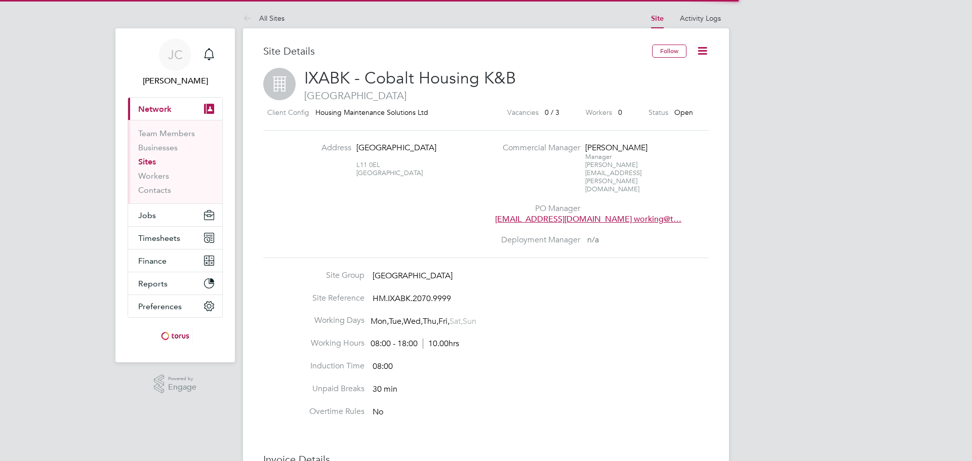
scroll to position [21, 218]
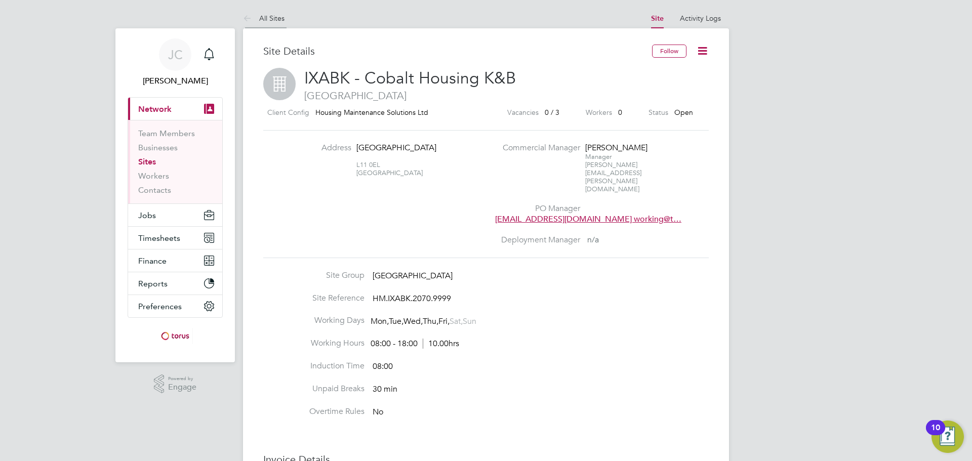
click at [261, 20] on link "All Sites" at bounding box center [264, 18] width 42 height 9
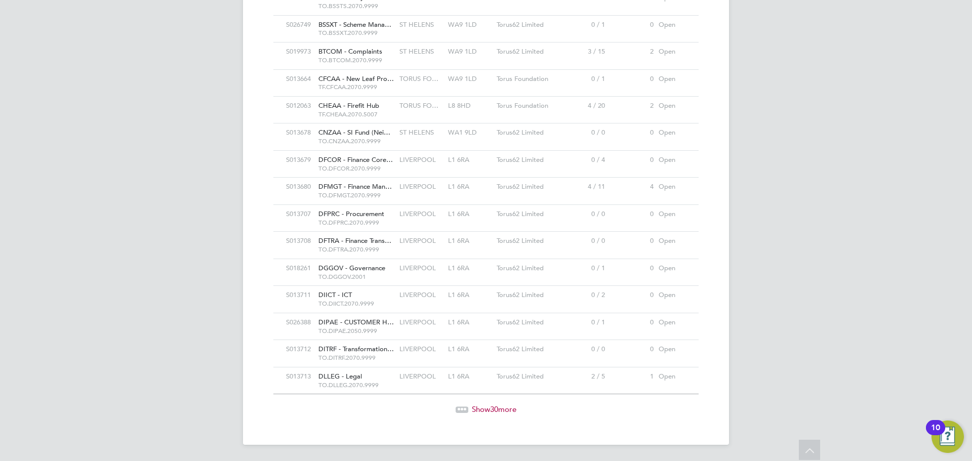
drag, startPoint x: 493, startPoint y: 412, endPoint x: 455, endPoint y: 205, distance: 210.5
click at [493, 412] on span "30" at bounding box center [494, 410] width 8 height 10
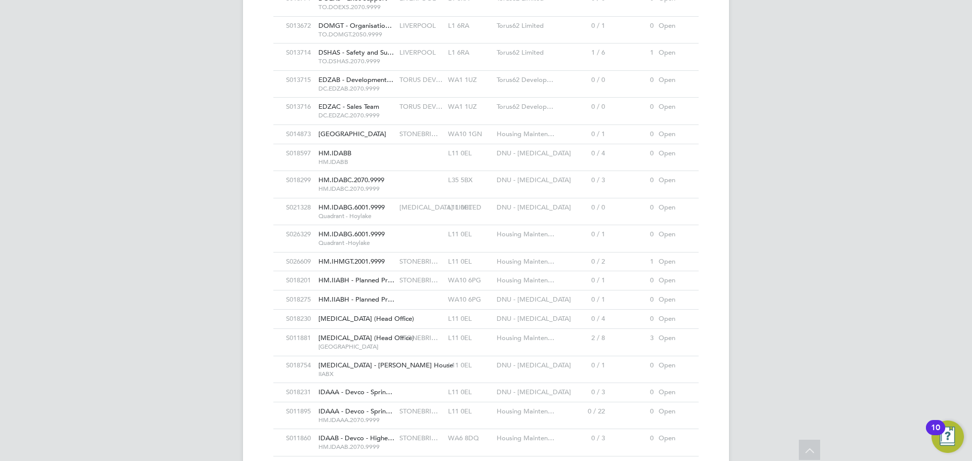
click at [353, 279] on span "HM.IIABH - Planned Pr…" at bounding box center [356, 280] width 76 height 9
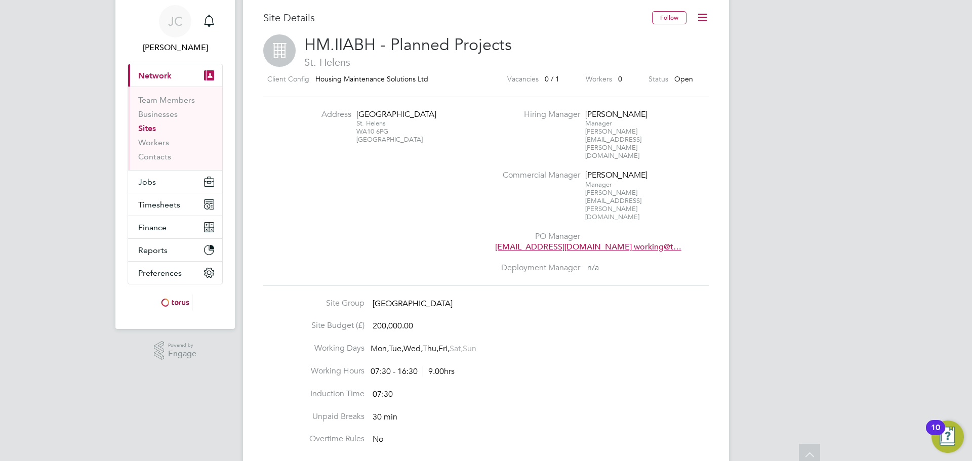
scroll to position [6, 0]
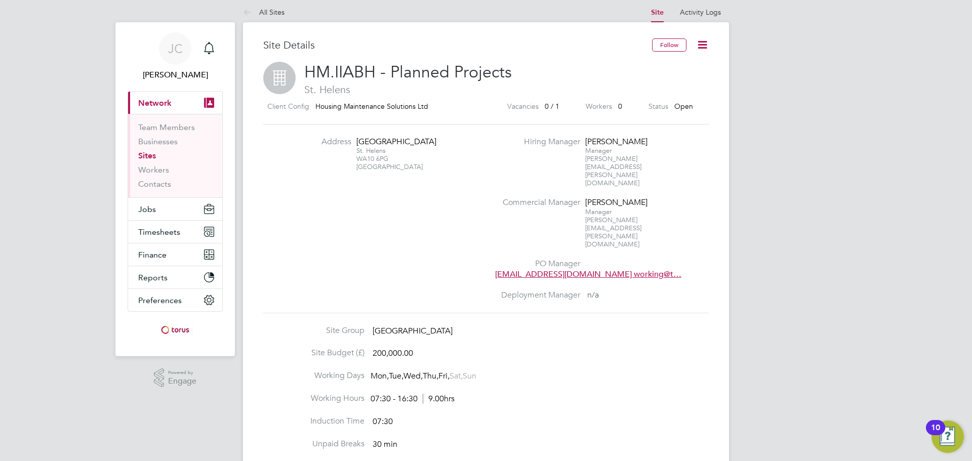
click at [707, 45] on icon at bounding box center [702, 44] width 13 height 13
click at [677, 82] on li "Edit Site e" at bounding box center [678, 83] width 57 height 14
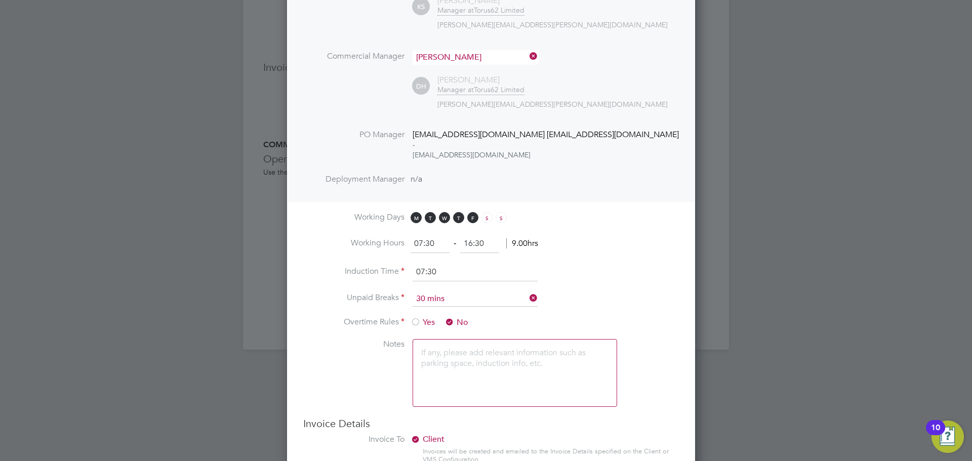
scroll to position [546, 0]
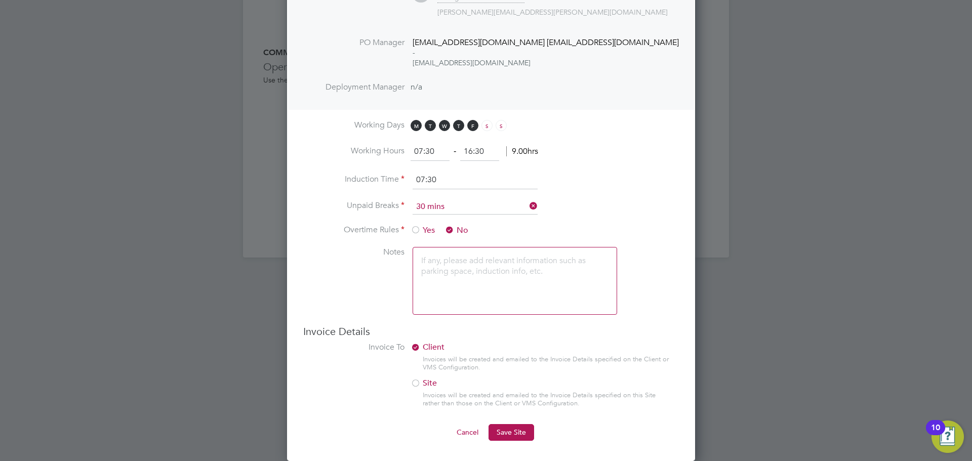
drag, startPoint x: 742, startPoint y: 259, endPoint x: 739, endPoint y: 252, distance: 7.2
click at [742, 258] on div at bounding box center [486, 230] width 972 height 461
click at [460, 433] on button "Cancel" at bounding box center [468, 432] width 38 height 16
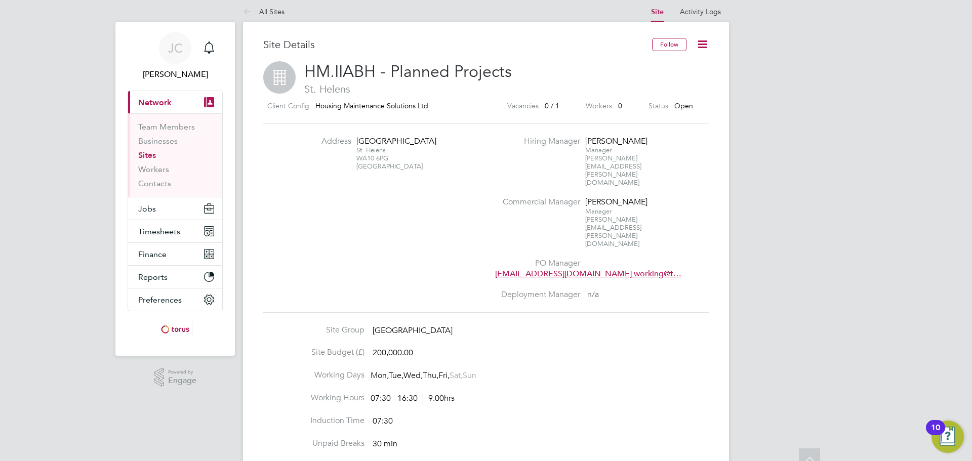
scroll to position [0, 0]
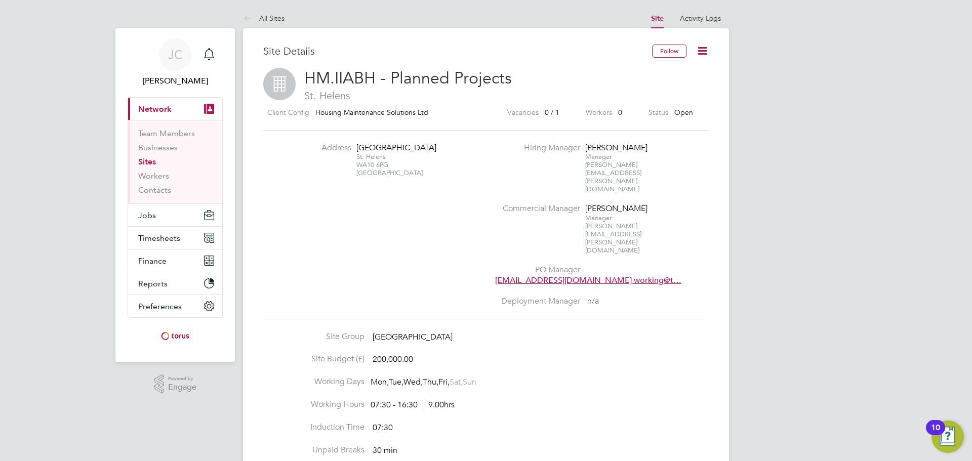
click at [269, 19] on link "All Sites" at bounding box center [264, 18] width 42 height 9
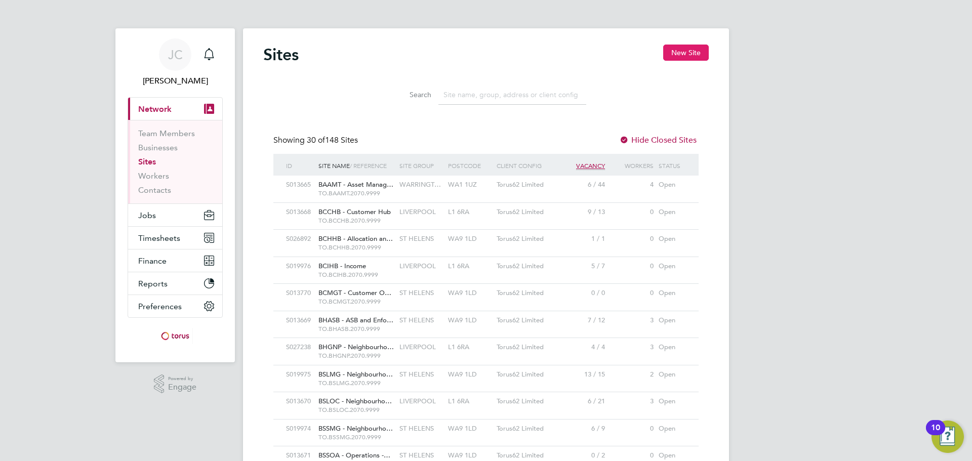
click at [672, 58] on button "New Site" at bounding box center [686, 53] width 46 height 16
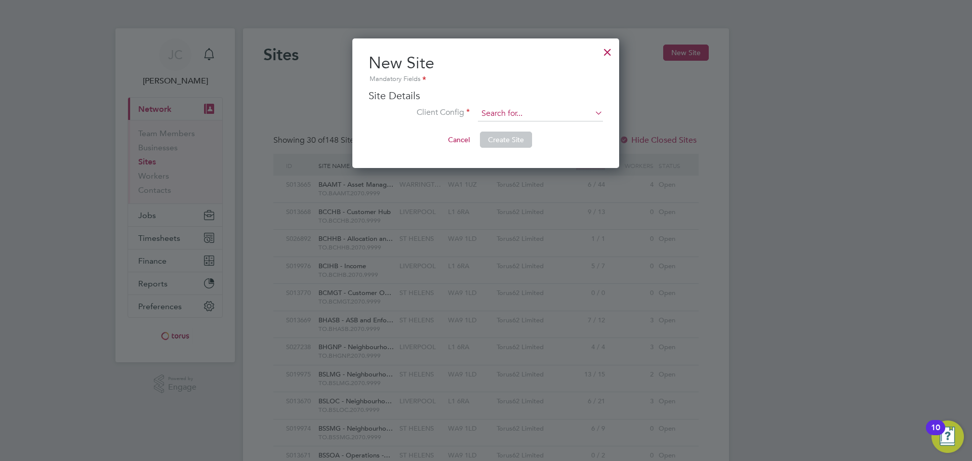
click at [539, 119] on input at bounding box center [540, 113] width 125 height 15
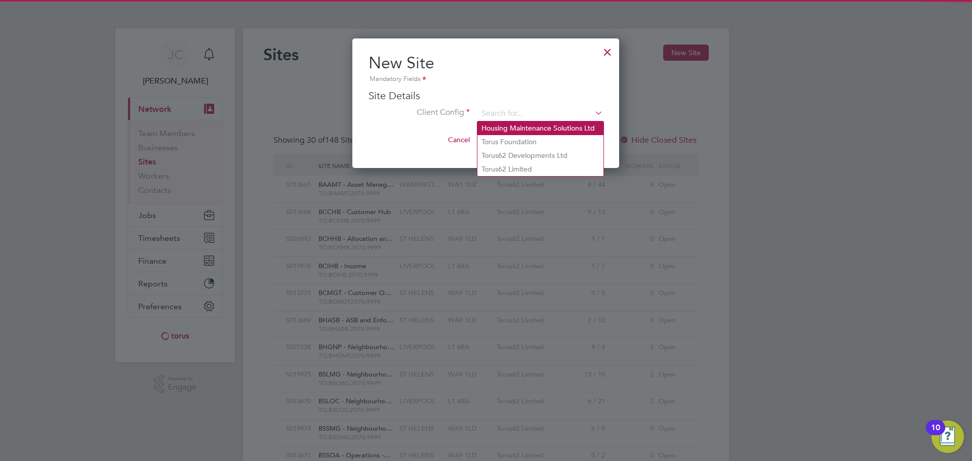
click at [554, 125] on li "Housing Maintenance Solutions Ltd" at bounding box center [540, 129] width 126 height 14
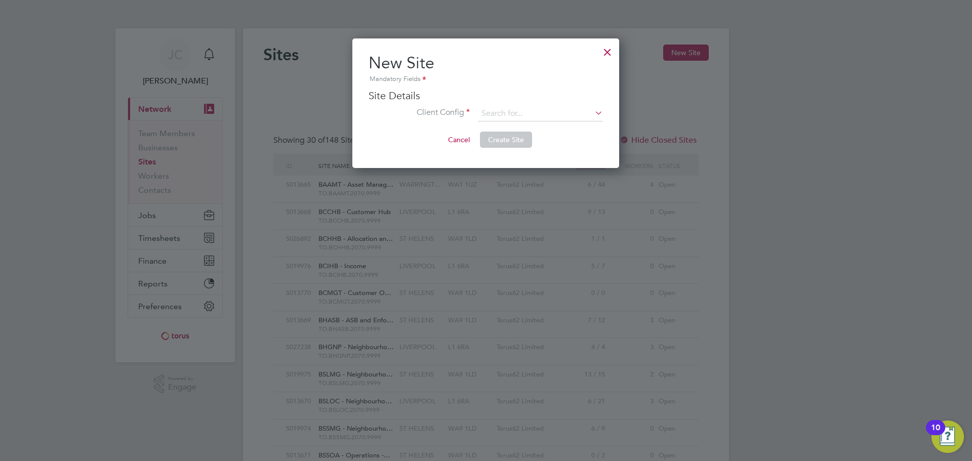
type input "Housing Maintenance Solutions Ltd"
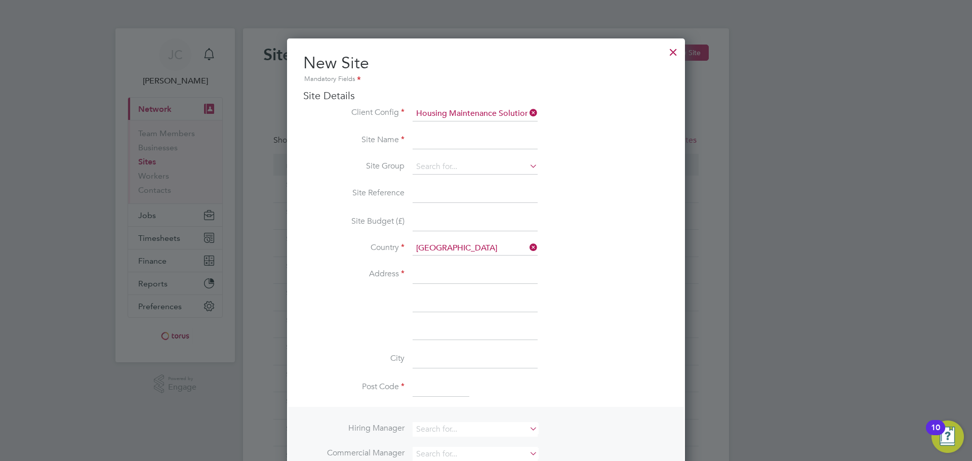
click at [454, 139] on input at bounding box center [475, 141] width 125 height 18
click at [669, 47] on div at bounding box center [673, 50] width 18 height 18
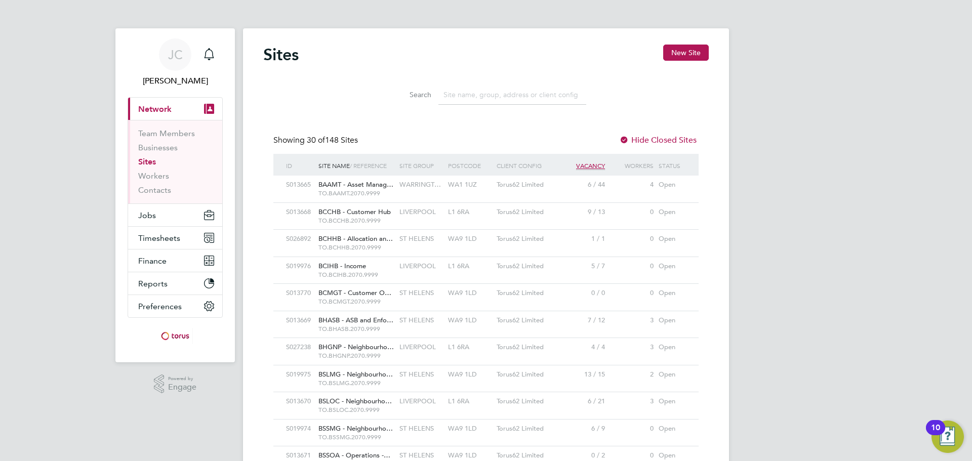
click at [330, 185] on span "BAAMT - Asset Manag…" at bounding box center [355, 184] width 75 height 9
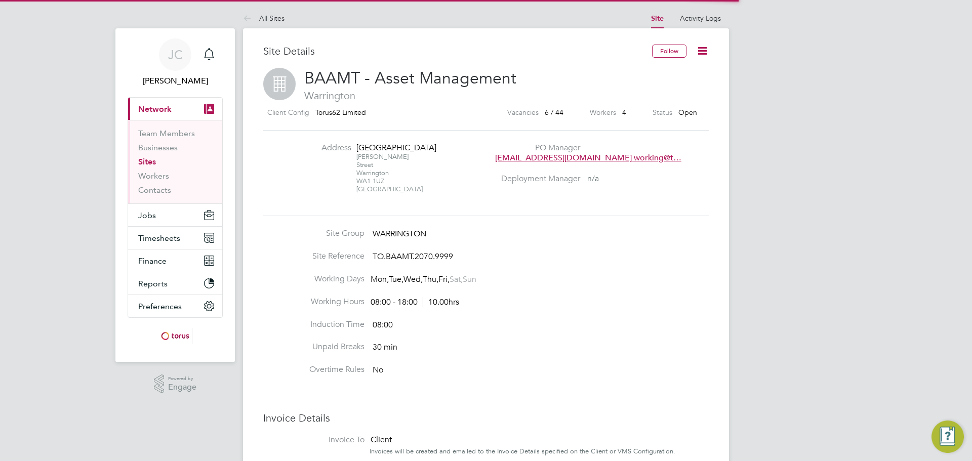
scroll to position [21, 218]
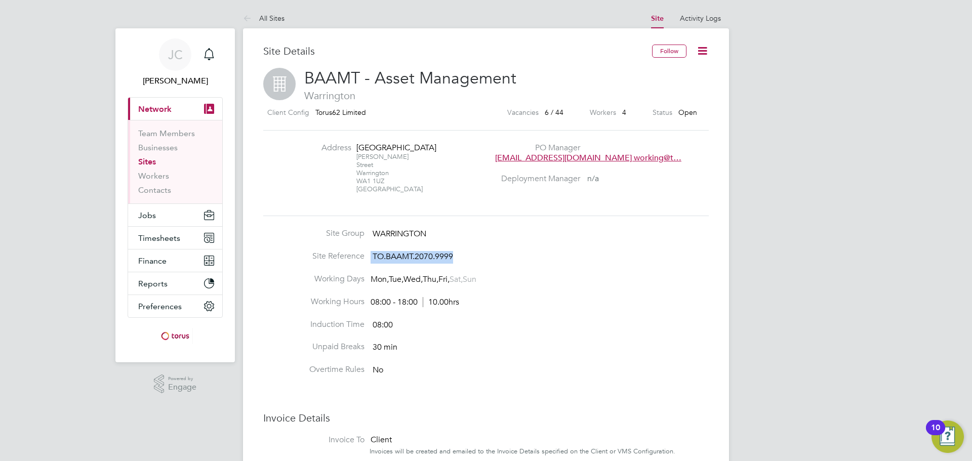
drag, startPoint x: 466, startPoint y: 251, endPoint x: 302, endPoint y: 250, distance: 164.6
click at [302, 251] on li "Site Reference TO.BAAMT.2070.9999" at bounding box center [486, 262] width 446 height 23
click at [540, 239] on li "Site Group WARRINGTON" at bounding box center [486, 239] width 446 height 23
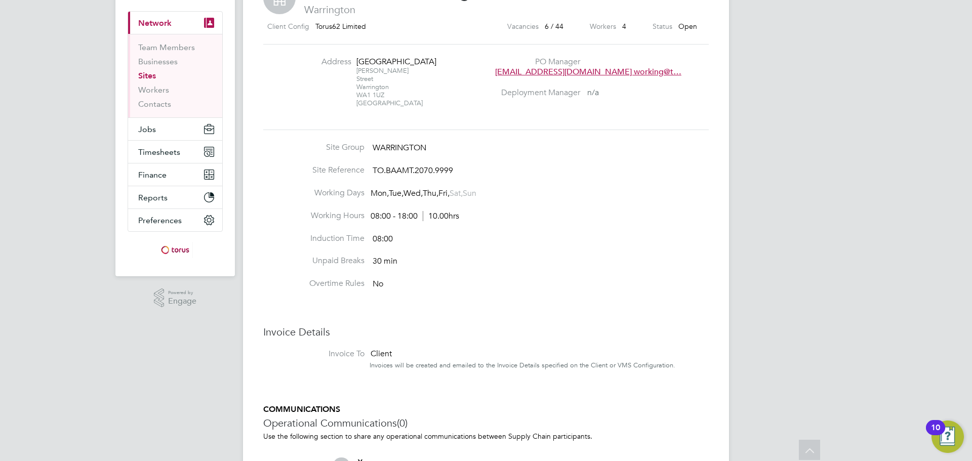
scroll to position [0, 0]
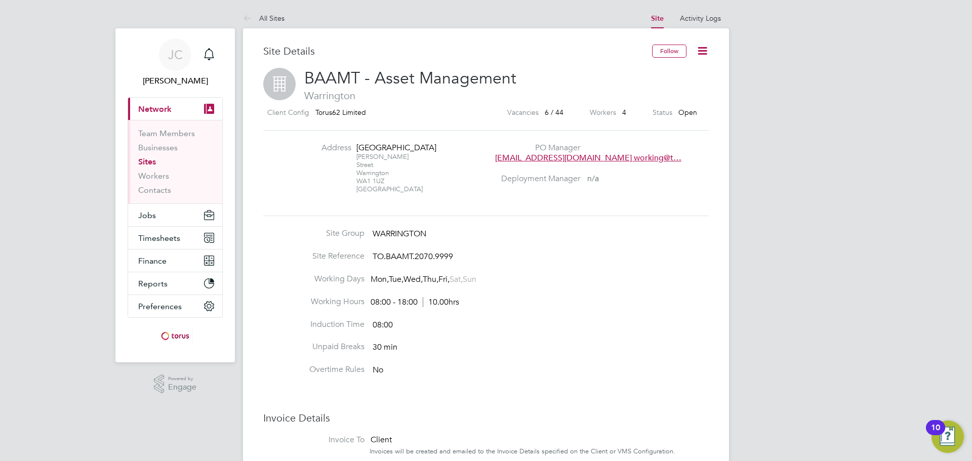
click at [147, 161] on link "Sites" at bounding box center [147, 162] width 18 height 10
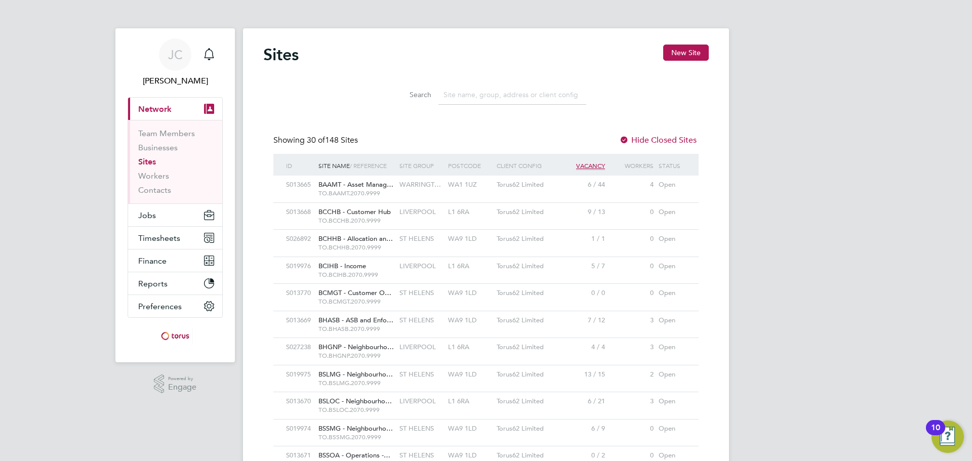
click at [650, 139] on label "Hide Closed Sites" at bounding box center [657, 140] width 77 height 10
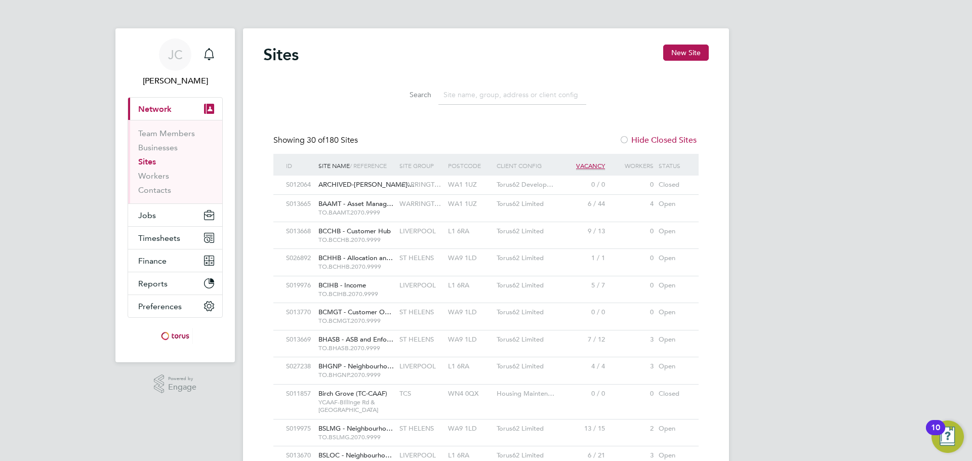
click at [467, 97] on input at bounding box center [512, 95] width 148 height 20
type input "HM"
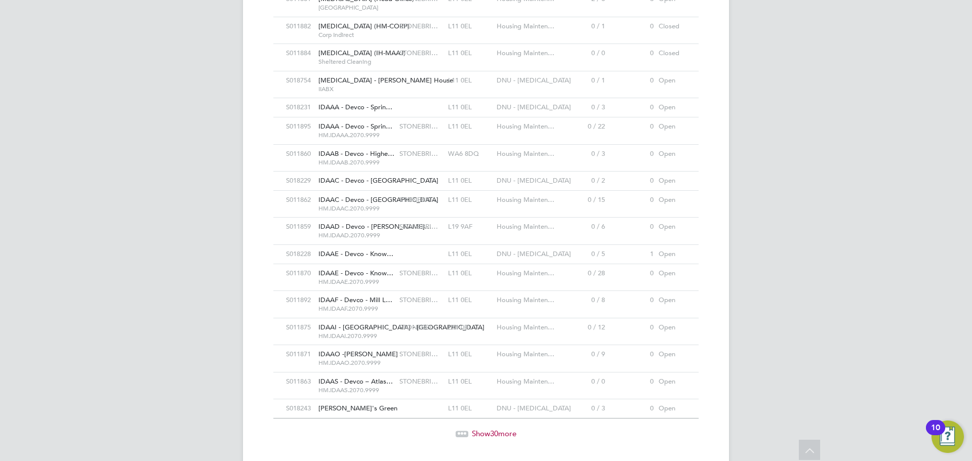
click at [515, 436] on span "Show 30 more" at bounding box center [494, 434] width 45 height 10
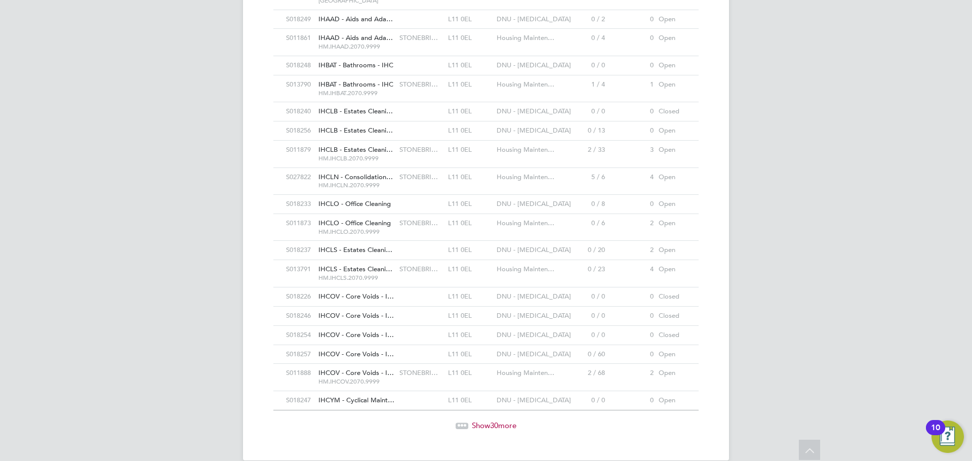
click at [484, 406] on div "Show 30 more" at bounding box center [485, 418] width 435 height 25
click at [484, 421] on span "Show 30 more" at bounding box center [494, 426] width 45 height 10
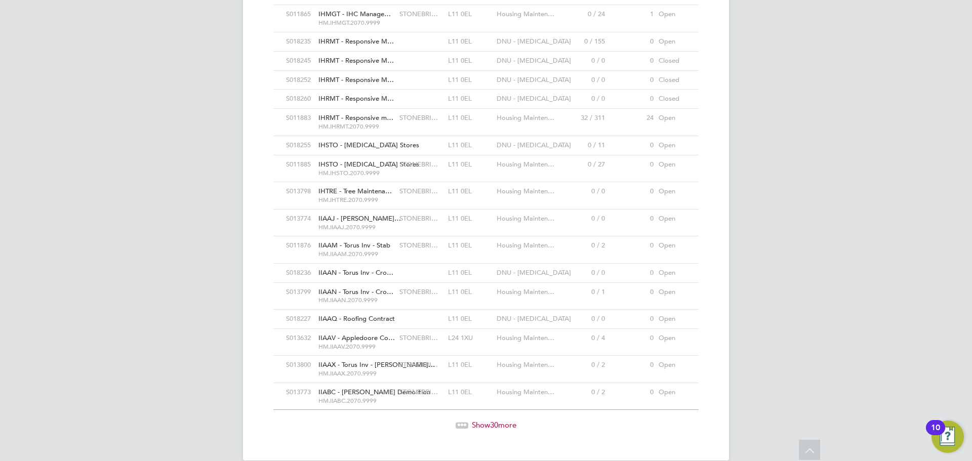
click at [490, 420] on span "30" at bounding box center [494, 425] width 8 height 10
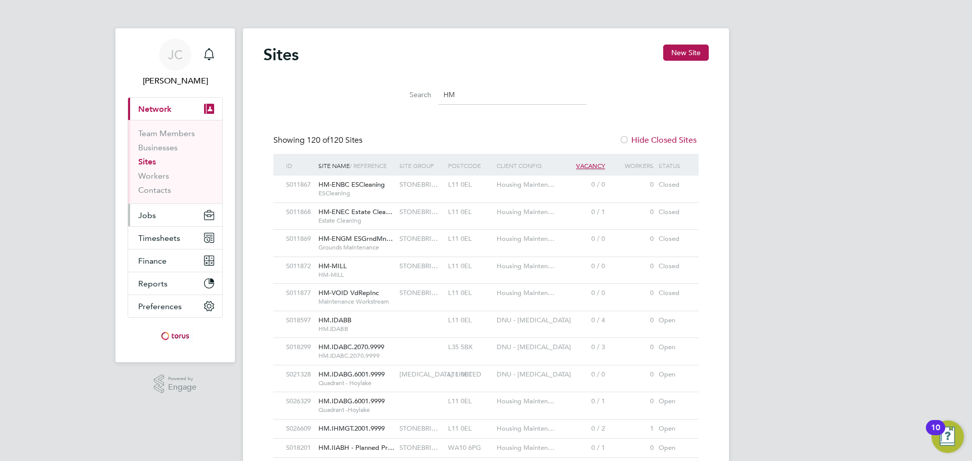
click at [165, 211] on button "Jobs" at bounding box center [175, 215] width 94 height 22
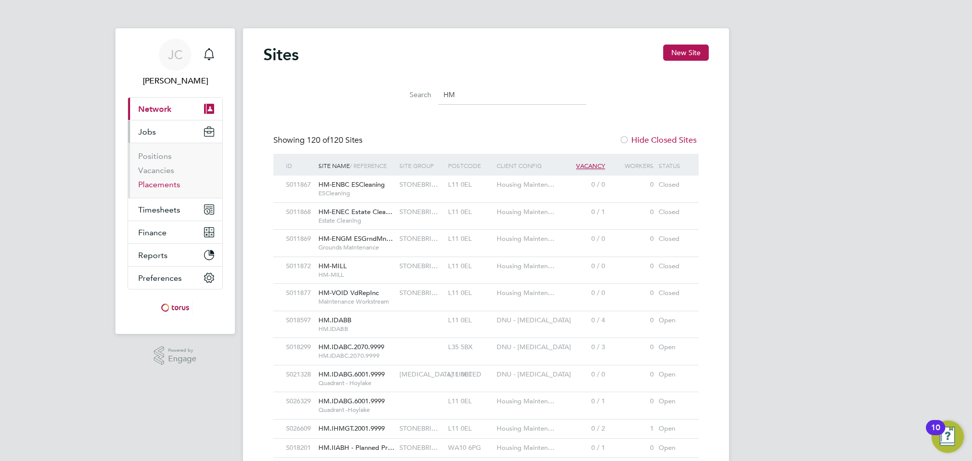
click at [164, 183] on link "Placements" at bounding box center [159, 185] width 42 height 10
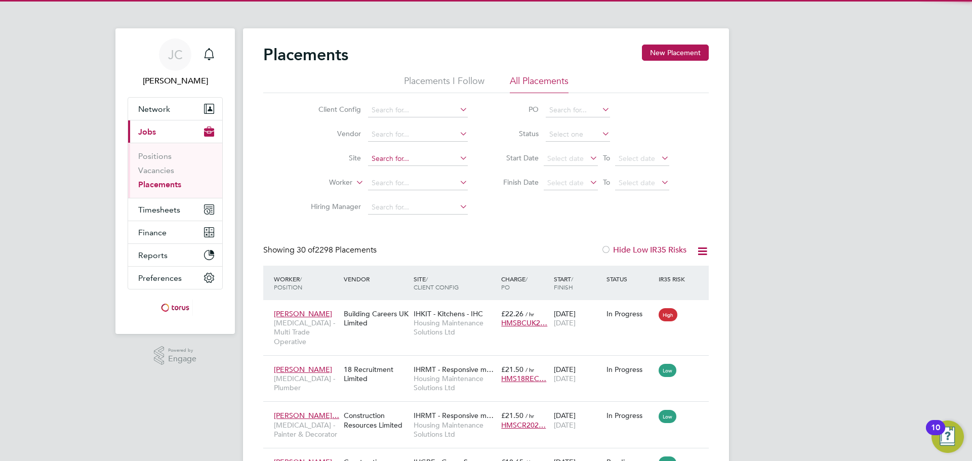
scroll to position [38, 88]
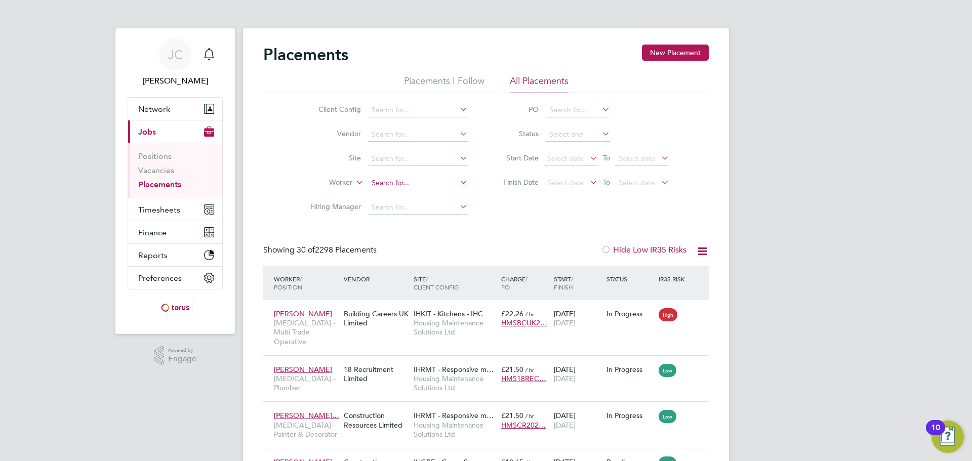
click at [412, 180] on input at bounding box center [418, 183] width 100 height 14
type input "samuel"
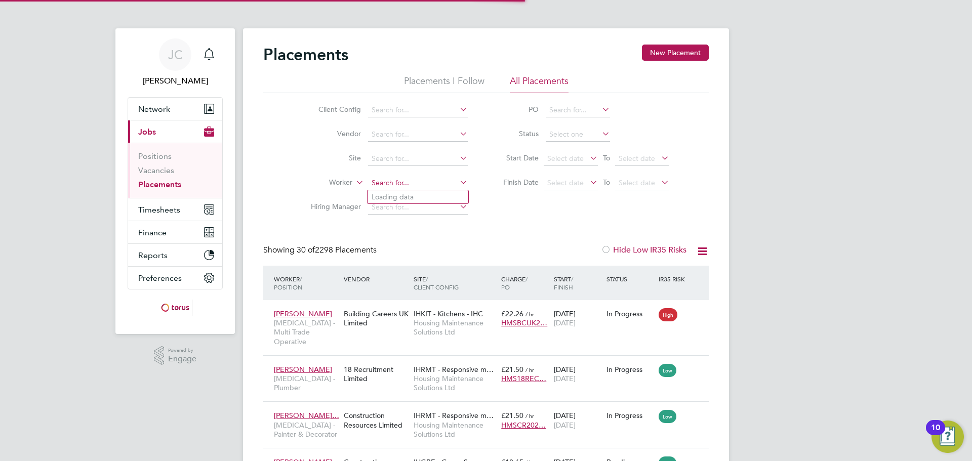
click at [400, 179] on input at bounding box center [418, 183] width 100 height 14
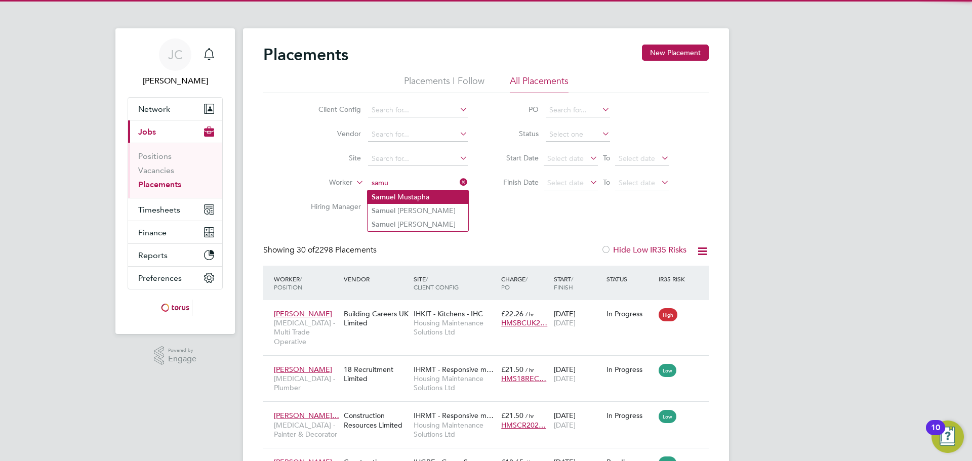
click at [438, 194] on li "Samu el Mustapha" at bounding box center [418, 197] width 101 height 14
type input "[PERSON_NAME]"
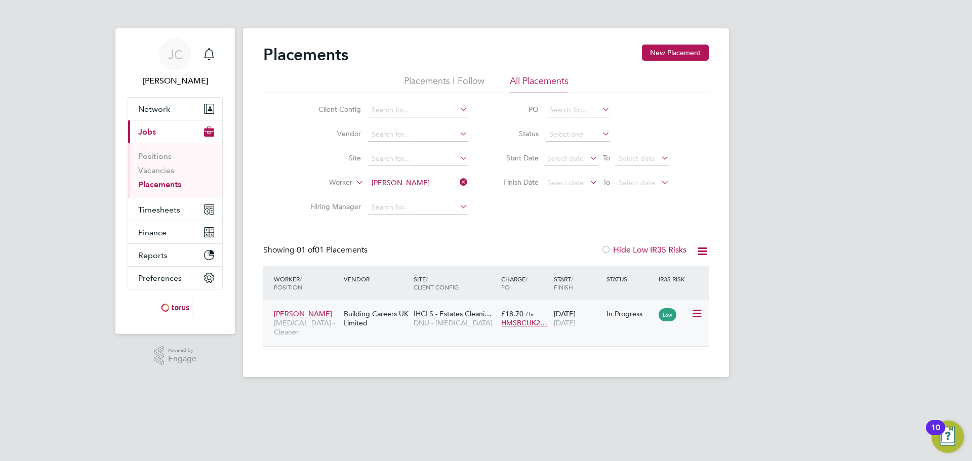
click at [696, 311] on icon at bounding box center [696, 314] width 10 height 12
click at [391, 357] on div "Placements New Placement Placements I Follow All Placements Client Config Vendo…" at bounding box center [486, 202] width 486 height 349
click at [433, 316] on span "IHCLS - Estates Cleani…" at bounding box center [453, 313] width 78 height 9
click at [299, 312] on span "[PERSON_NAME]" at bounding box center [303, 313] width 58 height 9
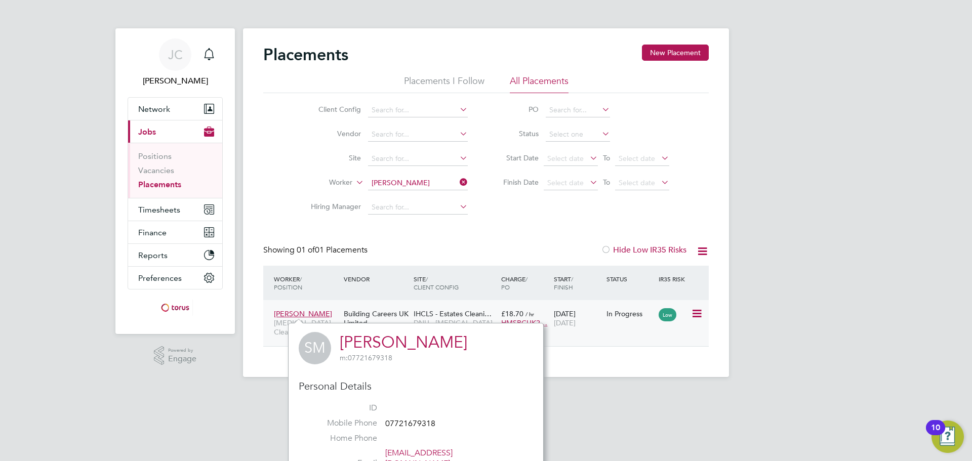
click at [693, 314] on icon at bounding box center [696, 314] width 10 height 12
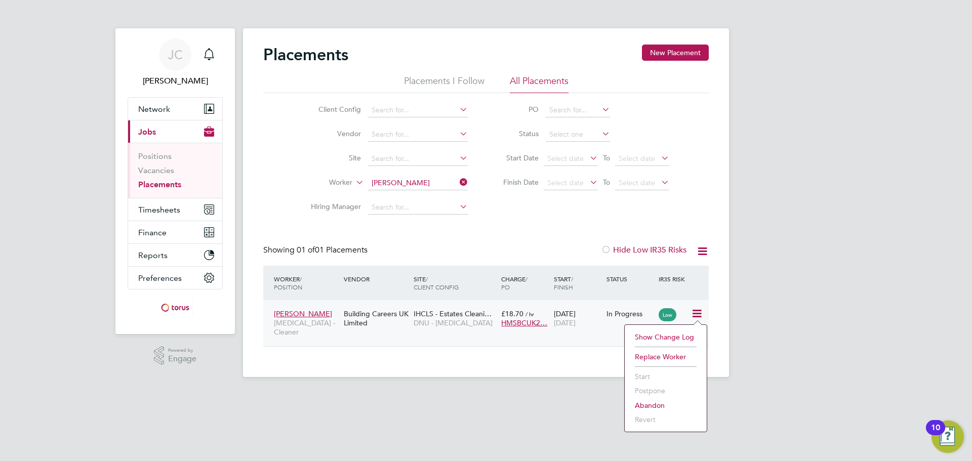
click at [311, 316] on span "[PERSON_NAME]" at bounding box center [303, 313] width 58 height 9
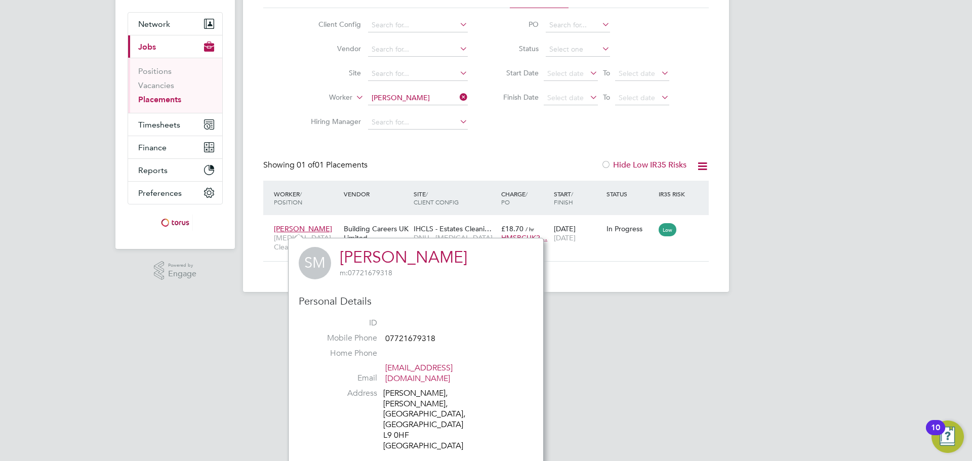
scroll to position [184, 0]
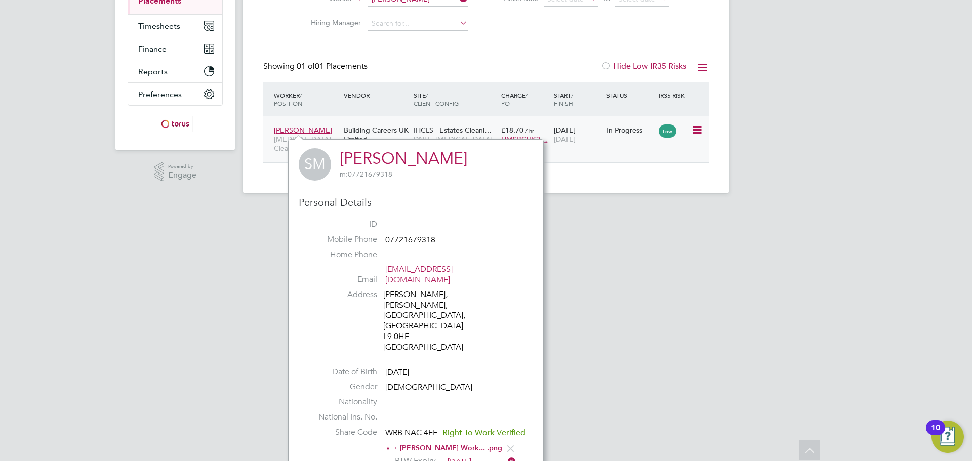
click at [694, 128] on icon at bounding box center [696, 130] width 10 height 12
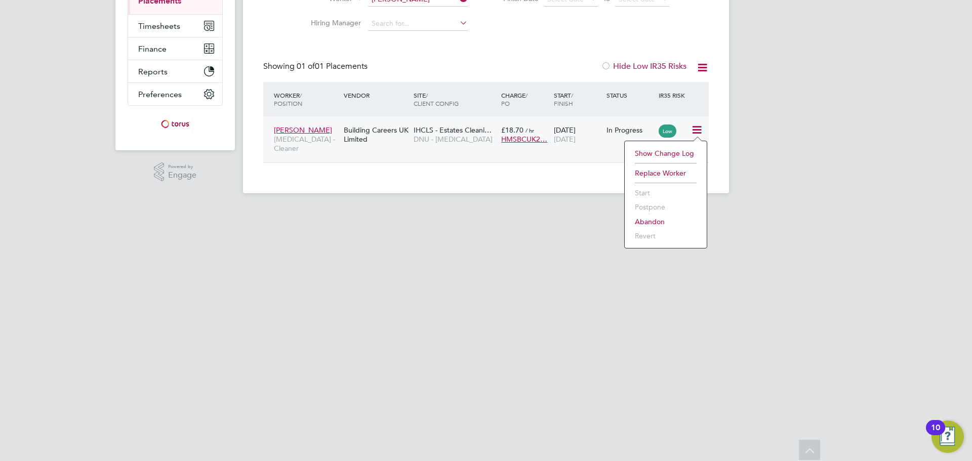
scroll to position [0, 0]
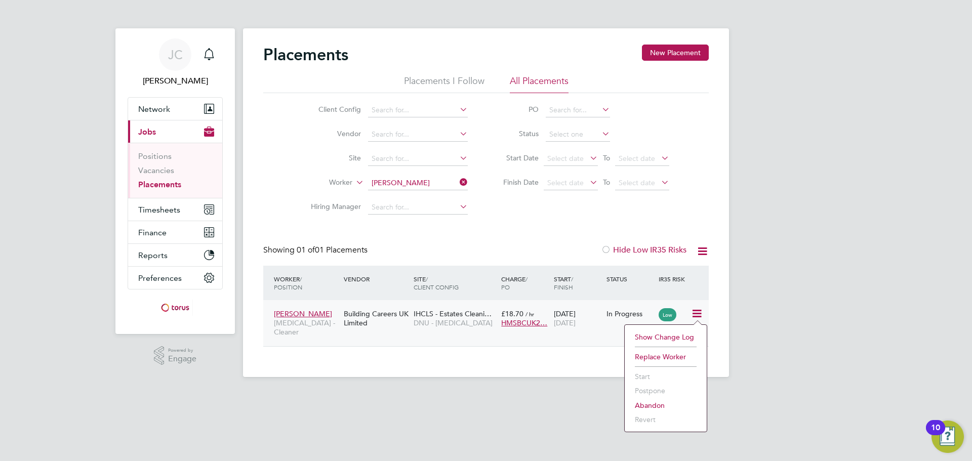
click at [268, 358] on div "Placements New Placement Placements I Follow All Placements Client Config Vendo…" at bounding box center [486, 202] width 486 height 349
click at [333, 310] on div "Samuel Mustapha HMS - Cleaner" at bounding box center [306, 323] width 70 height 38
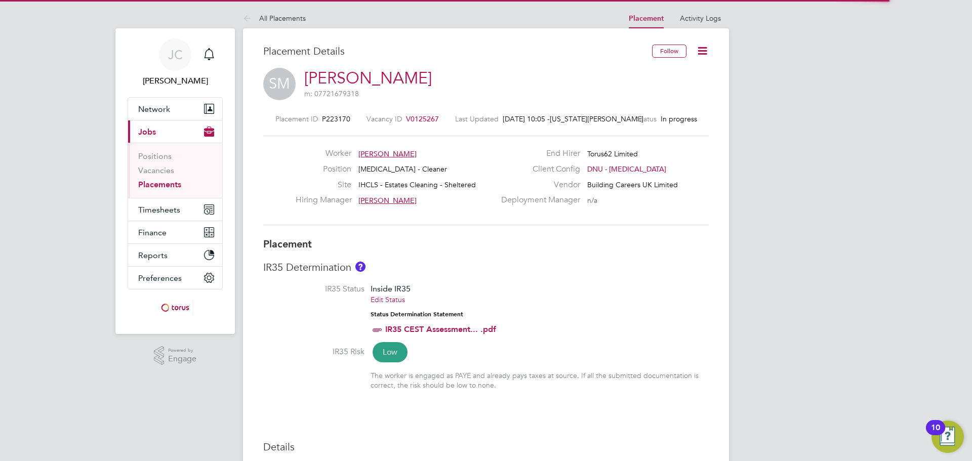
click at [426, 118] on span "V0125267" at bounding box center [422, 118] width 33 height 9
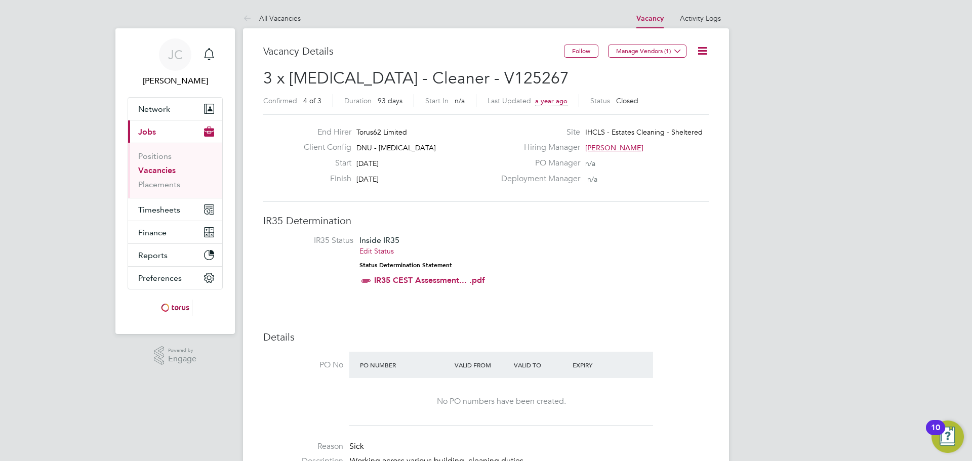
scroll to position [5, 5]
click at [704, 49] on icon at bounding box center [702, 51] width 13 height 13
click at [684, 91] on li "Update Status" at bounding box center [678, 89] width 59 height 14
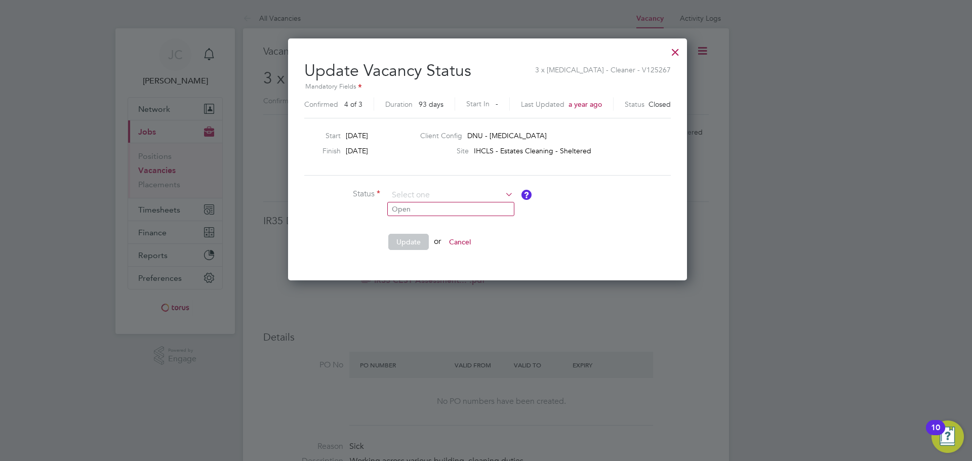
click at [671, 49] on div at bounding box center [675, 50] width 18 height 18
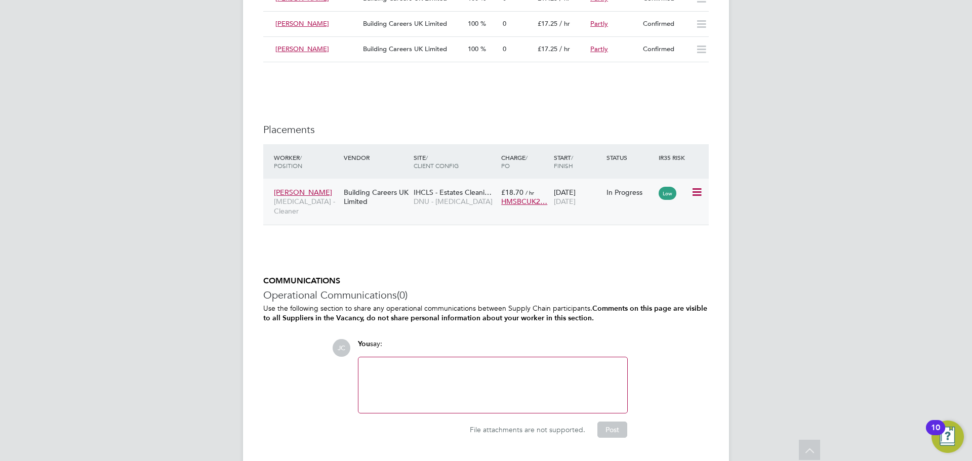
click at [697, 191] on icon at bounding box center [696, 192] width 10 height 12
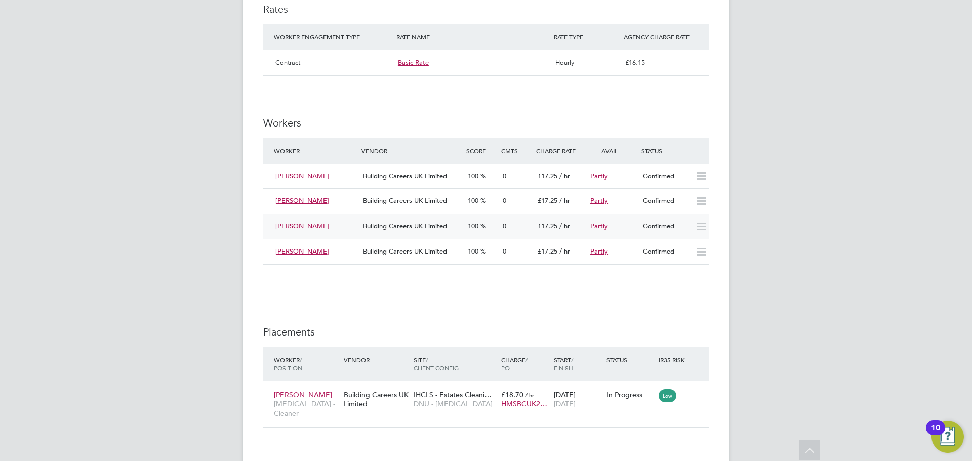
click at [700, 223] on icon at bounding box center [701, 227] width 13 height 8
click at [701, 226] on icon at bounding box center [701, 227] width 13 height 8
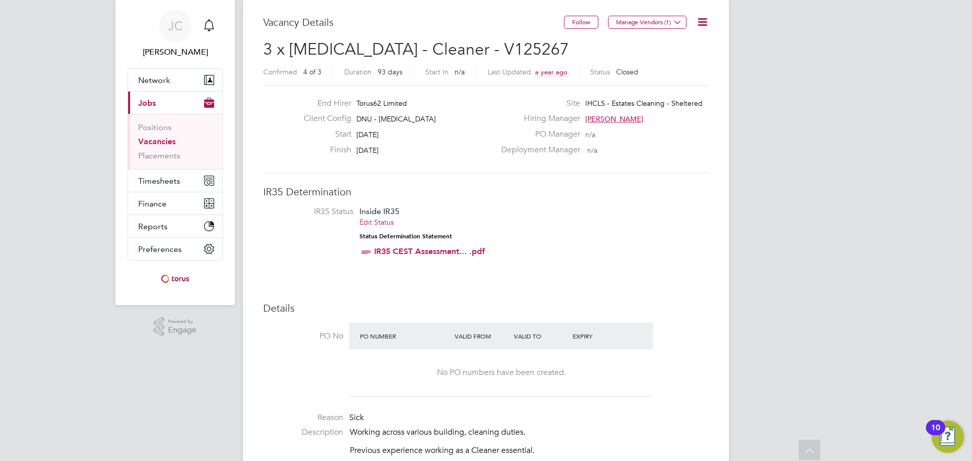
scroll to position [0, 0]
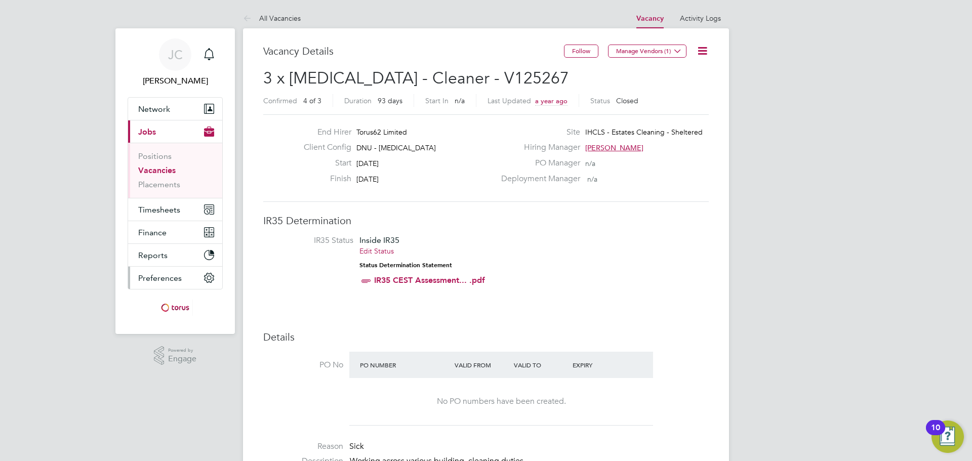
click at [179, 277] on span "Preferences" at bounding box center [160, 278] width 44 height 10
click at [944, 436] on img "Open Resource Center, 10 new notifications" at bounding box center [948, 437] width 32 height 32
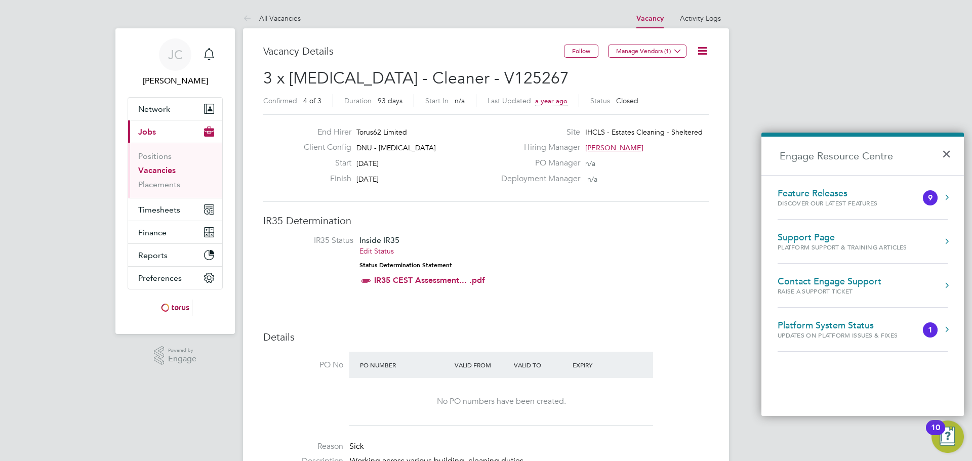
click at [822, 241] on div "Support Page" at bounding box center [843, 237] width 130 height 11
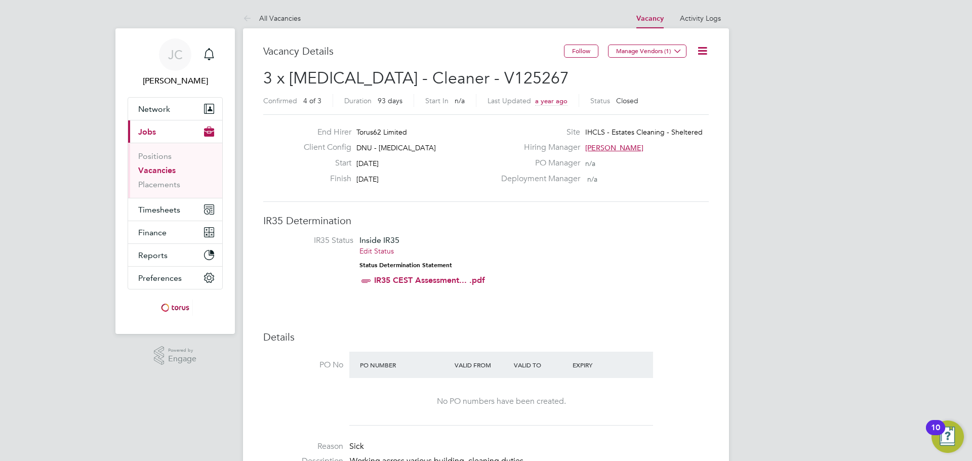
click at [706, 52] on icon at bounding box center [702, 51] width 13 height 13
click at [685, 91] on li "Update Status" at bounding box center [678, 89] width 59 height 14
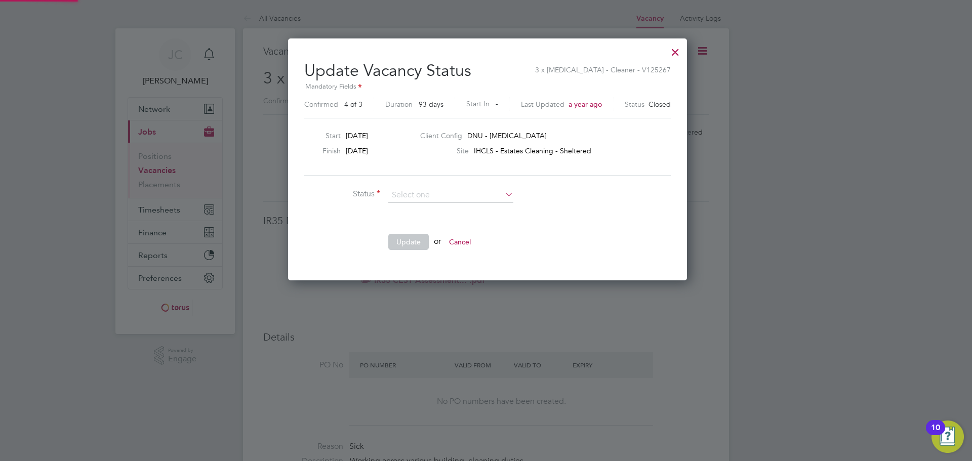
scroll to position [242, 396]
click at [478, 207] on li "Open" at bounding box center [451, 209] width 126 height 13
type input "Open"
click at [411, 244] on button "Update" at bounding box center [408, 242] width 41 height 16
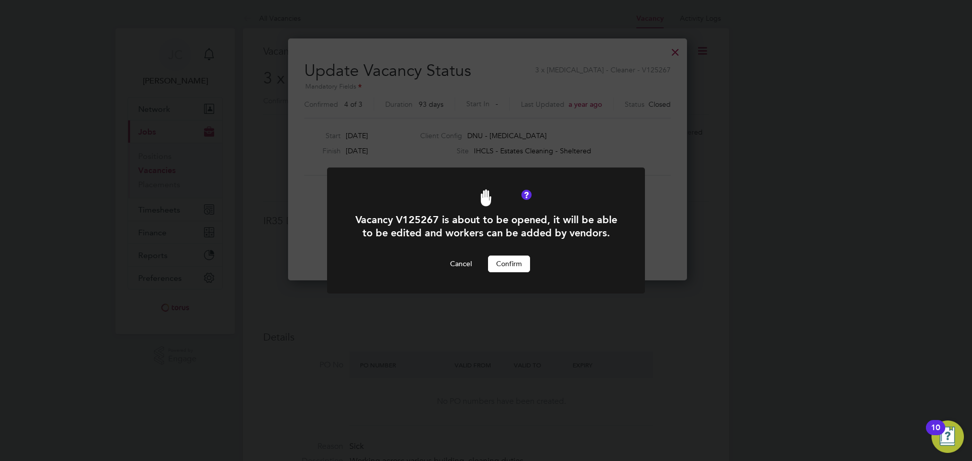
click at [517, 262] on button "Confirm" at bounding box center [509, 264] width 42 height 16
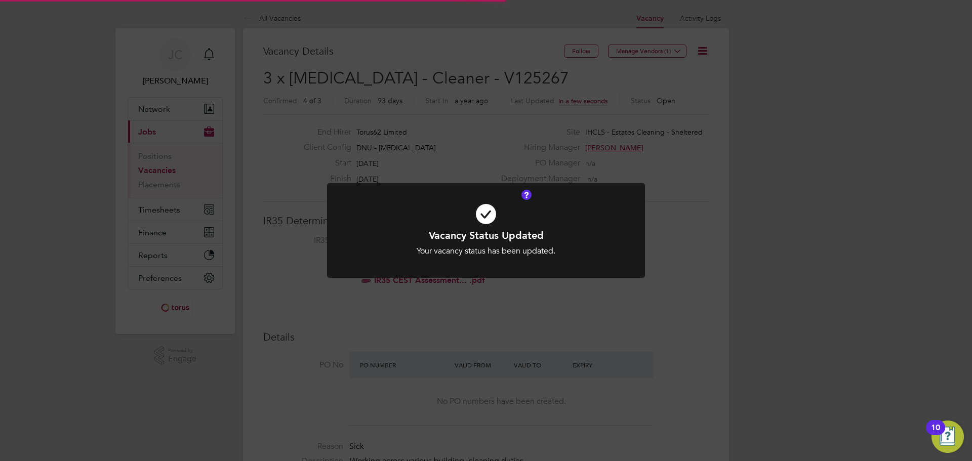
scroll to position [18, 158]
click at [787, 173] on div "Vacancy Status Updated Your vacancy status has been updated. Cancel Okay" at bounding box center [486, 230] width 972 height 461
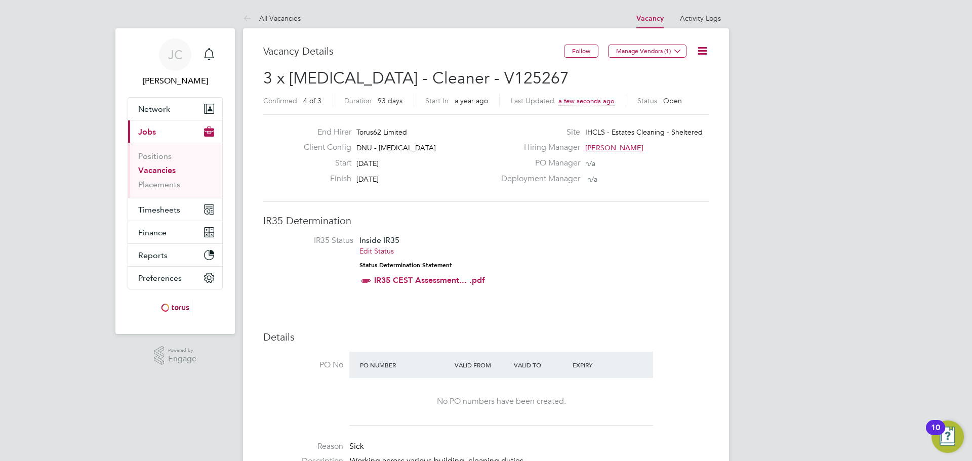
click at [707, 53] on icon at bounding box center [702, 51] width 13 height 13
click at [683, 73] on li "Edit Vacancy e" at bounding box center [678, 75] width 59 height 14
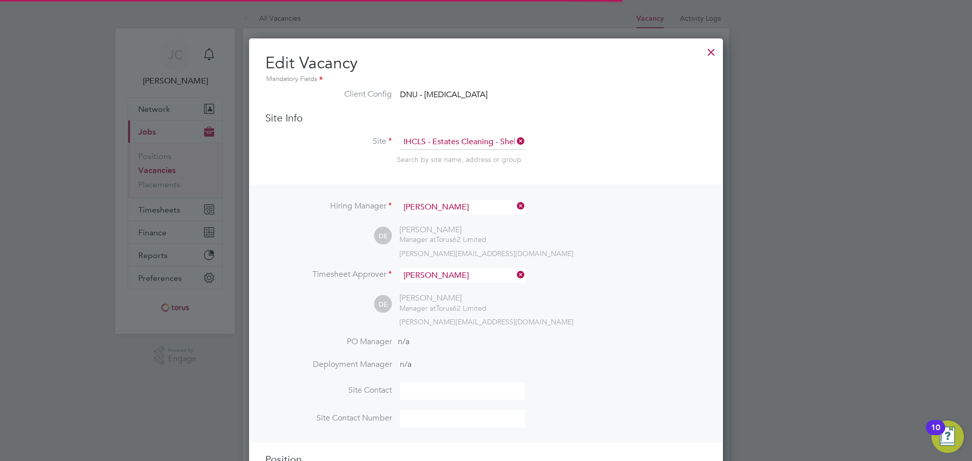
scroll to position [1335, 474]
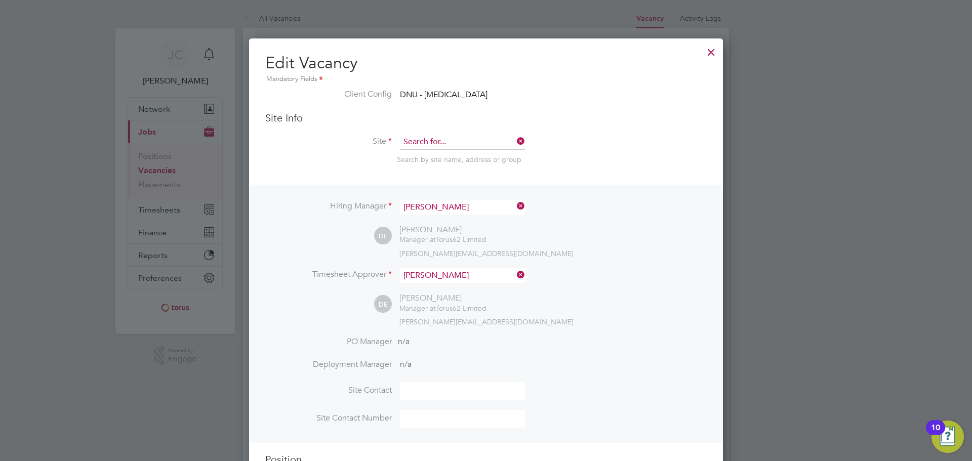
click at [450, 146] on input at bounding box center [462, 142] width 125 height 15
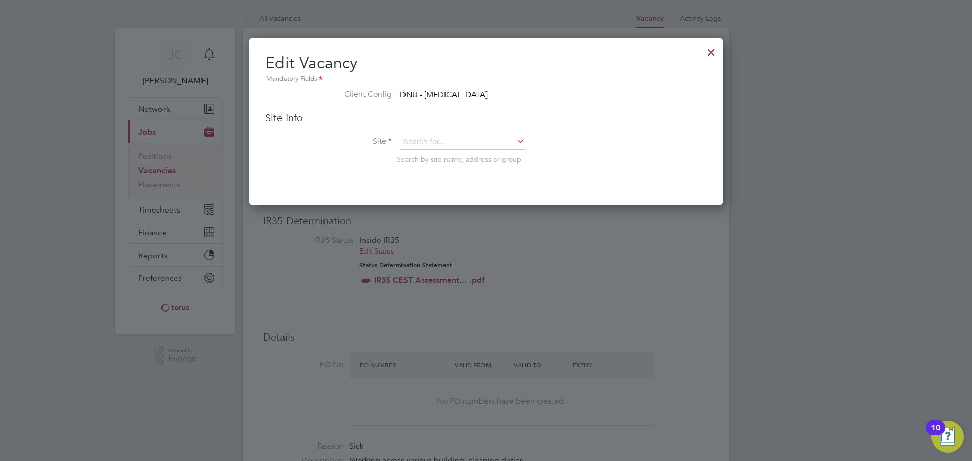
click at [710, 51] on div at bounding box center [711, 50] width 18 height 18
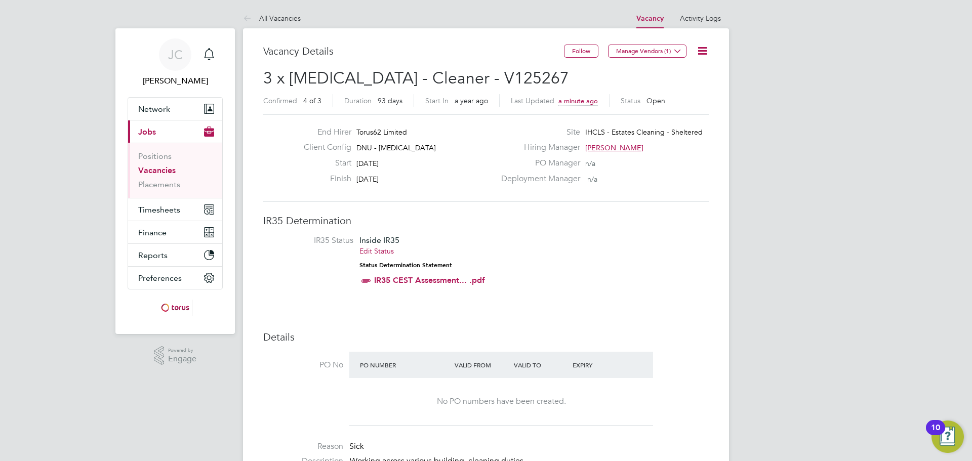
click at [693, 238] on li "IR35 Status Inside IR35 Edit Status Status Determination Statement IR35 CEST As…" at bounding box center [485, 262] width 425 height 55
click at [703, 45] on icon at bounding box center [702, 51] width 13 height 13
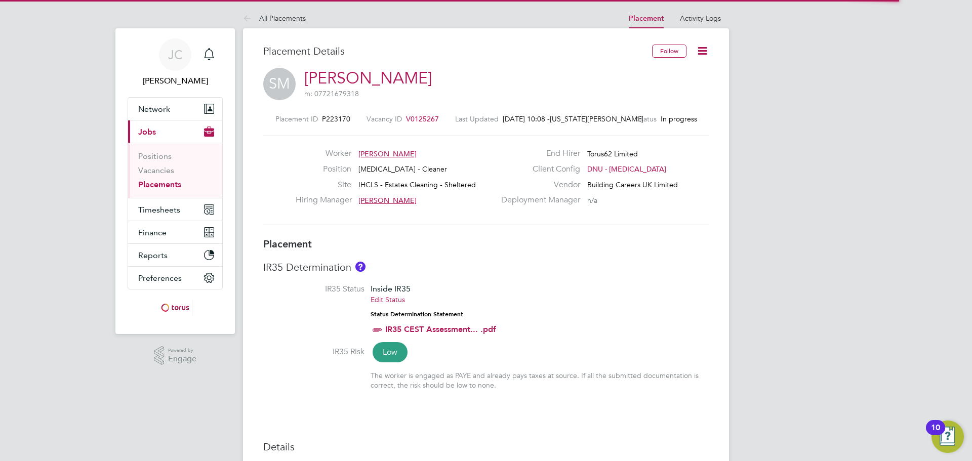
click at [703, 48] on icon at bounding box center [702, 51] width 13 height 13
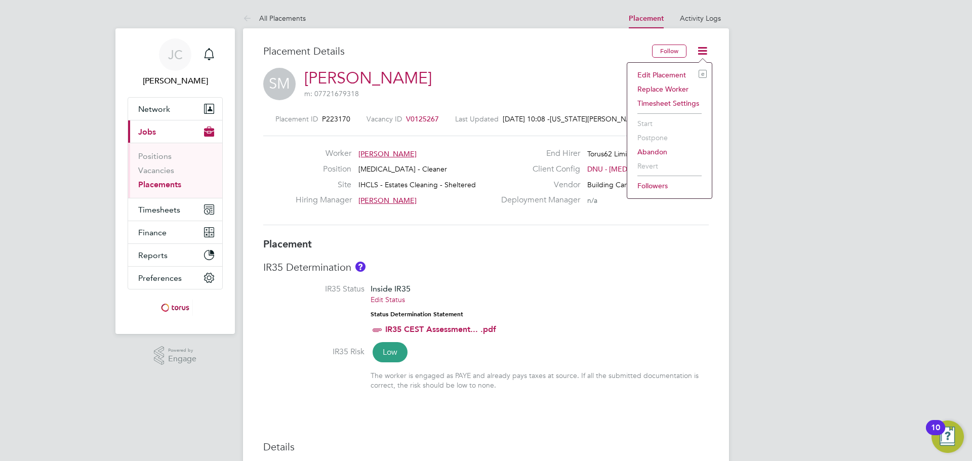
click at [672, 105] on li "Timesheet Settings" at bounding box center [669, 103] width 74 height 14
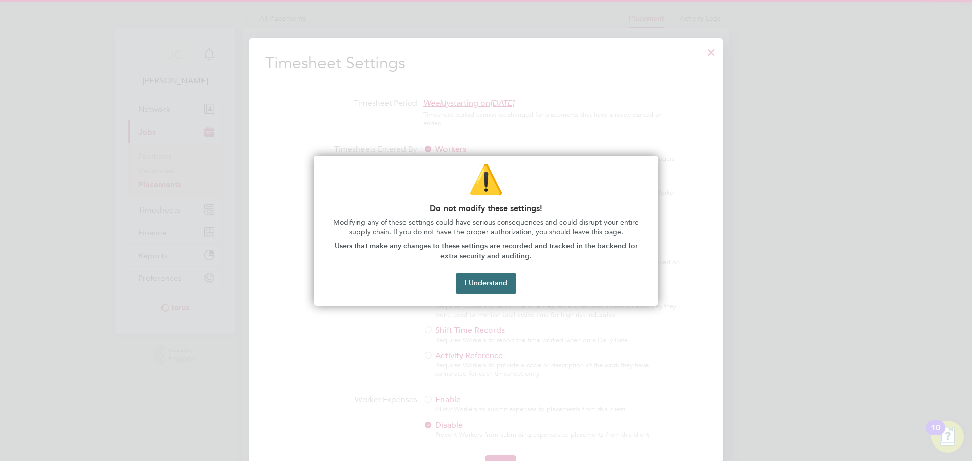
click at [488, 275] on button "I Understand" at bounding box center [486, 283] width 61 height 20
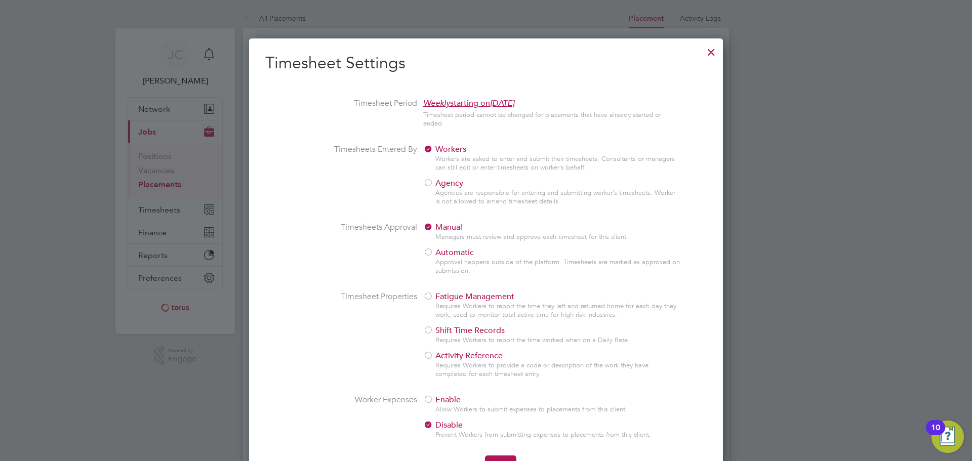
click at [701, 48] on div "Timesheet Settings Timesheet Period Weekly starting [DATE][DATE] Timesheet peri…" at bounding box center [486, 270] width 474 height 464
click at [707, 52] on div at bounding box center [711, 50] width 18 height 18
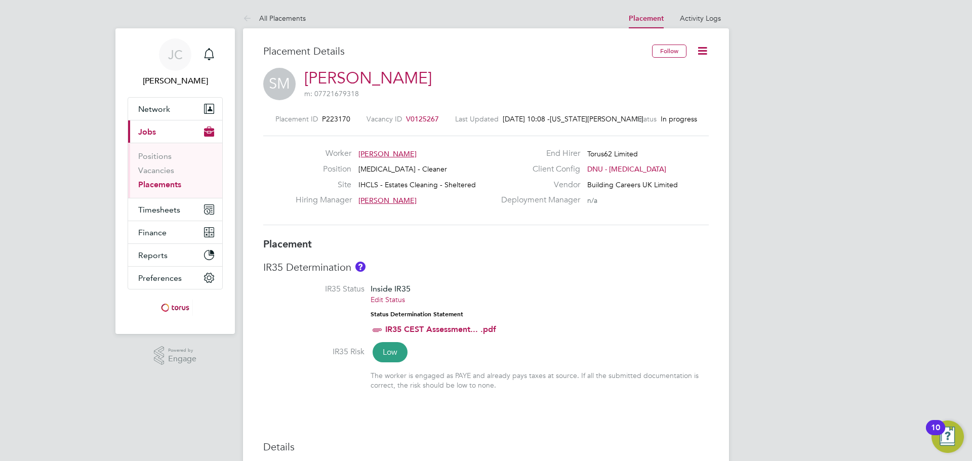
click at [709, 46] on icon at bounding box center [702, 51] width 13 height 13
click at [676, 78] on li "Edit Placement e" at bounding box center [669, 75] width 74 height 14
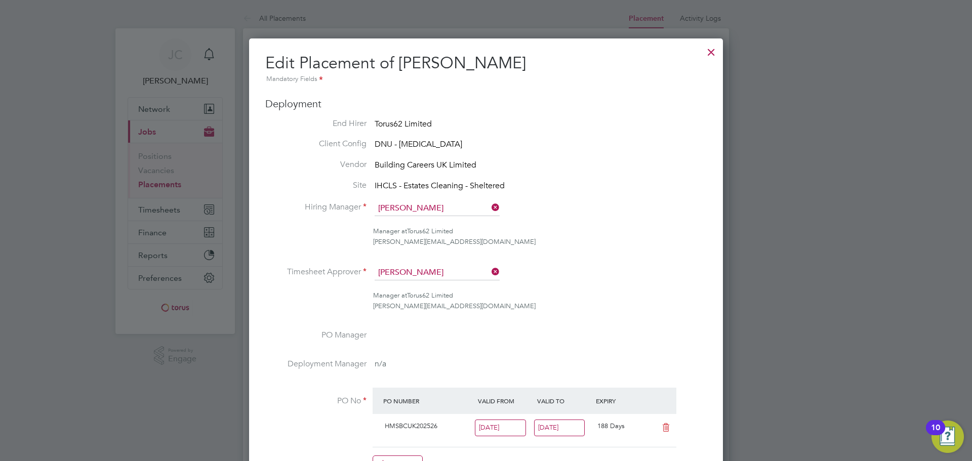
click at [465, 179] on ul "End Hirer Torus62 Limited Client Config DNU - [MEDICAL_DATA] Vendor Building Ca…" at bounding box center [486, 300] width 442 height 364
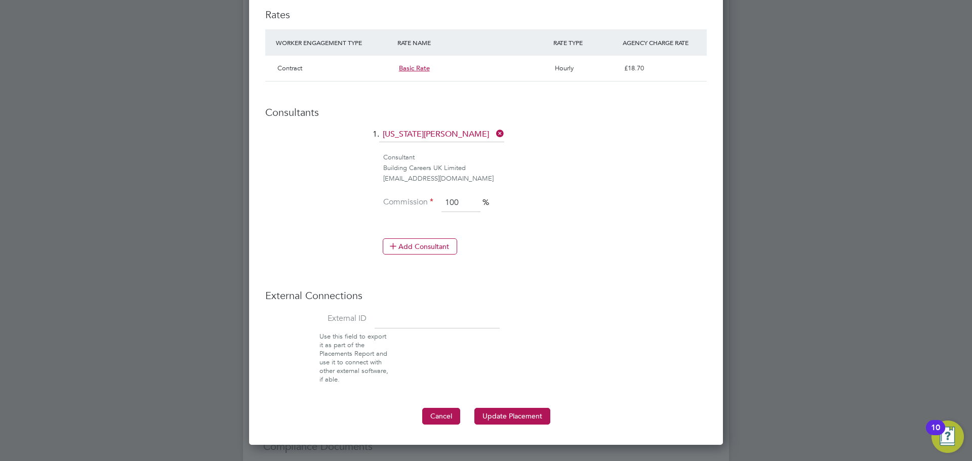
click at [452, 420] on button "Cancel" at bounding box center [441, 416] width 38 height 16
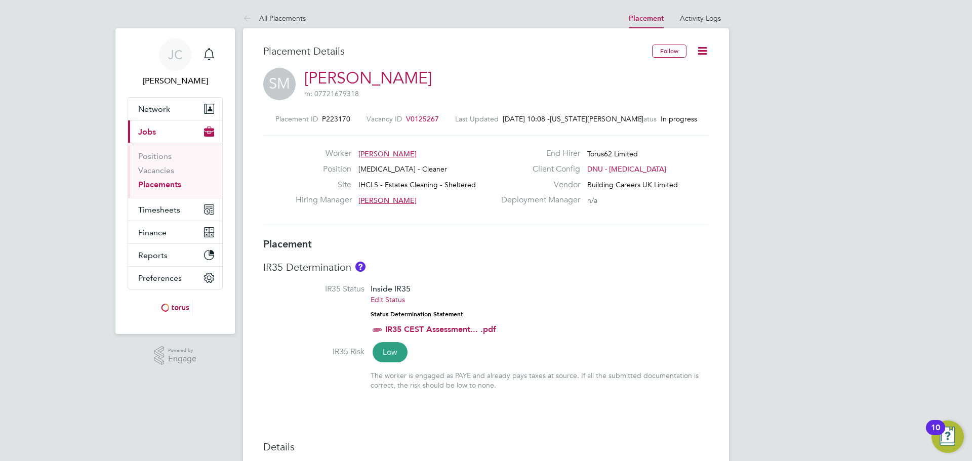
click at [704, 47] on icon at bounding box center [702, 51] width 13 height 13
click at [689, 66] on div "Edit Placement e Replace Worker Timesheet Settings Start Postpone Abandon Rever…" at bounding box center [670, 130] width 86 height 137
click at [702, 55] on icon at bounding box center [702, 51] width 13 height 13
click at [663, 76] on li "Edit Placement e" at bounding box center [669, 75] width 74 height 14
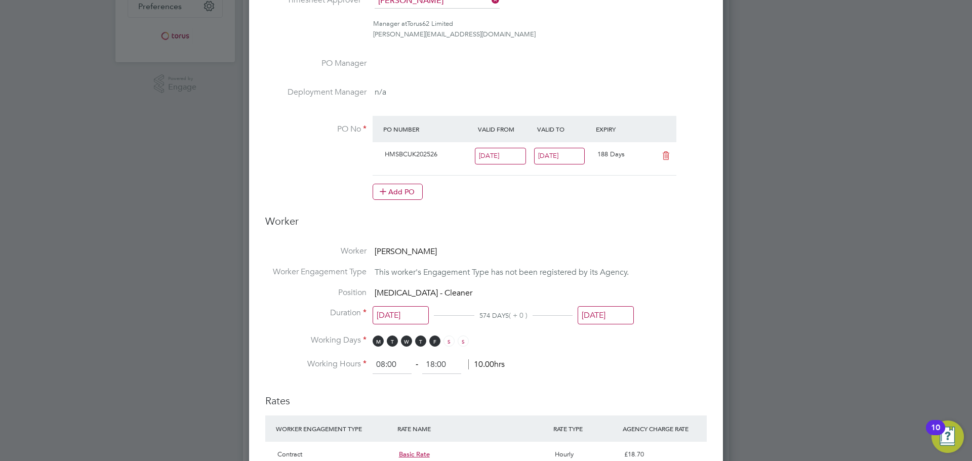
scroll to position [51, 0]
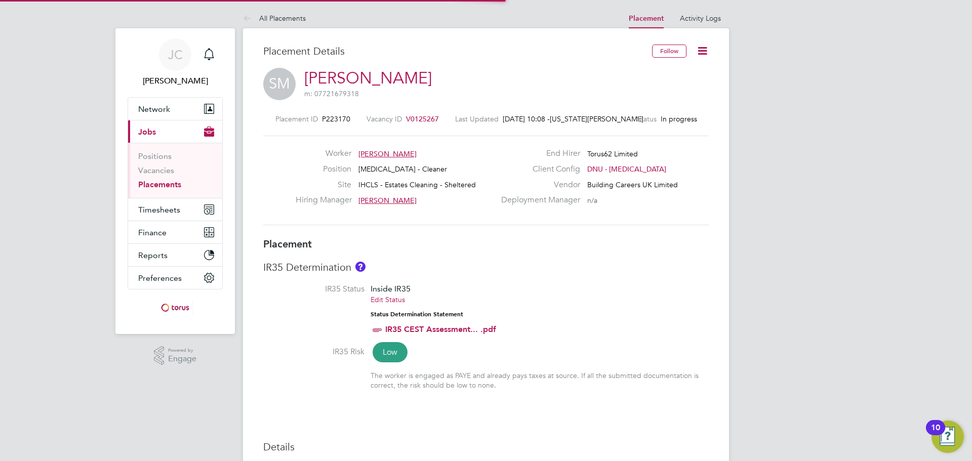
scroll to position [18, 158]
click at [420, 117] on span "V0125267" at bounding box center [422, 118] width 33 height 9
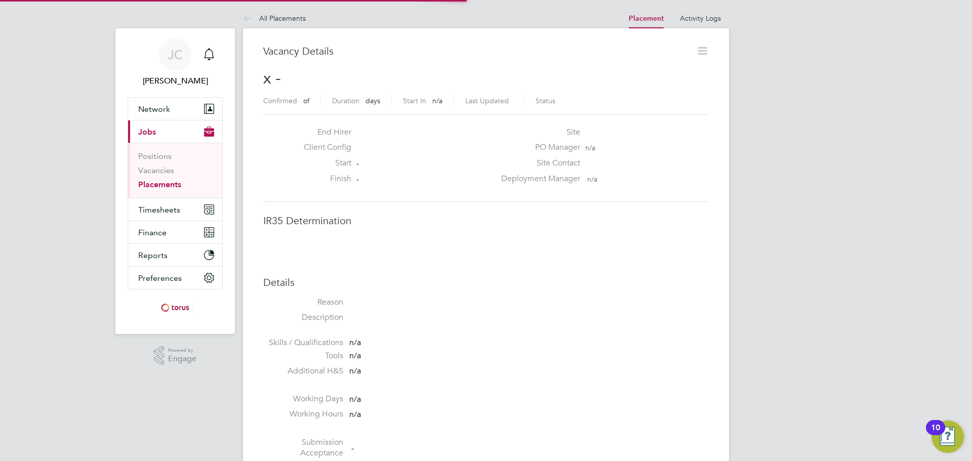
scroll to position [16, 200]
